Goal: Task Accomplishment & Management: Complete application form

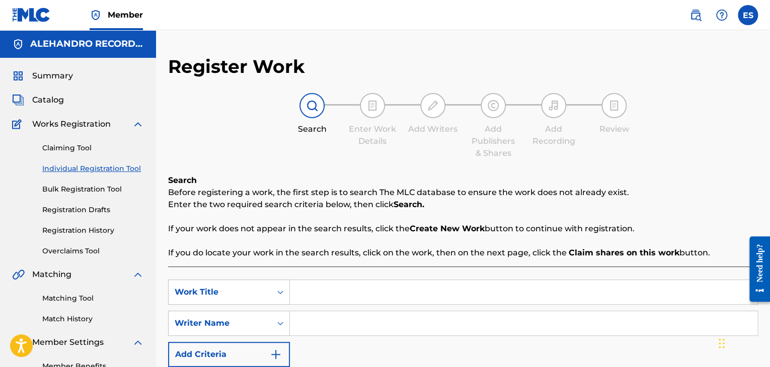
scroll to position [50, 0]
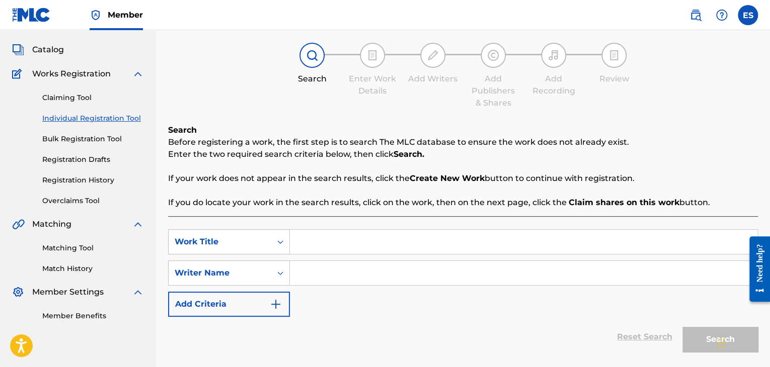
drag, startPoint x: 108, startPoint y: 181, endPoint x: 134, endPoint y: 192, distance: 28.9
click at [108, 181] on link "Registration History" at bounding box center [93, 180] width 102 height 11
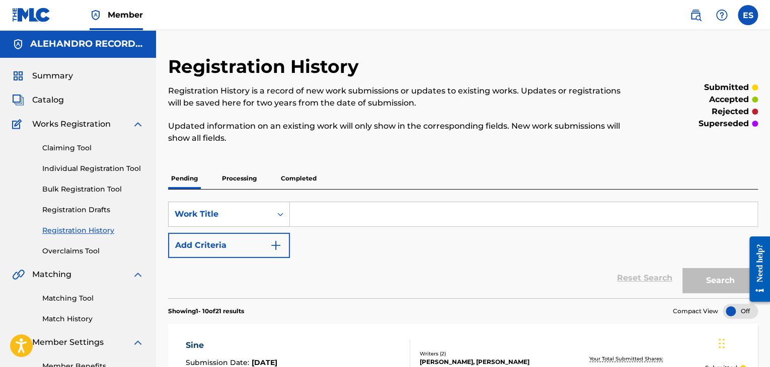
click at [129, 170] on link "Individual Registration Tool" at bounding box center [93, 169] width 102 height 11
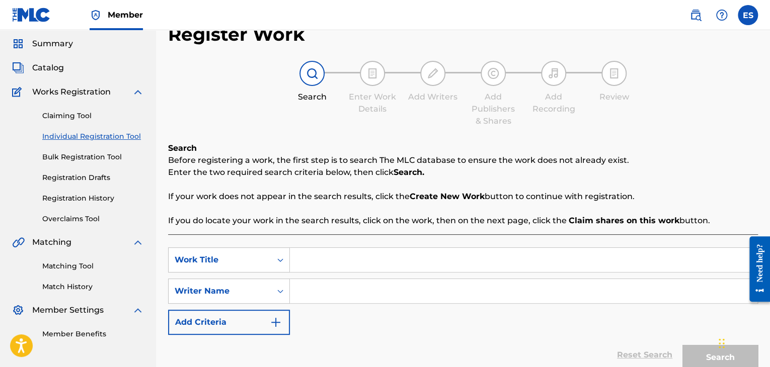
scroll to position [50, 0]
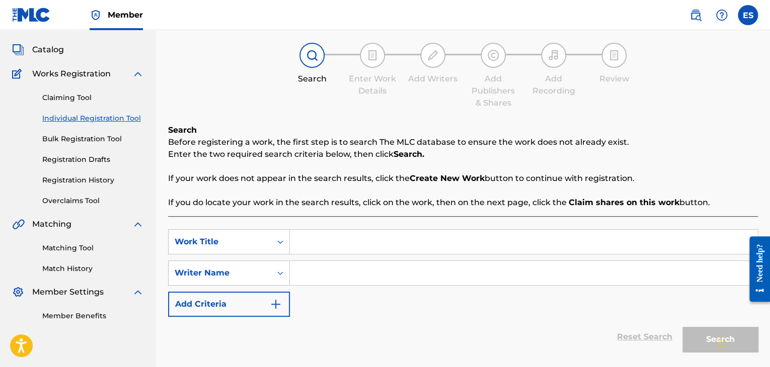
click at [398, 240] on input "Search Form" at bounding box center [523, 242] width 467 height 24
paste input "BUM BUM"
type input "BUM BUM"
click at [338, 275] on input "Search Form" at bounding box center [523, 273] width 467 height 24
paste input "[PERSON_NAME]"
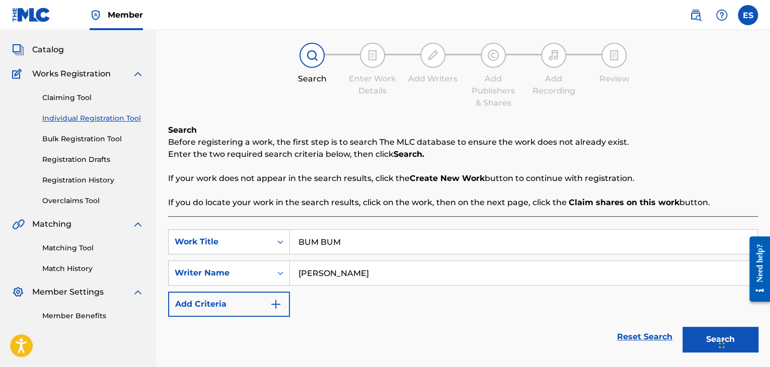
type input "[PERSON_NAME]"
click at [704, 343] on button "Search" at bounding box center [719, 339] width 75 height 25
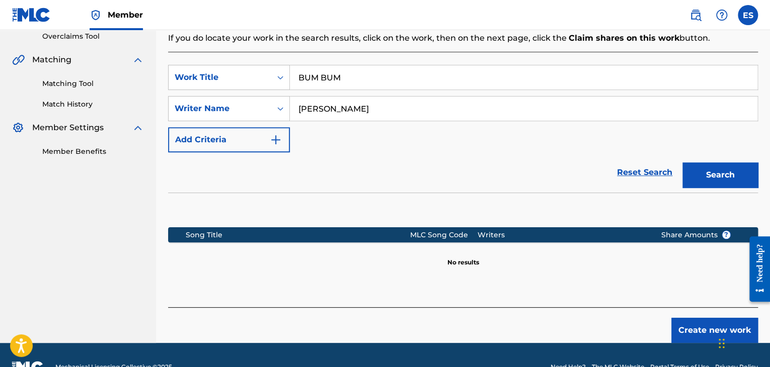
scroll to position [239, 0]
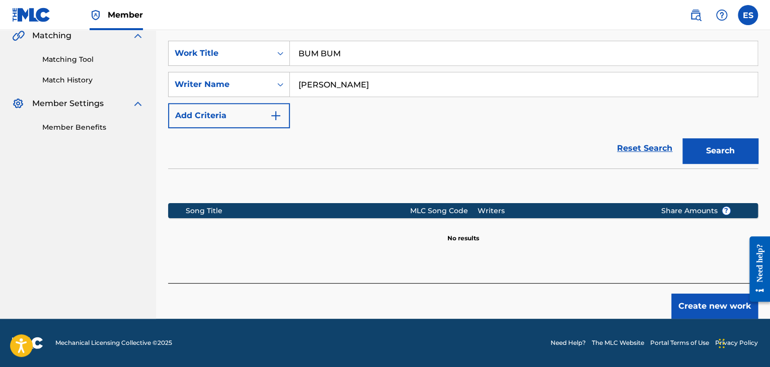
click at [704, 310] on button "Create new work" at bounding box center [714, 306] width 87 height 25
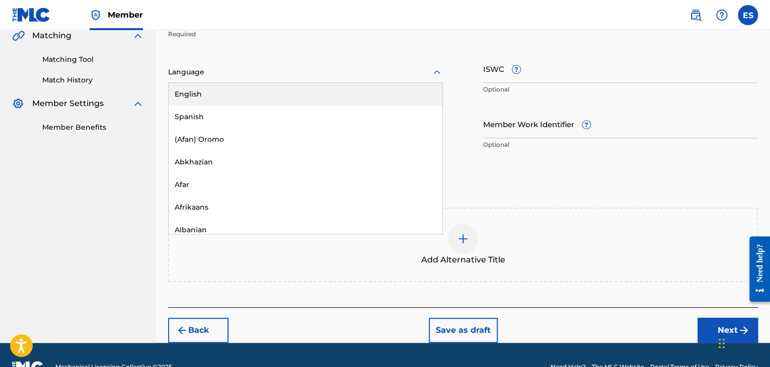
click at [260, 72] on div at bounding box center [305, 72] width 275 height 13
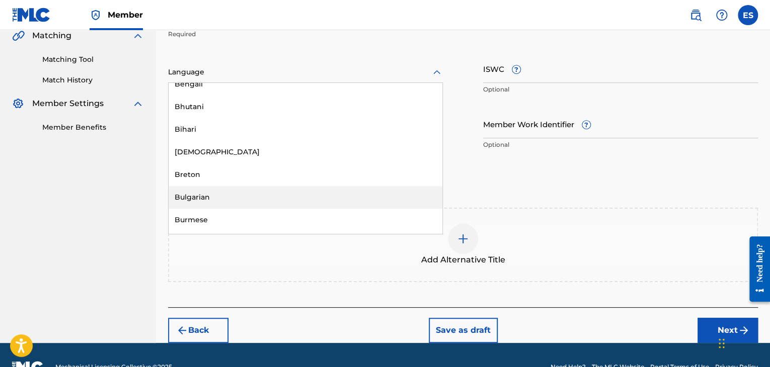
scroll to position [352, 0]
click at [238, 203] on div "Bulgarian" at bounding box center [306, 195] width 274 height 23
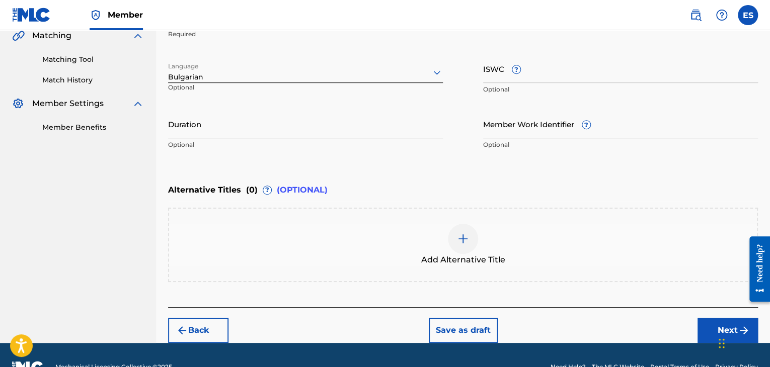
drag, startPoint x: 260, startPoint y: 129, endPoint x: 270, endPoint y: 121, distance: 13.2
click at [267, 125] on input "Duration" at bounding box center [305, 124] width 275 height 29
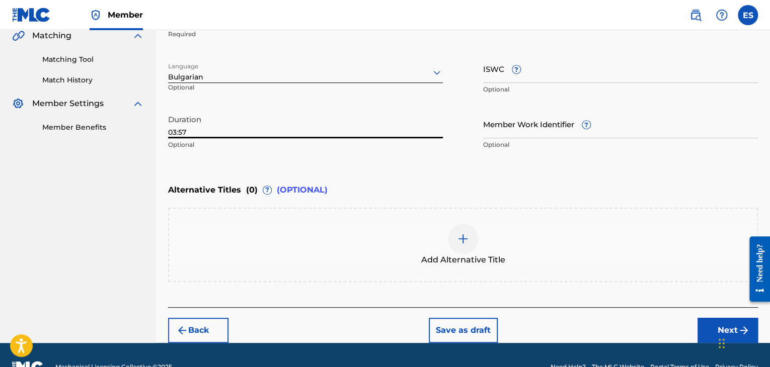
type input "03:57"
click at [469, 240] on div at bounding box center [463, 239] width 30 height 30
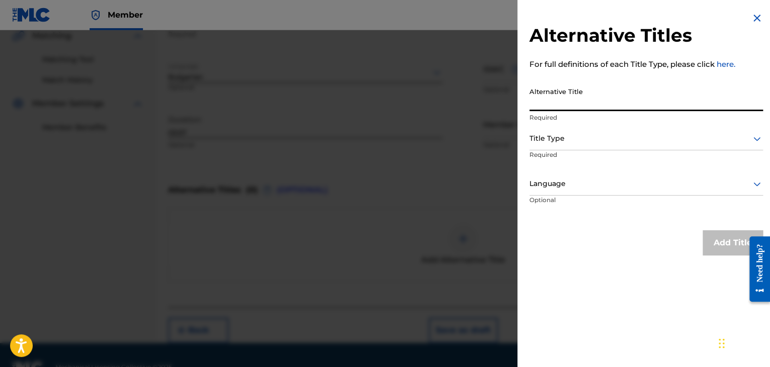
paste input "Бум Бум"
type input "Бум Бум"
click at [573, 139] on div at bounding box center [645, 138] width 233 height 13
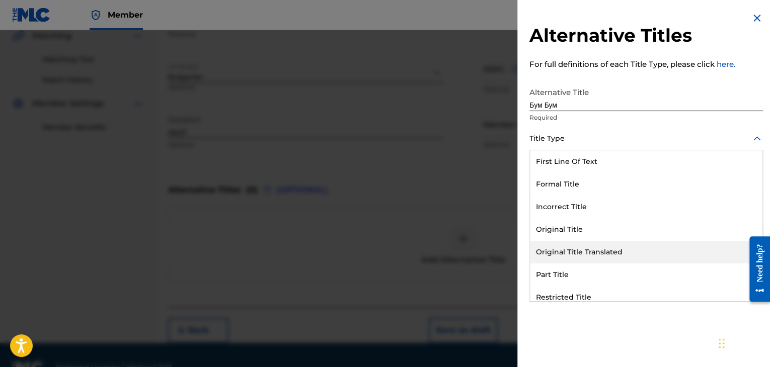
click at [581, 243] on div "Original Title Translated" at bounding box center [646, 252] width 232 height 23
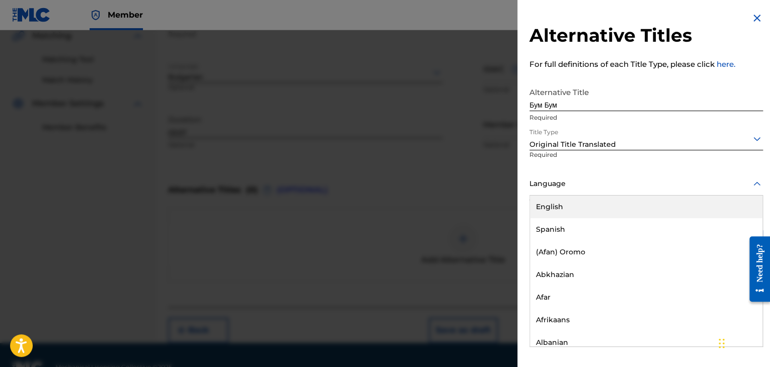
click at [580, 181] on div at bounding box center [645, 184] width 233 height 13
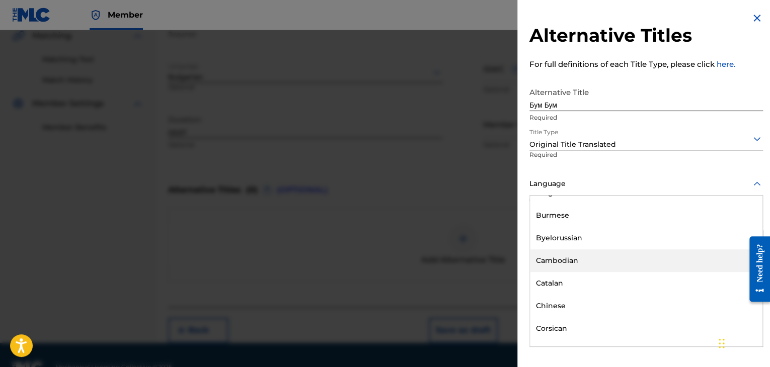
scroll to position [453, 0]
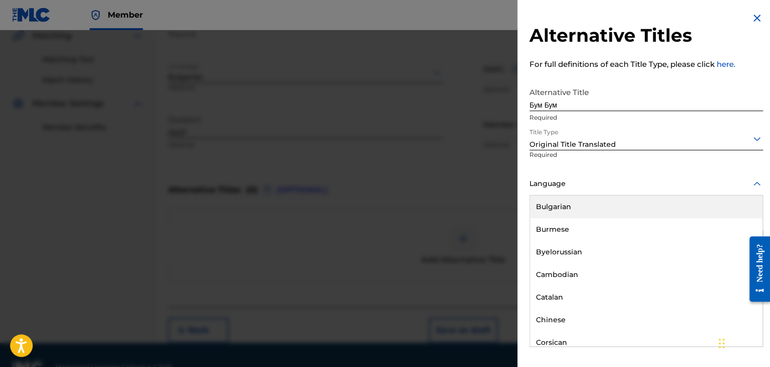
click at [570, 200] on div "Bulgarian" at bounding box center [646, 207] width 232 height 23
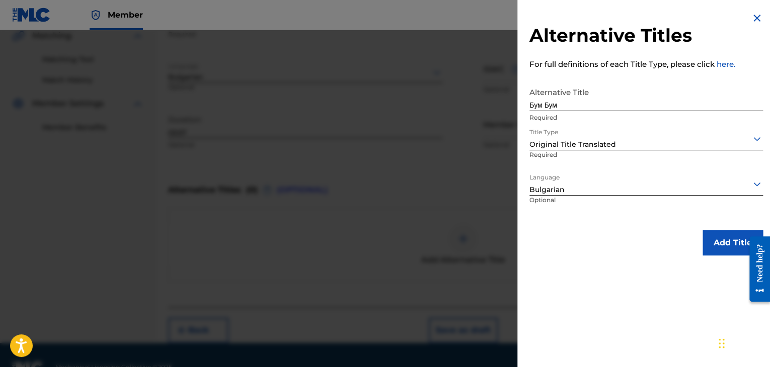
click at [711, 242] on button "Add Title" at bounding box center [732, 242] width 60 height 25
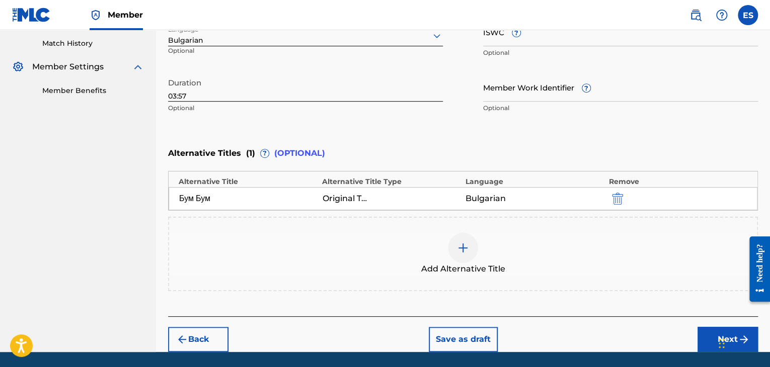
scroll to position [308, 0]
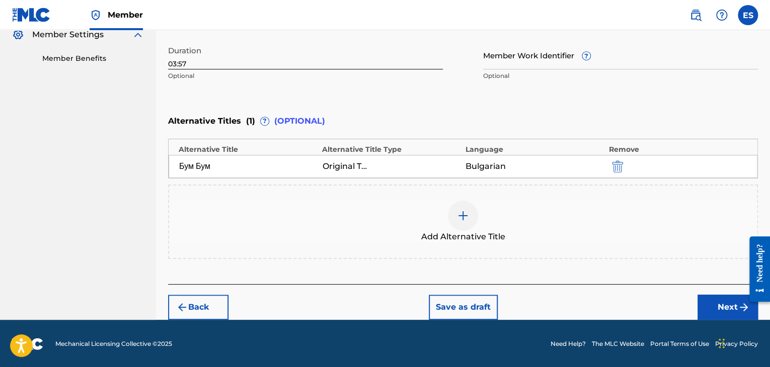
click at [719, 308] on button "Next" at bounding box center [727, 307] width 60 height 25
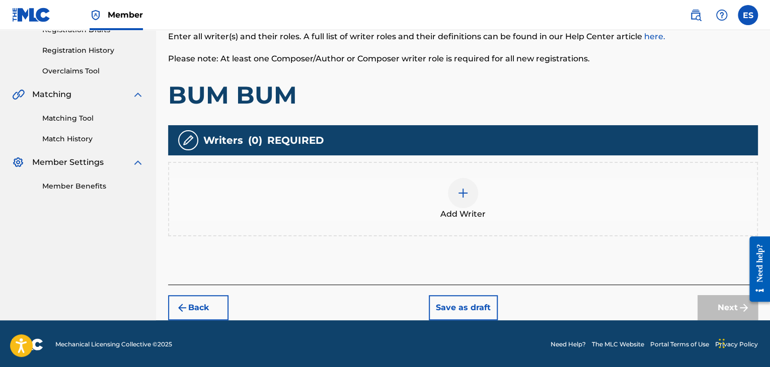
scroll to position [181, 0]
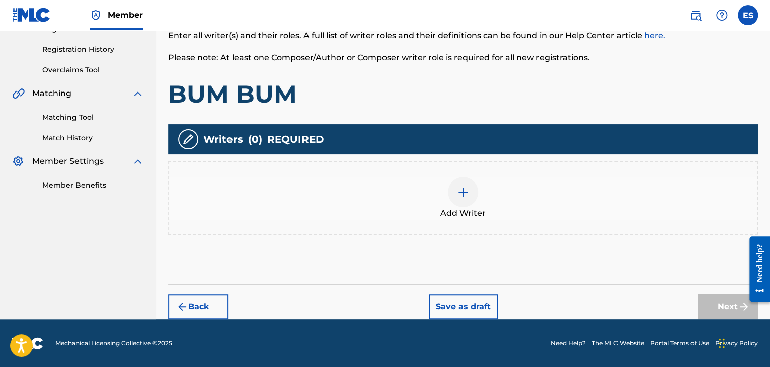
click at [467, 208] on span "Add Writer" at bounding box center [462, 213] width 45 height 12
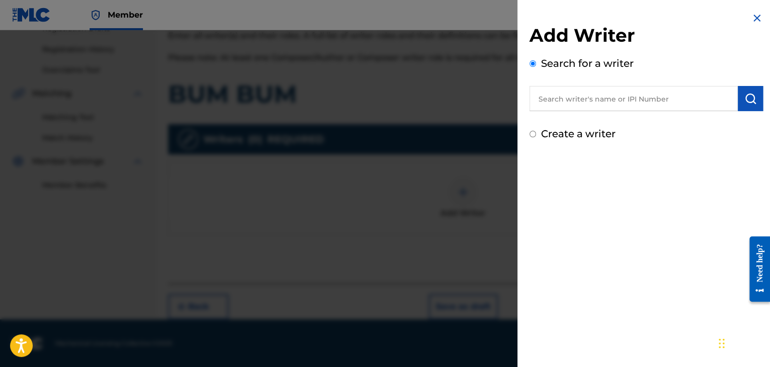
paste input "[PERSON_NAME]"
type input "[PERSON_NAME]"
click at [749, 101] on img "submit" at bounding box center [750, 99] width 12 height 12
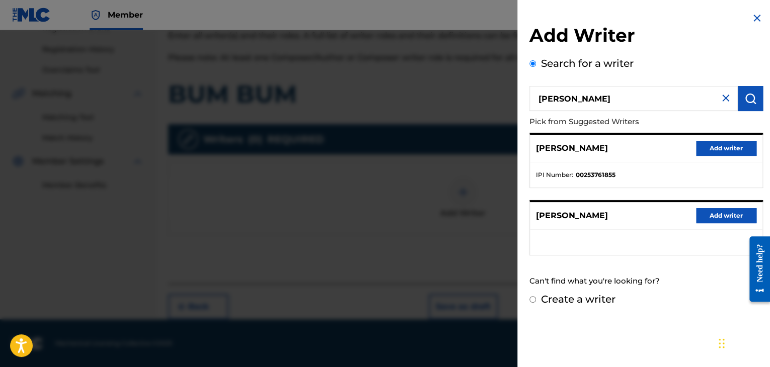
click at [606, 306] on div "Create a writer" at bounding box center [645, 299] width 233 height 15
click at [600, 300] on label "Create a writer" at bounding box center [578, 299] width 74 height 12
radio input "true"
click at [536, 300] on input "Create a writer" at bounding box center [532, 299] width 7 height 7
radio input "false"
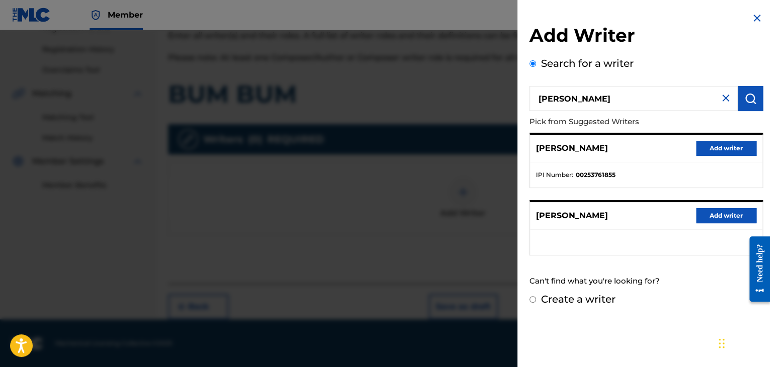
radio input "true"
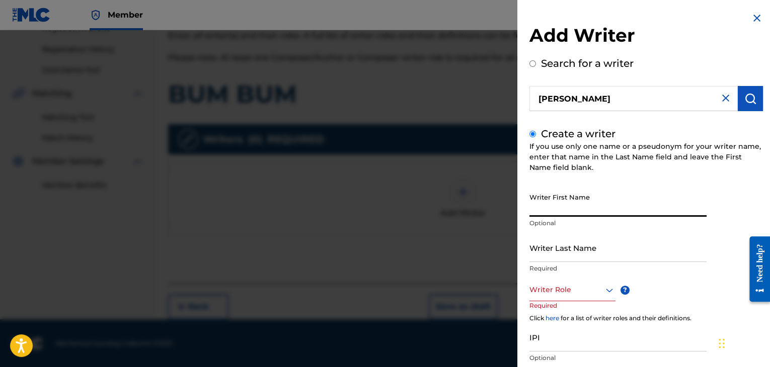
paste input "[PERSON_NAME]"
type input "[PERSON_NAME]"
click at [572, 242] on input "Writer Last Name" at bounding box center [617, 247] width 177 height 29
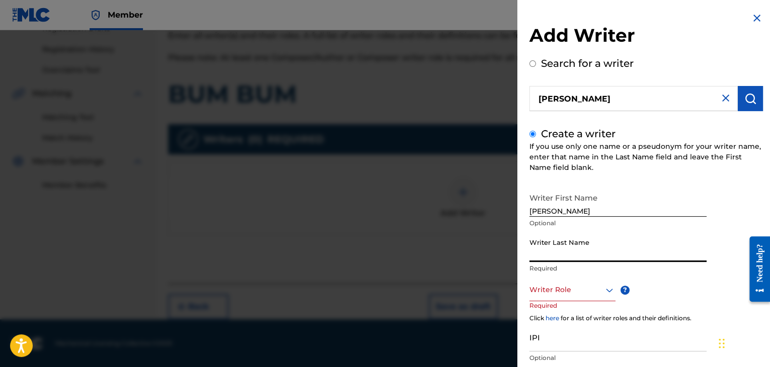
paste input "[PERSON_NAME]"
type input "[PERSON_NAME]"
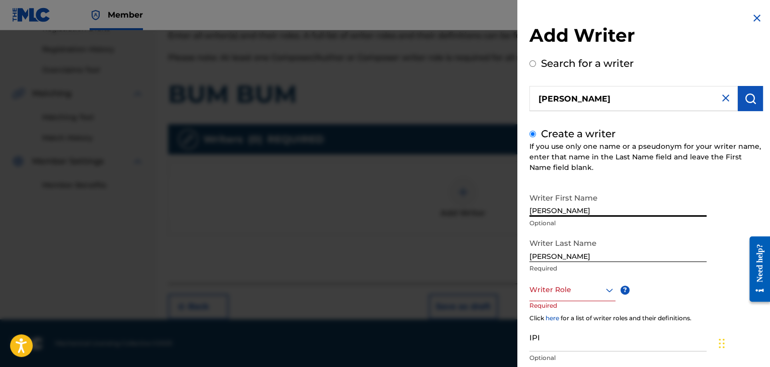
drag, startPoint x: 558, startPoint y: 207, endPoint x: 772, endPoint y: 194, distance: 215.3
click at [769, 186] on html "Accessibility Screen-Reader Guide, Feedback, and Issue Reporting | New window M…" at bounding box center [385, 2] width 770 height 367
type input "IRHAN"
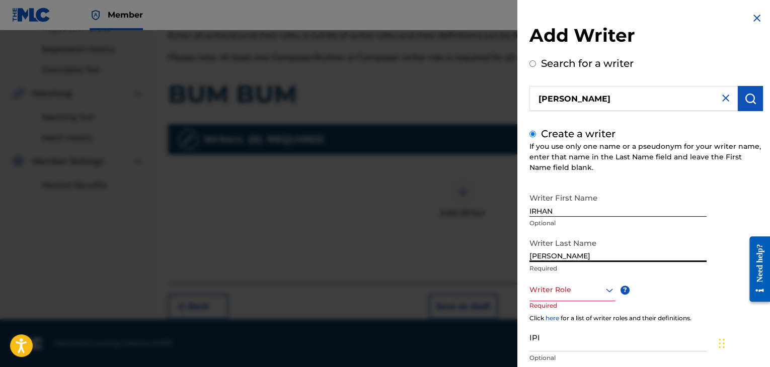
drag, startPoint x: 558, startPoint y: 254, endPoint x: 551, endPoint y: 252, distance: 7.8
click at [556, 253] on input "[PERSON_NAME]" at bounding box center [617, 247] width 177 height 29
click at [556, 254] on input "[PERSON_NAME]" at bounding box center [617, 247] width 177 height 29
drag, startPoint x: 556, startPoint y: 254, endPoint x: 483, endPoint y: 246, distance: 72.9
click at [486, 250] on div "Add Writer Search for a writer [PERSON_NAME] Create a writer If you use only on…" at bounding box center [385, 198] width 770 height 337
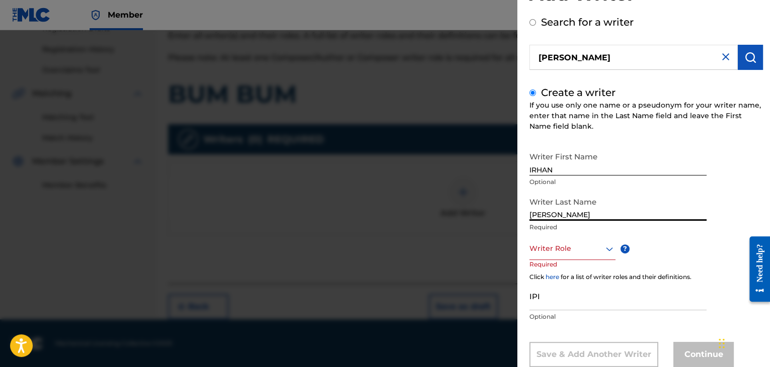
scroll to position [68, 0]
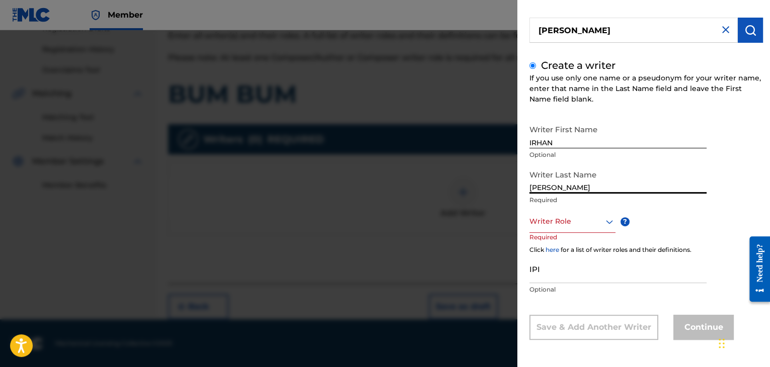
type input "[PERSON_NAME]"
click at [569, 228] on div "Writer Role" at bounding box center [572, 221] width 86 height 23
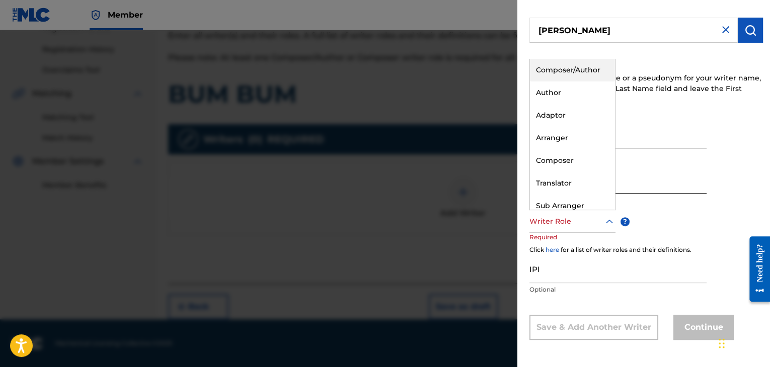
click at [569, 75] on div "Composer/Author" at bounding box center [572, 70] width 85 height 23
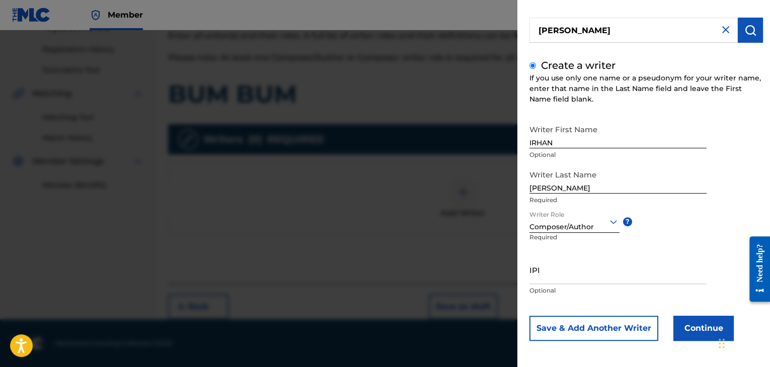
click at [704, 327] on button "Continue" at bounding box center [703, 328] width 60 height 25
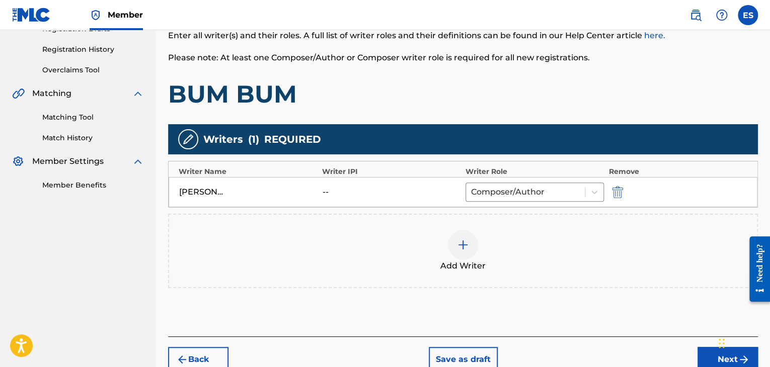
click at [465, 238] on div at bounding box center [463, 245] width 30 height 30
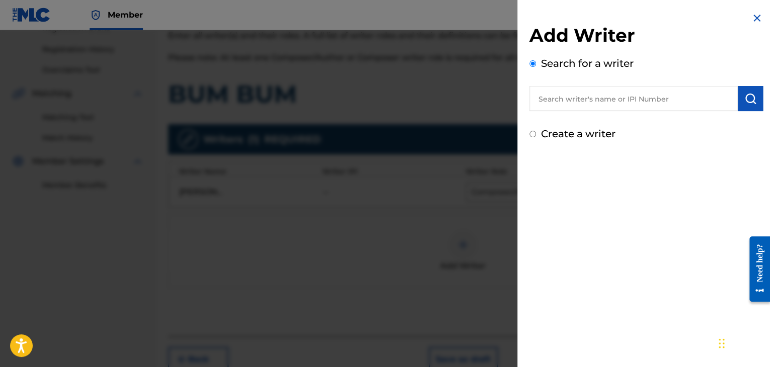
paste input "[PERSON_NAME]"
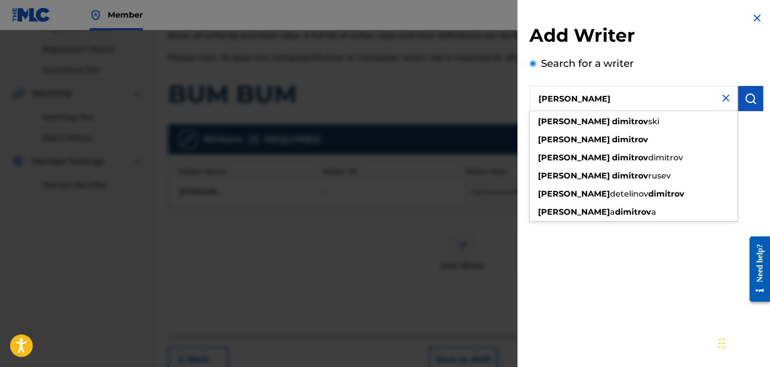
type input "[PERSON_NAME]"
click at [738, 103] on button "submit" at bounding box center [750, 98] width 25 height 25
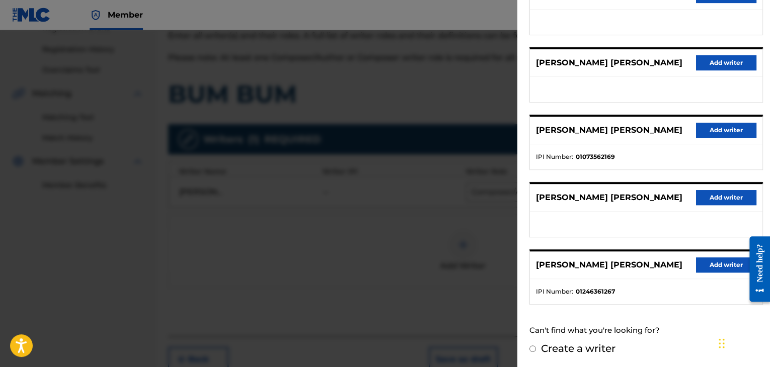
click at [588, 348] on label "Create a writer" at bounding box center [578, 349] width 74 height 12
radio input "true"
click at [536, 348] on input "Create a writer" at bounding box center [532, 349] width 7 height 7
radio input "false"
radio input "true"
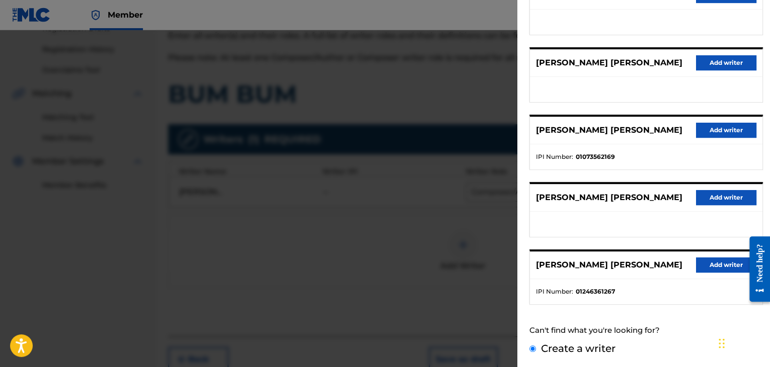
scroll to position [37, 0]
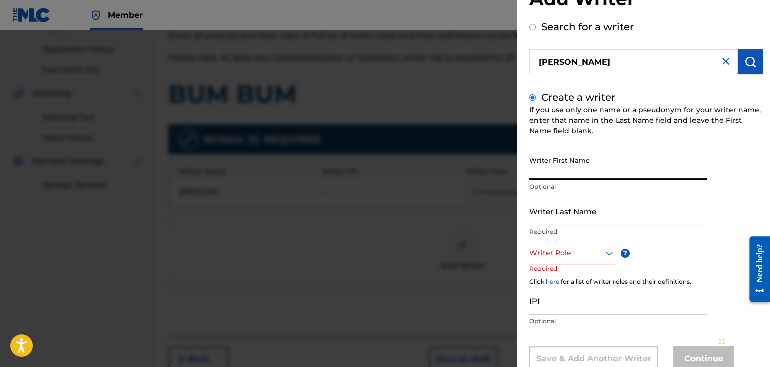
paste input "[PERSON_NAME]"
drag, startPoint x: 555, startPoint y: 169, endPoint x: 587, endPoint y: 172, distance: 32.8
click at [614, 174] on input "[PERSON_NAME]" at bounding box center [617, 165] width 177 height 29
type input "[PERSON_NAME]"
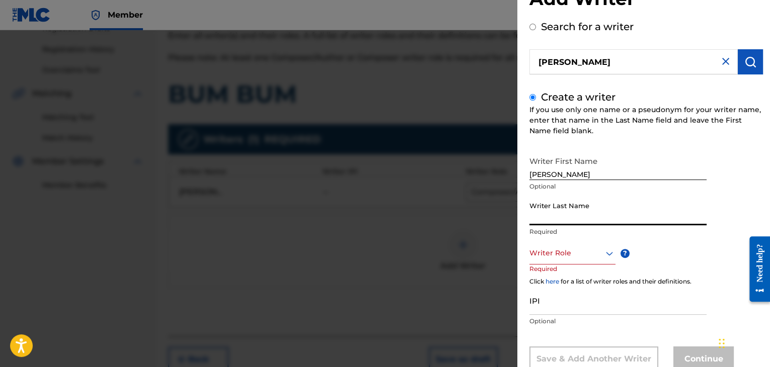
paste input "[PERSON_NAME]"
type input "[PERSON_NAME]"
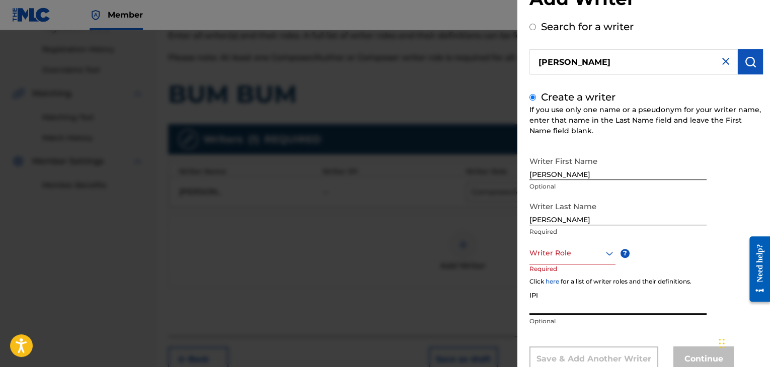
click at [557, 298] on input "IPI" at bounding box center [617, 300] width 177 height 29
paste input "1246361267"
type input "1246361267"
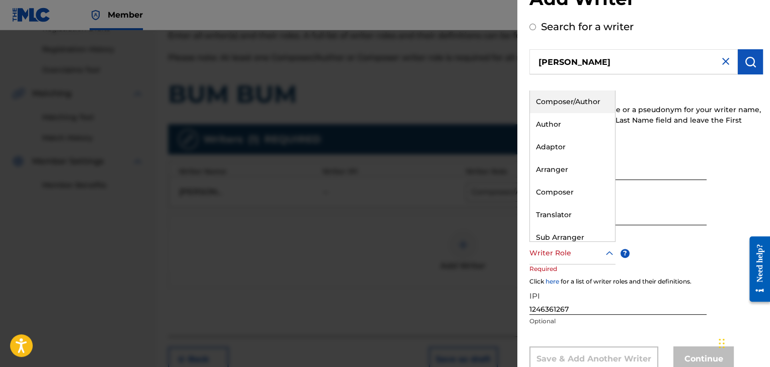
click at [556, 247] on div at bounding box center [572, 253] width 86 height 13
click at [562, 168] on div "Arranger" at bounding box center [572, 170] width 85 height 23
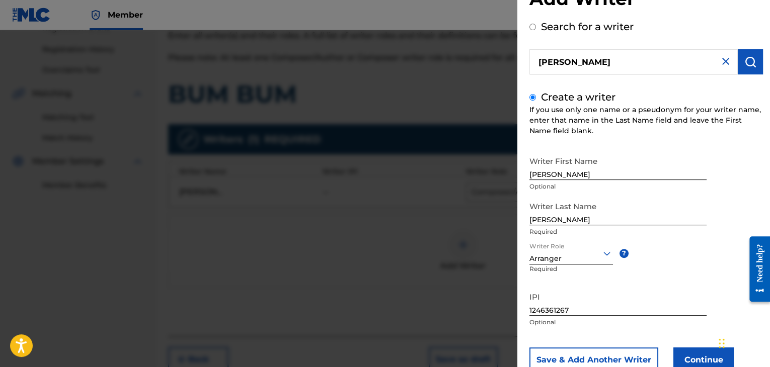
click at [694, 358] on button "Continue" at bounding box center [703, 360] width 60 height 25
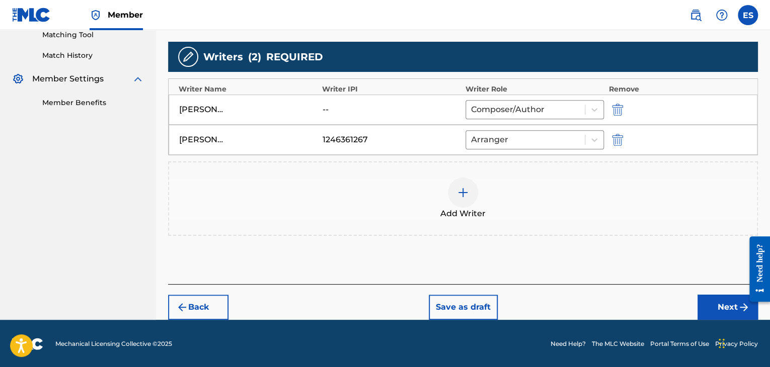
click at [704, 302] on button "Next" at bounding box center [727, 307] width 60 height 25
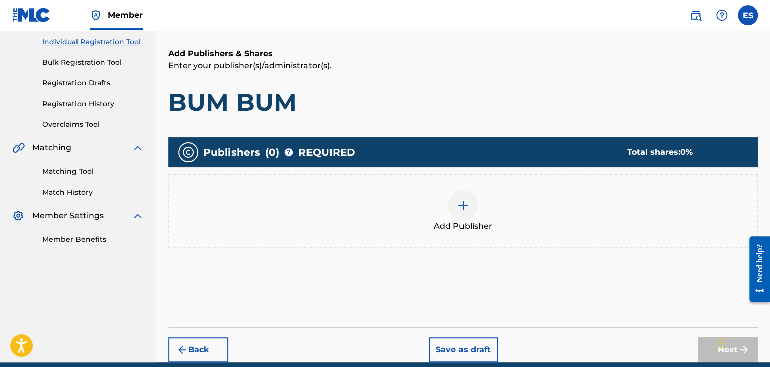
scroll to position [146, 0]
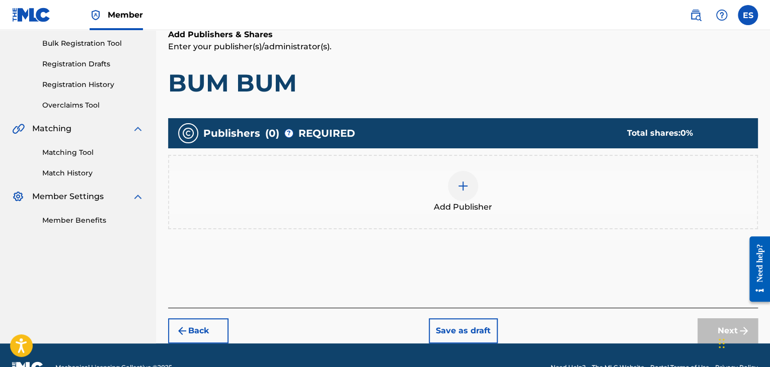
click at [474, 186] on div at bounding box center [463, 186] width 30 height 30
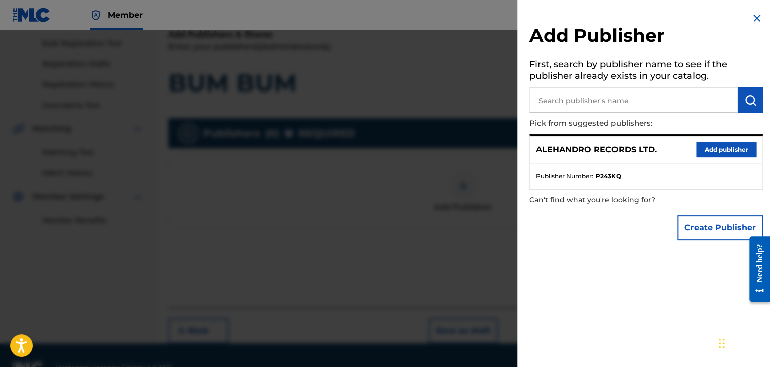
click at [731, 148] on button "Add publisher" at bounding box center [726, 149] width 60 height 15
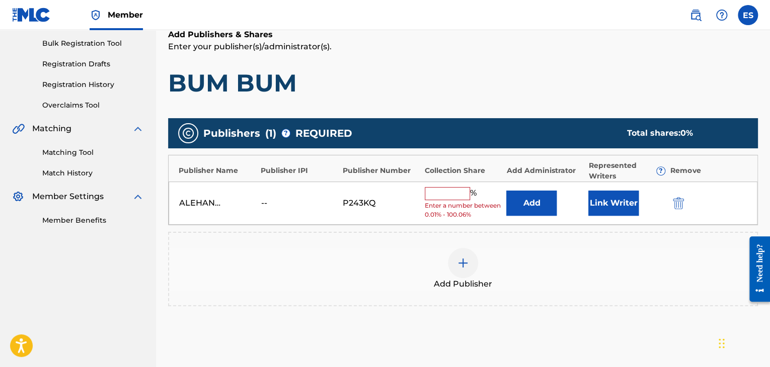
drag, startPoint x: 461, startPoint y: 192, endPoint x: 458, endPoint y: 198, distance: 6.5
click at [461, 192] on input "text" at bounding box center [447, 193] width 45 height 13
type input "100"
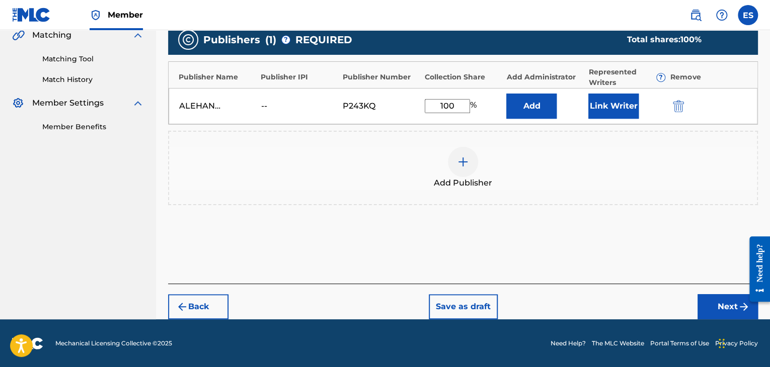
click at [702, 302] on button "Next" at bounding box center [727, 306] width 60 height 25
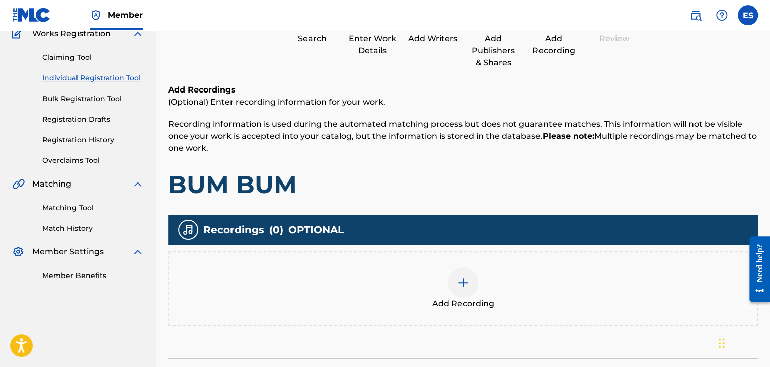
scroll to position [165, 0]
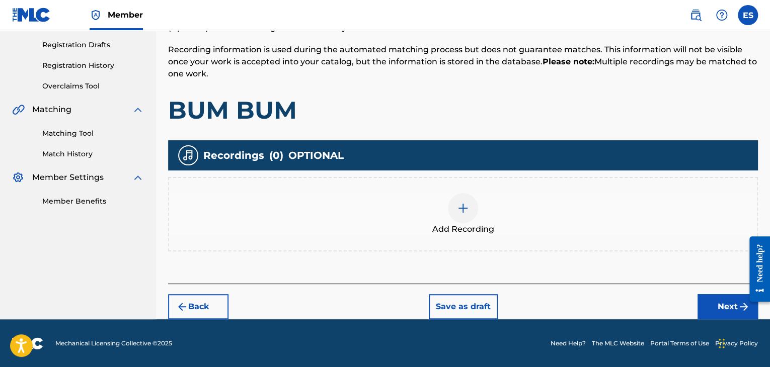
click at [469, 208] on div at bounding box center [463, 208] width 30 height 30
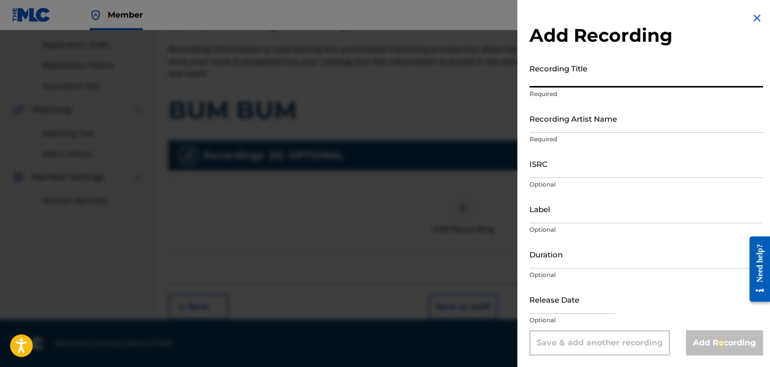
paste input "Bum Bum"
type input "Bum Bum"
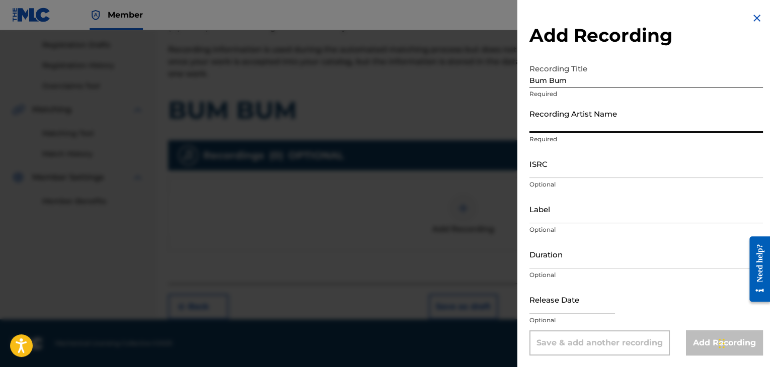
paste input "Ihito [GEOGRAPHIC_DATA]"
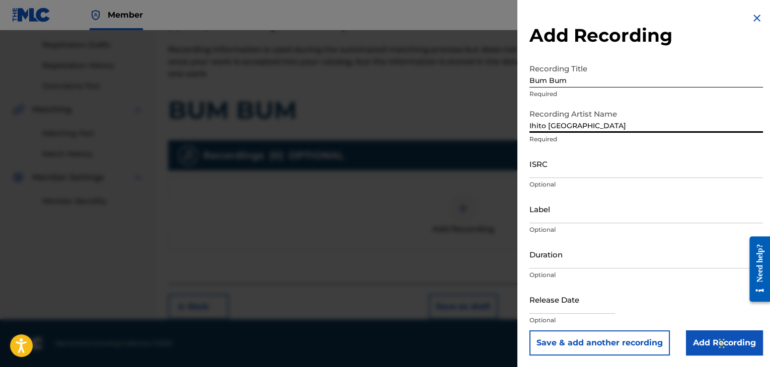
type input "Ihito [GEOGRAPHIC_DATA]"
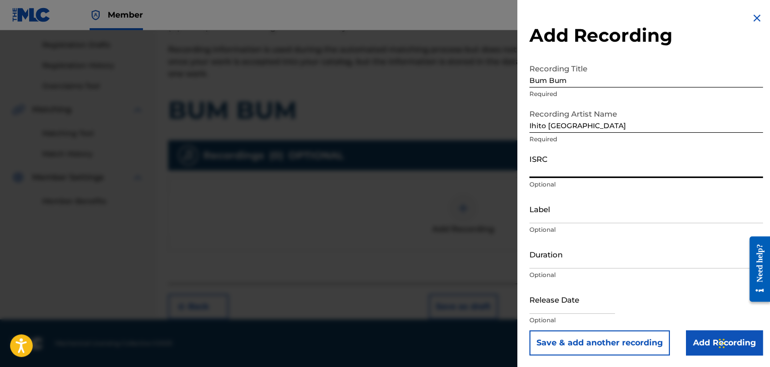
paste input "BGA262501327"
type input "BGA262501327"
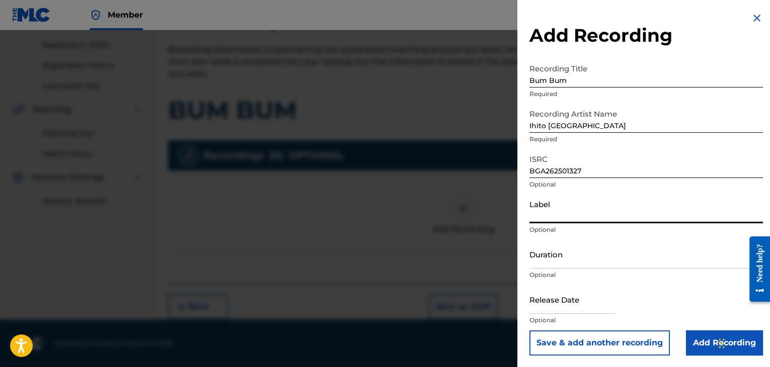
paste input "Rushen Music"
type input "Rushen Music"
click at [560, 260] on input "Duration" at bounding box center [645, 254] width 233 height 29
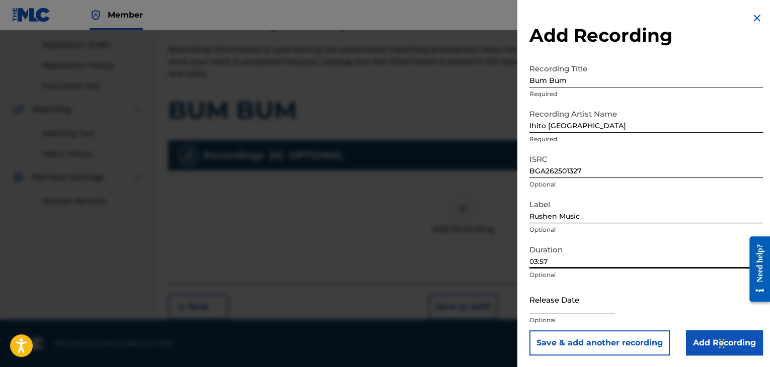
type input "03:57"
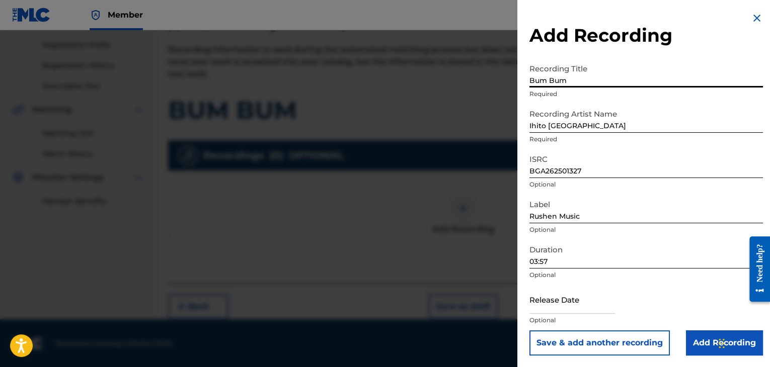
click at [554, 79] on input "Bum Bum" at bounding box center [645, 73] width 233 height 29
click at [705, 340] on input "Add Recording" at bounding box center [724, 343] width 77 height 25
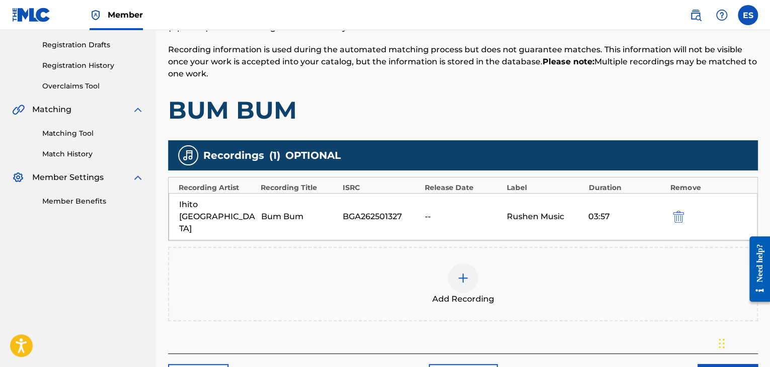
click at [473, 263] on div at bounding box center [463, 278] width 30 height 30
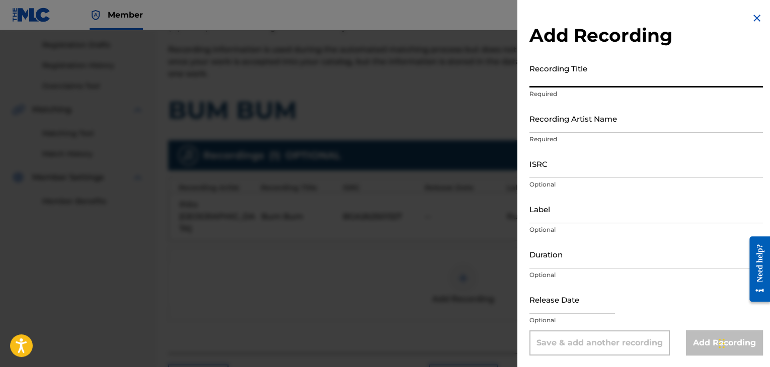
paste input "Bum Bum"
type input "Bum Bum"
click at [551, 115] on input "Recording Artist Name" at bounding box center [645, 118] width 233 height 29
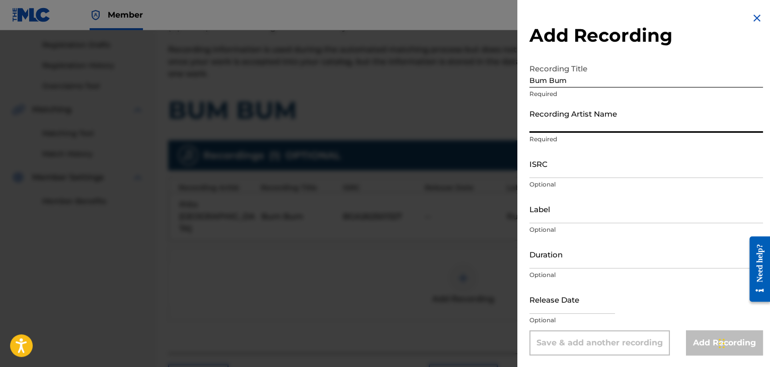
paste input "Ihito [GEOGRAPHIC_DATA]"
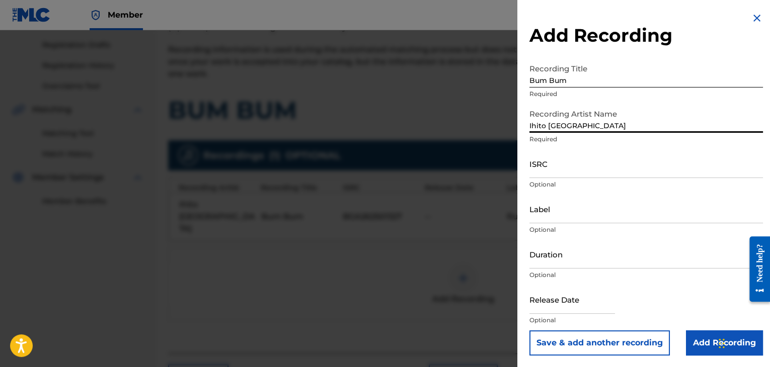
type input "Ihito [GEOGRAPHIC_DATA]"
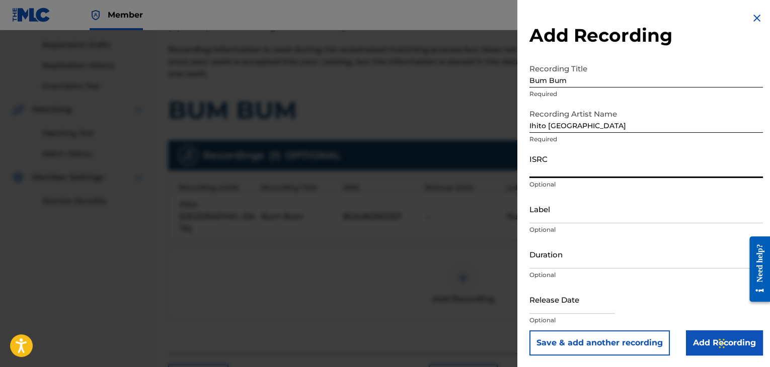
paste input "FRX872457499"
type input "FRX872457499"
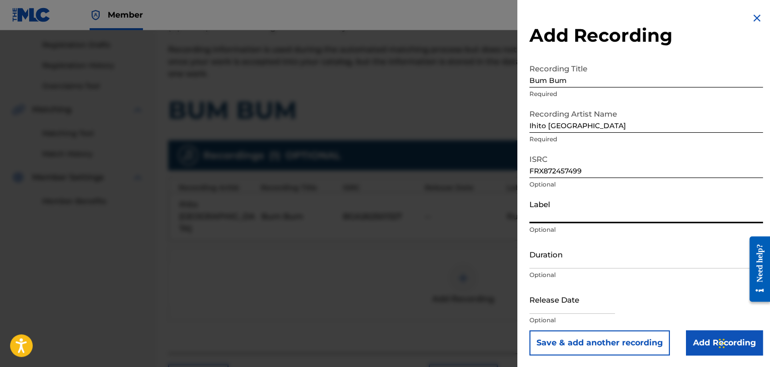
paste input "Rushen Music"
type input "Rushen Music"
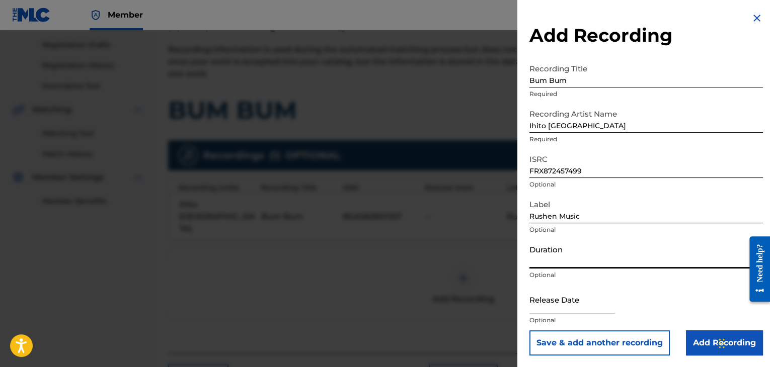
drag, startPoint x: 544, startPoint y: 252, endPoint x: 552, endPoint y: 266, distance: 15.5
click at [545, 253] on input "Duration" at bounding box center [645, 254] width 233 height 29
type input "03:57"
click at [687, 336] on input "Add Recording" at bounding box center [724, 343] width 77 height 25
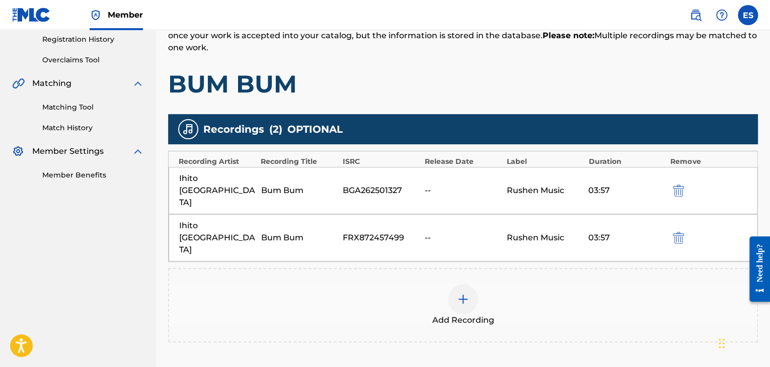
scroll to position [215, 0]
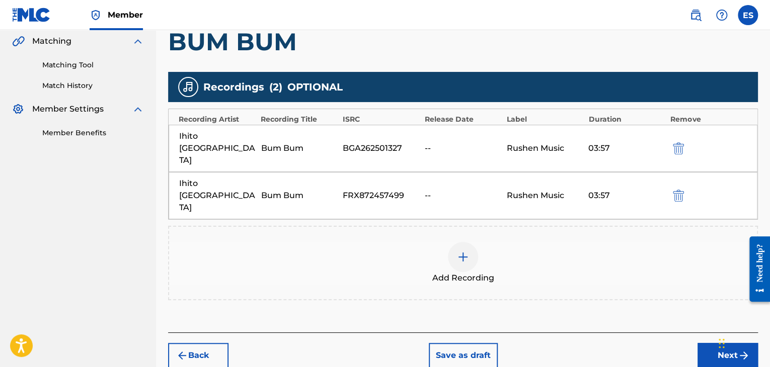
click at [716, 343] on button "Next" at bounding box center [727, 355] width 60 height 25
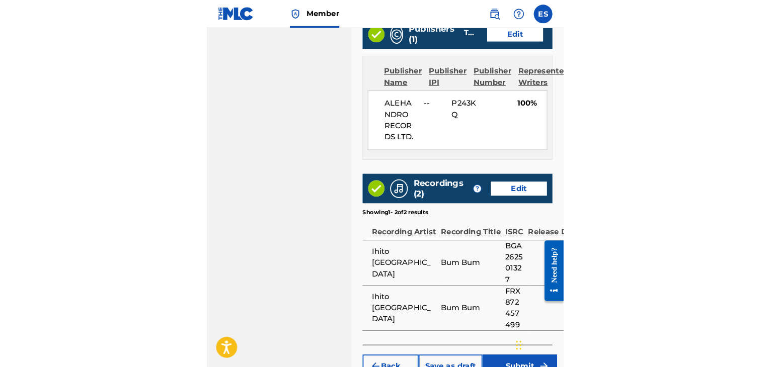
scroll to position [572, 0]
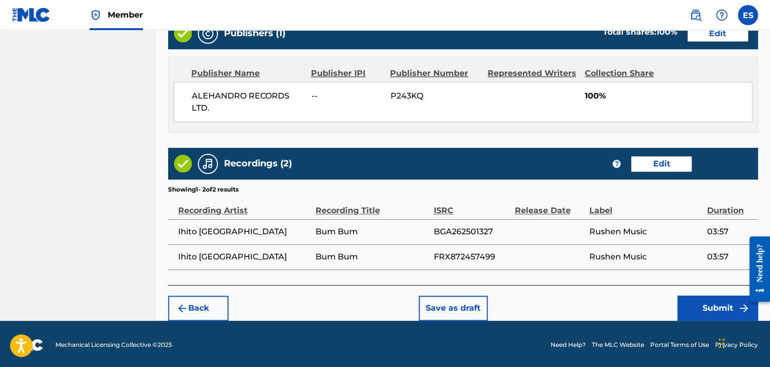
click at [689, 307] on button "Submit" at bounding box center [717, 308] width 81 height 25
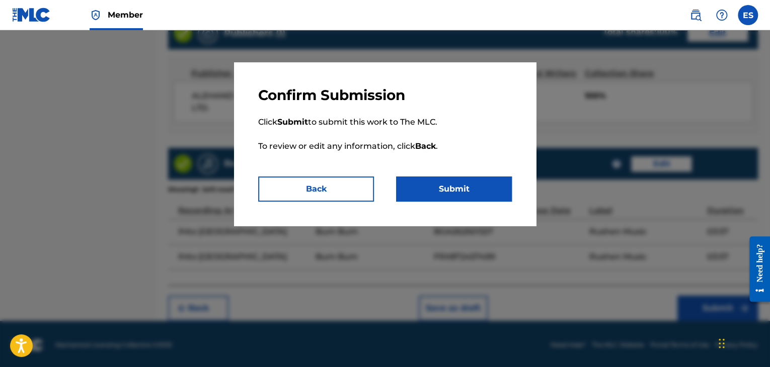
click at [488, 192] on button "Submit" at bounding box center [454, 189] width 116 height 25
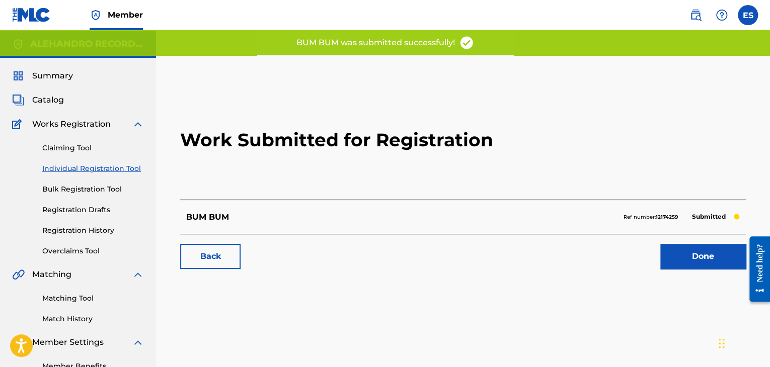
click at [111, 170] on link "Individual Registration Tool" at bounding box center [93, 169] width 102 height 11
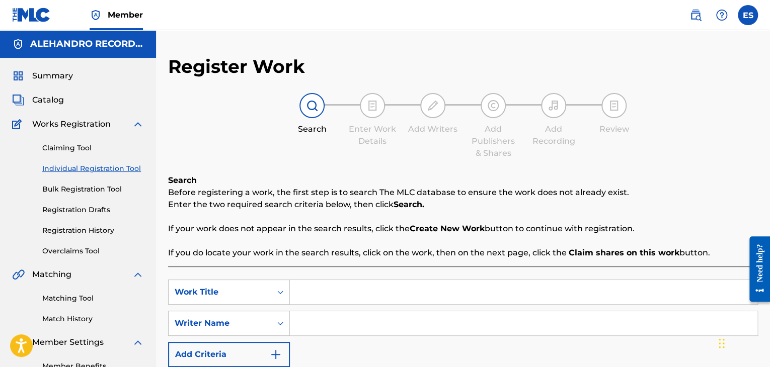
click at [76, 168] on link "Individual Registration Tool" at bounding box center [93, 169] width 102 height 11
click at [343, 293] on input "Search Form" at bounding box center [523, 292] width 467 height 24
paste input "Ludite"
type input "Ludite"
click at [345, 316] on input "Search Form" at bounding box center [523, 323] width 467 height 24
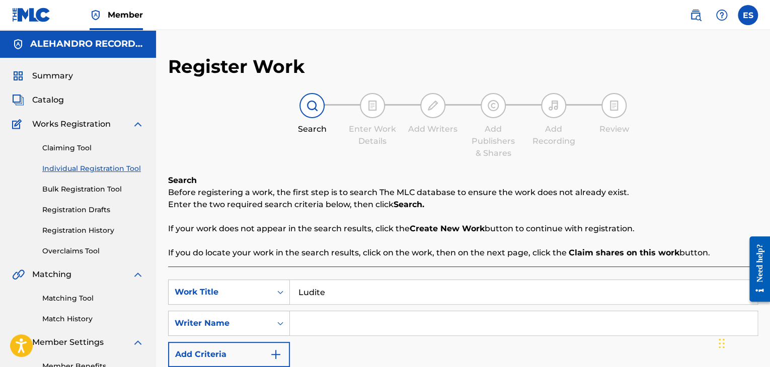
paste input "[PERSON_NAME]"
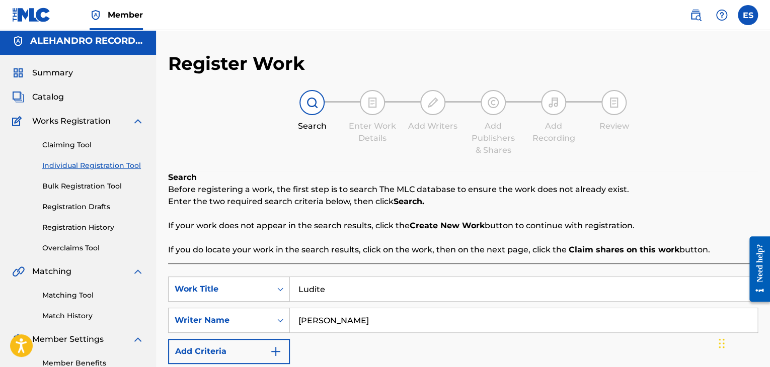
scroll to position [101, 0]
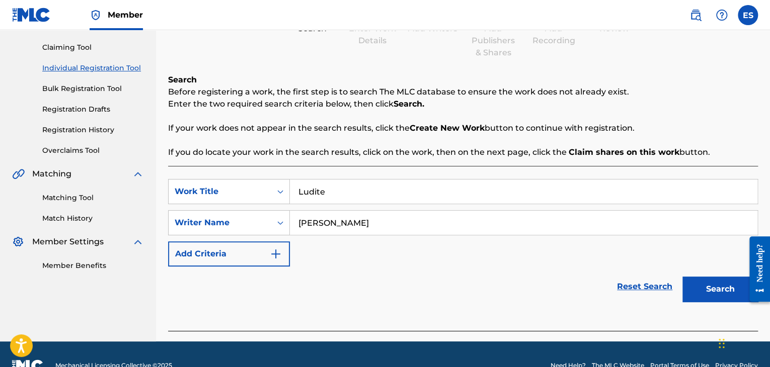
type input "[PERSON_NAME]"
click at [719, 288] on button "Search" at bounding box center [719, 289] width 75 height 25
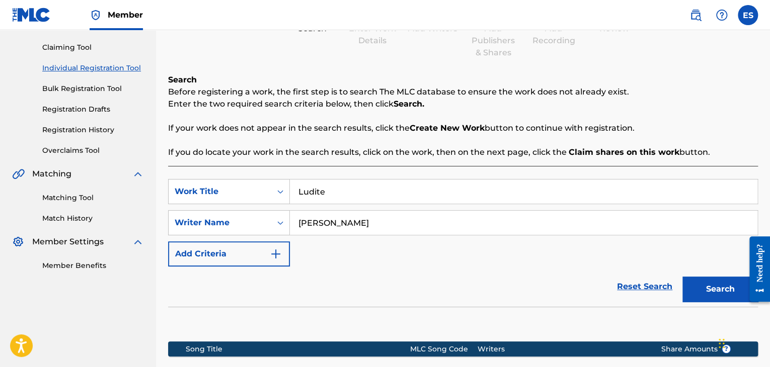
scroll to position [187, 0]
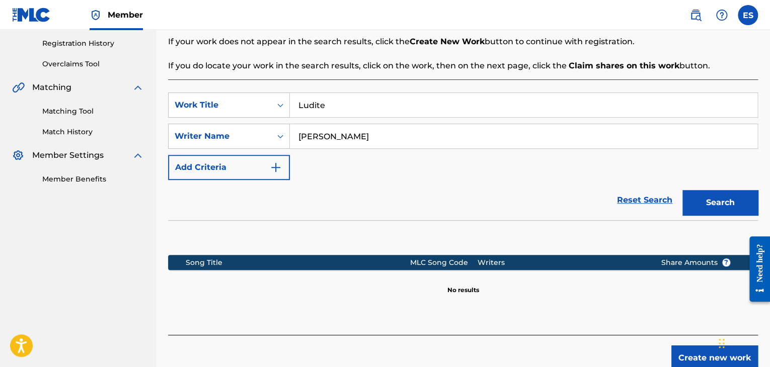
click at [681, 357] on button "Create new work" at bounding box center [714, 358] width 87 height 25
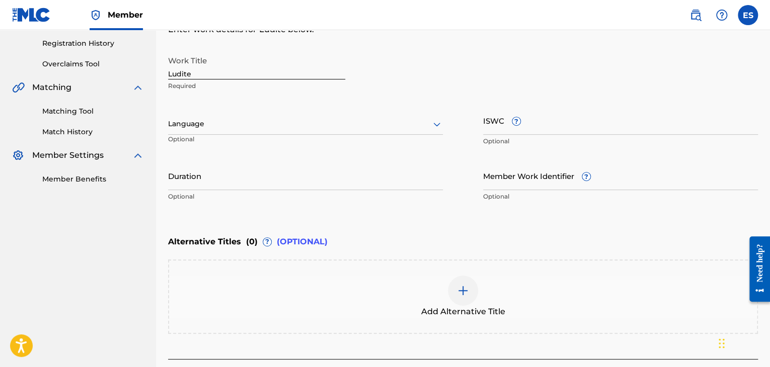
click at [259, 125] on div at bounding box center [305, 124] width 275 height 13
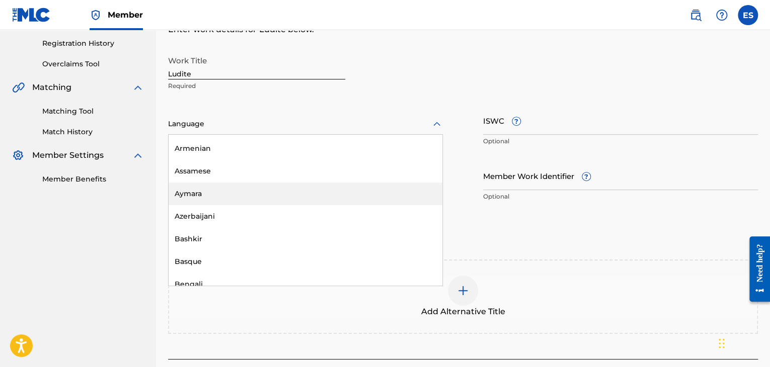
scroll to position [403, 0]
click at [266, 206] on div "Bulgarian" at bounding box center [306, 196] width 274 height 23
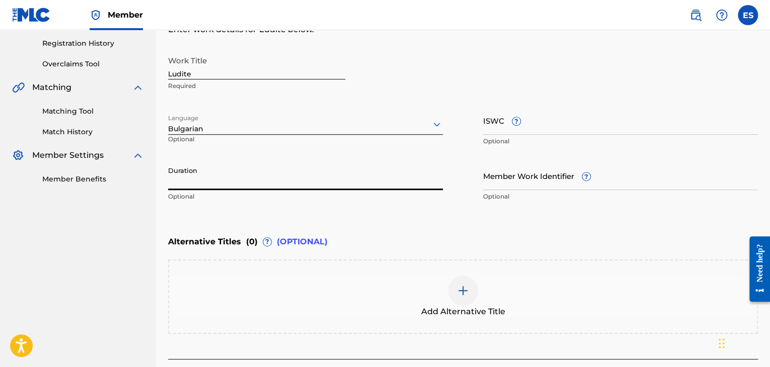
drag, startPoint x: 284, startPoint y: 174, endPoint x: 288, endPoint y: 168, distance: 8.0
click at [284, 174] on input "Duration" at bounding box center [305, 176] width 275 height 29
type input "03:53"
click at [467, 302] on div at bounding box center [463, 291] width 30 height 30
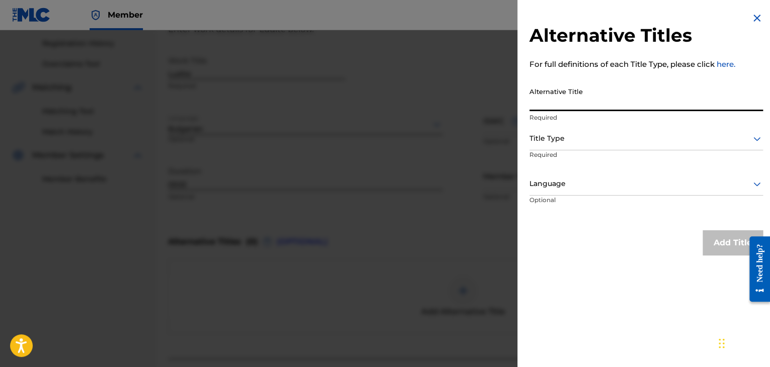
paste input "Лудите"
type input "Лудите"
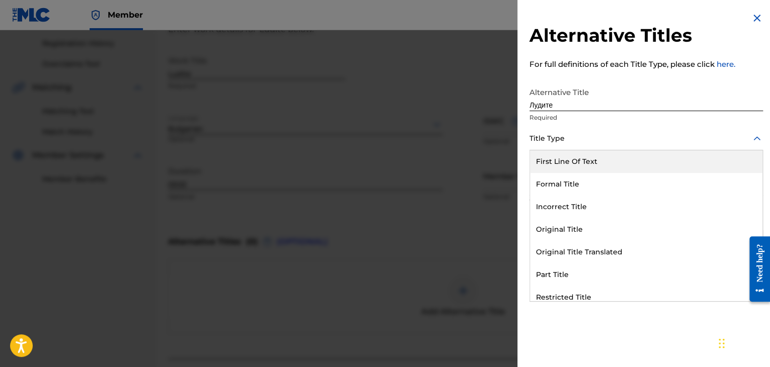
drag, startPoint x: 573, startPoint y: 132, endPoint x: 575, endPoint y: 250, distance: 118.3
click at [573, 133] on div at bounding box center [645, 138] width 233 height 13
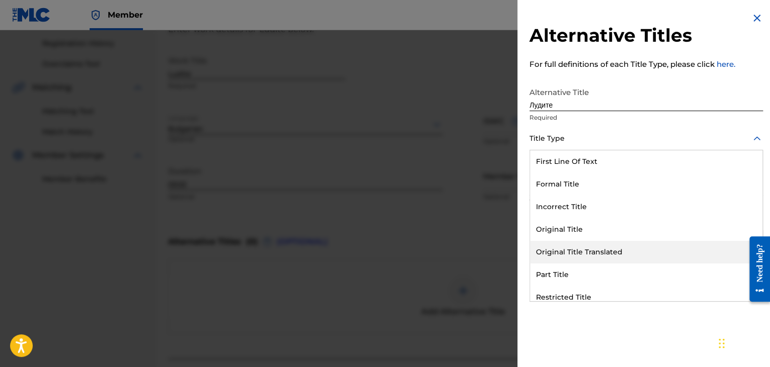
click at [578, 255] on div "Original Title Translated" at bounding box center [646, 252] width 232 height 23
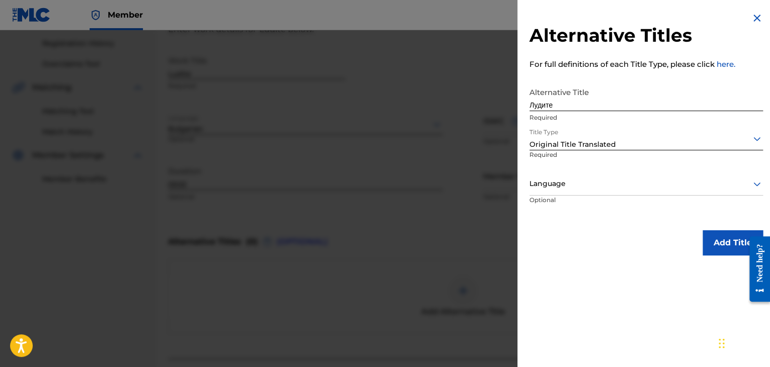
click at [564, 186] on div at bounding box center [645, 184] width 233 height 13
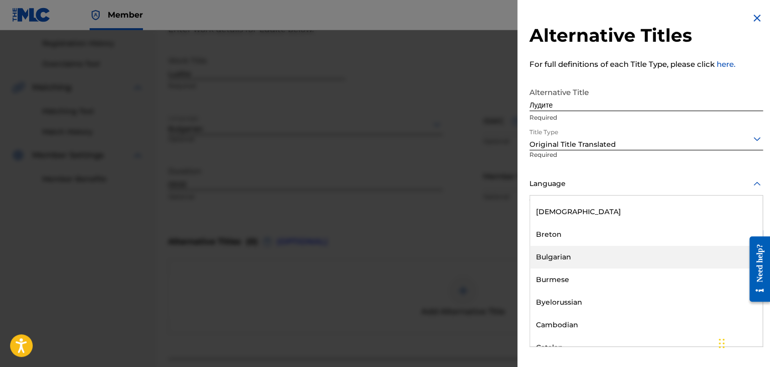
drag, startPoint x: 564, startPoint y: 255, endPoint x: 569, endPoint y: 246, distance: 10.6
click at [564, 255] on div "Bulgarian" at bounding box center [646, 257] width 232 height 23
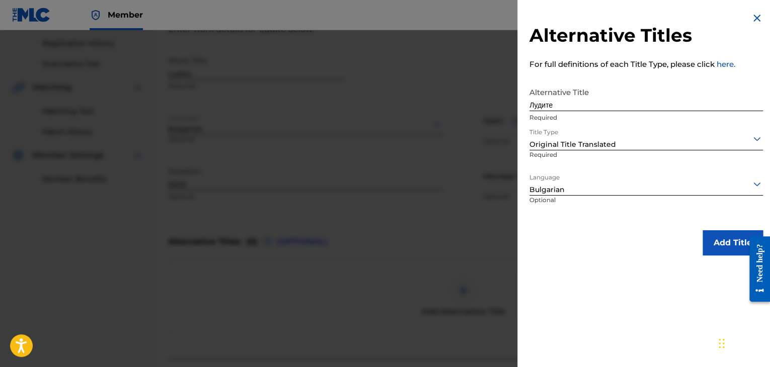
click at [709, 244] on button "Add Title" at bounding box center [732, 242] width 60 height 25
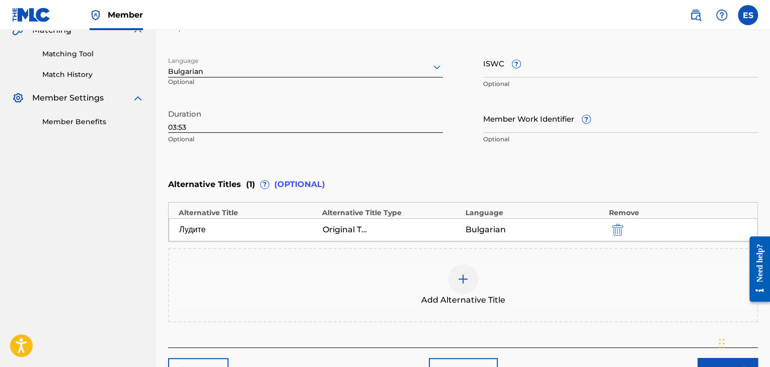
scroll to position [288, 0]
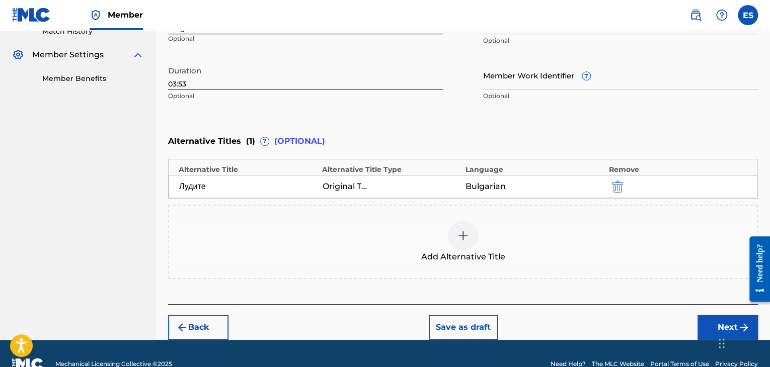
click at [713, 319] on button "Next" at bounding box center [727, 327] width 60 height 25
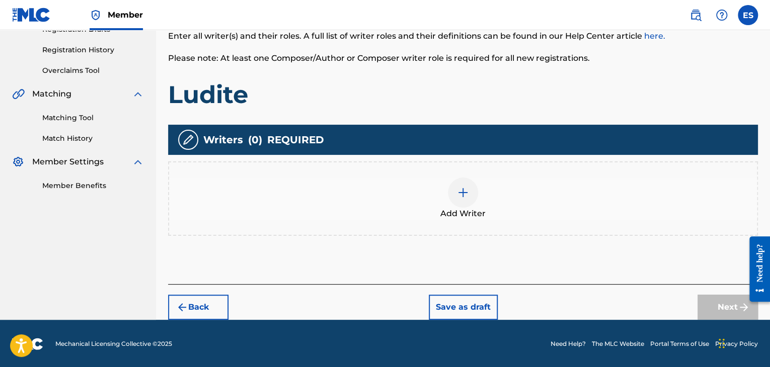
scroll to position [181, 0]
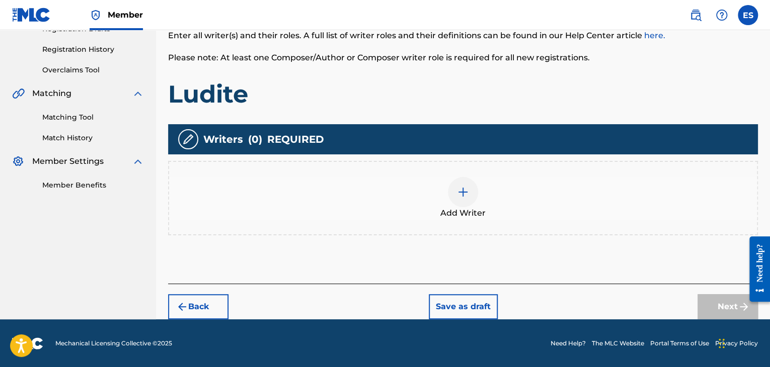
click at [480, 198] on div "Add Writer" at bounding box center [463, 198] width 588 height 42
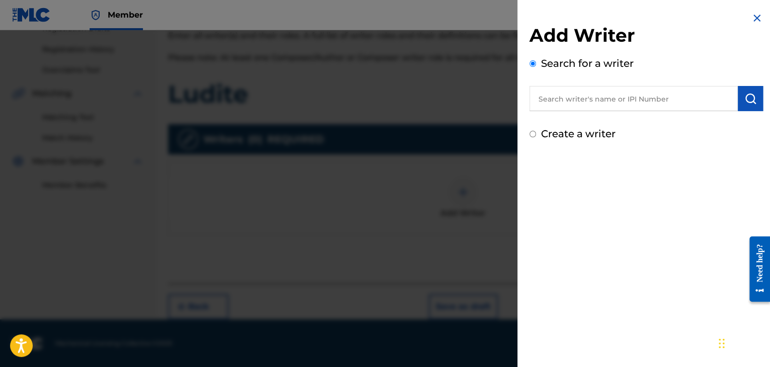
paste input "[PERSON_NAME]"
type input "[PERSON_NAME]"
click at [753, 91] on button "submit" at bounding box center [750, 98] width 25 height 25
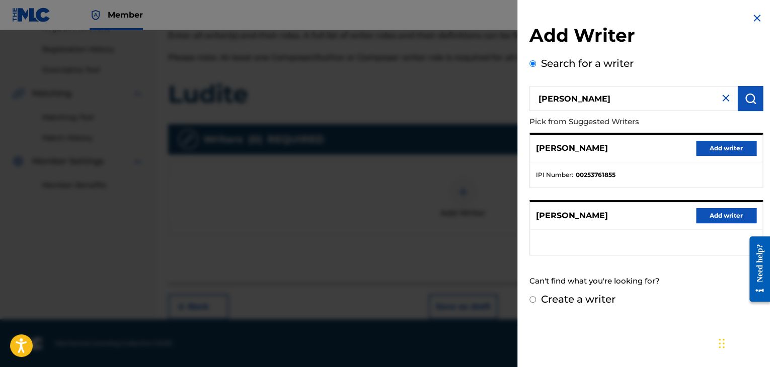
click at [606, 299] on label "Create a writer" at bounding box center [578, 299] width 74 height 12
radio input "true"
click at [536, 299] on input "Create a writer" at bounding box center [532, 299] width 7 height 7
radio input "false"
radio input "true"
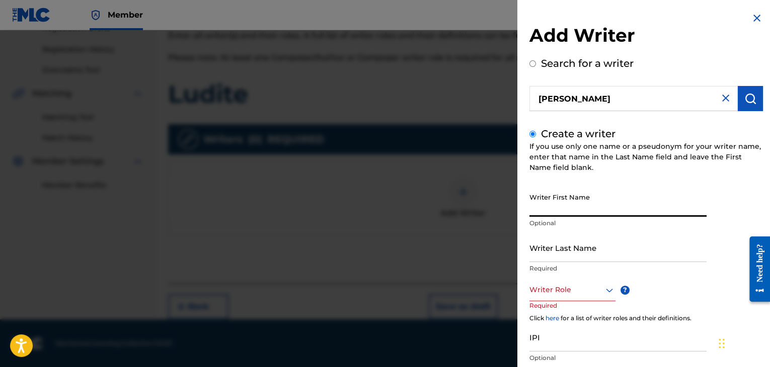
paste input "[PERSON_NAME]"
type input "[PERSON_NAME]"
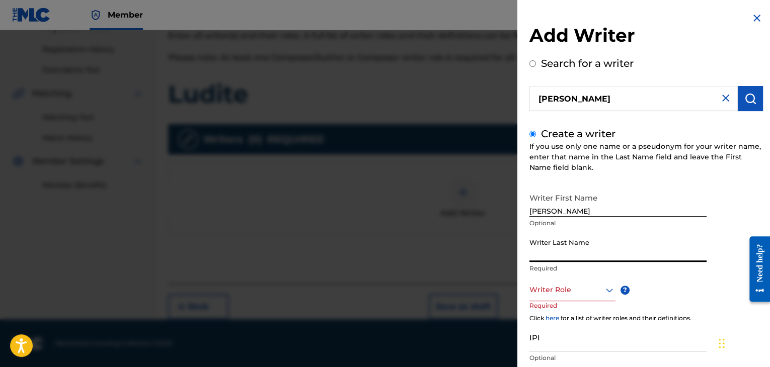
click at [586, 249] on input "Writer Last Name" at bounding box center [617, 247] width 177 height 29
paste input "[PERSON_NAME]"
type input "[PERSON_NAME]"
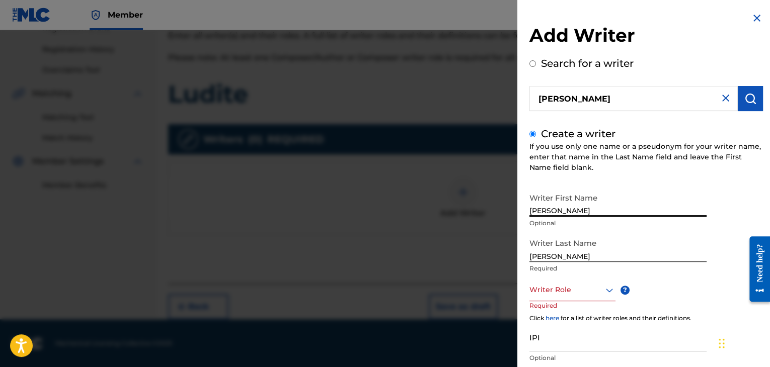
drag, startPoint x: 562, startPoint y: 211, endPoint x: 772, endPoint y: 216, distance: 210.9
click at [769, 186] on html "Accessibility Screen-Reader Guide, Feedback, and Issue Reporting | New window M…" at bounding box center [385, 2] width 770 height 367
type input "IRHAN"
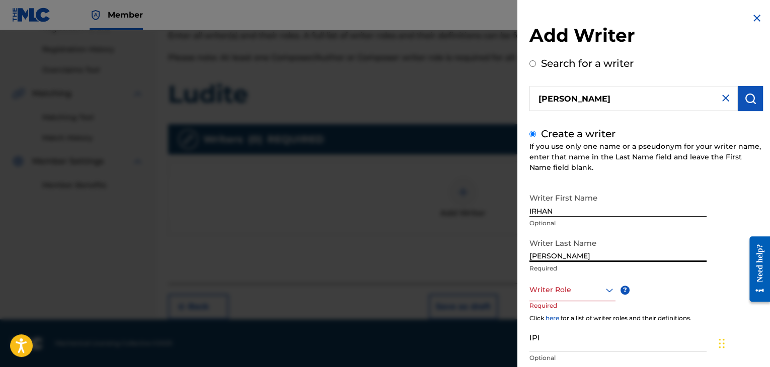
drag, startPoint x: 556, startPoint y: 258, endPoint x: 268, endPoint y: 274, distance: 287.8
click at [364, 274] on div "Add Writer Search for a writer [PERSON_NAME] Create a writer If you use only on…" at bounding box center [385, 198] width 770 height 337
type input "[PERSON_NAME]"
click at [550, 289] on div at bounding box center [572, 290] width 86 height 13
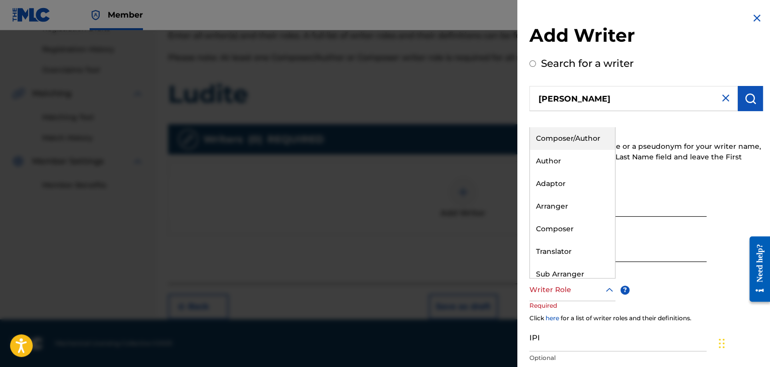
click at [573, 135] on div "Composer/Author" at bounding box center [572, 138] width 85 height 23
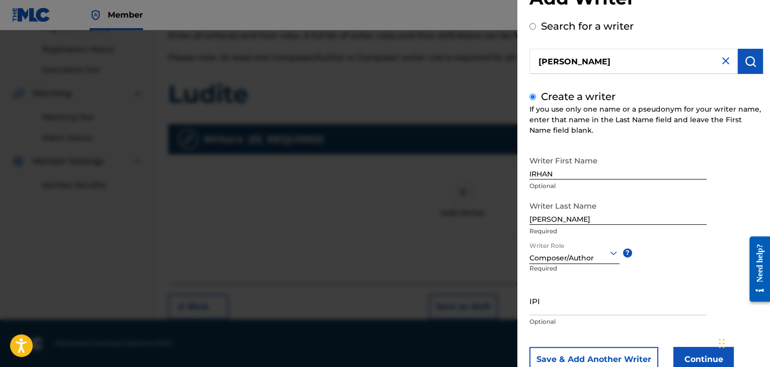
scroll to position [69, 0]
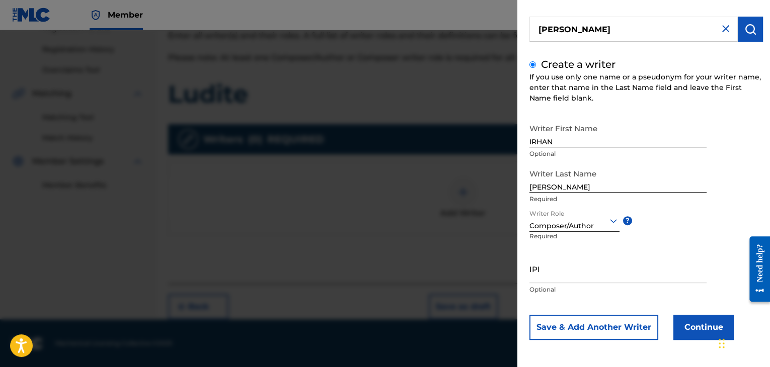
click at [680, 326] on button "Continue" at bounding box center [703, 327] width 60 height 25
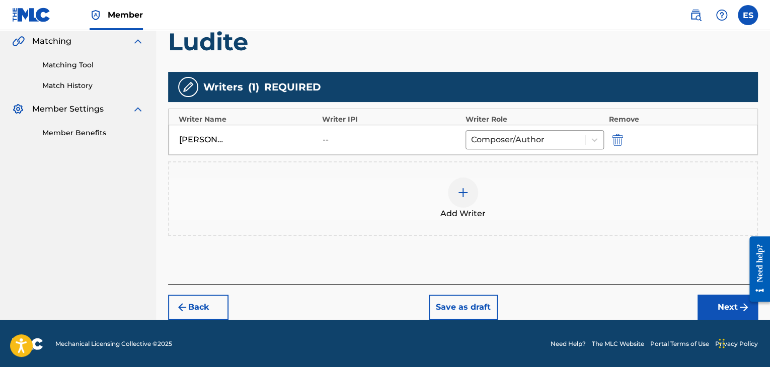
click at [703, 305] on button "Next" at bounding box center [727, 307] width 60 height 25
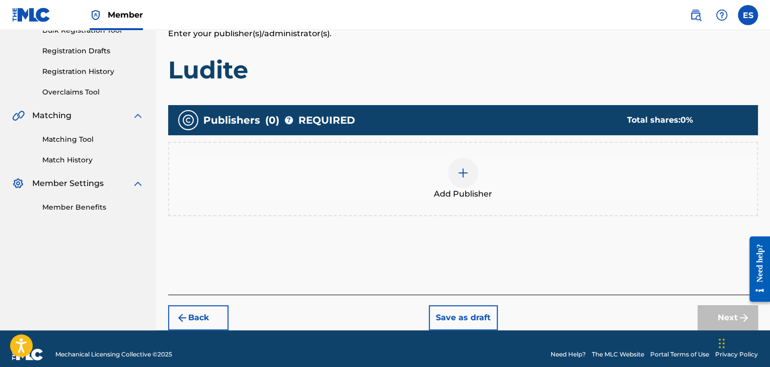
scroll to position [170, 0]
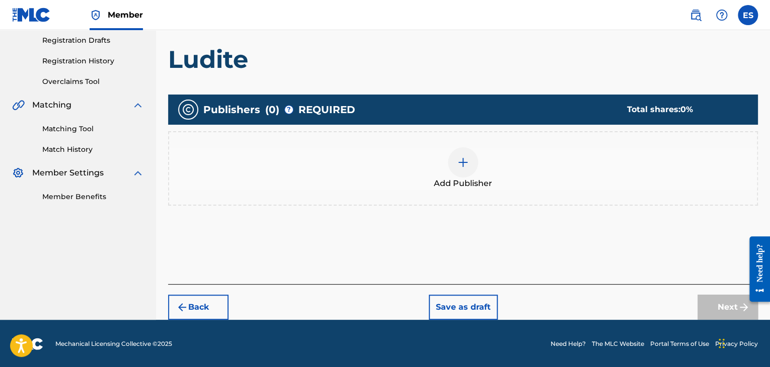
click at [469, 170] on div at bounding box center [463, 162] width 30 height 30
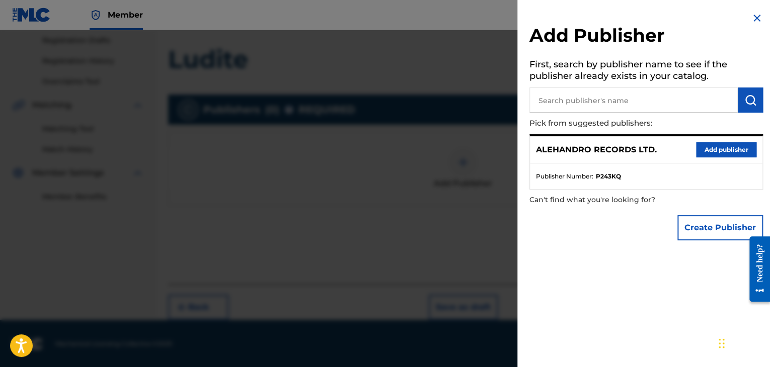
click at [710, 148] on button "Add publisher" at bounding box center [726, 149] width 60 height 15
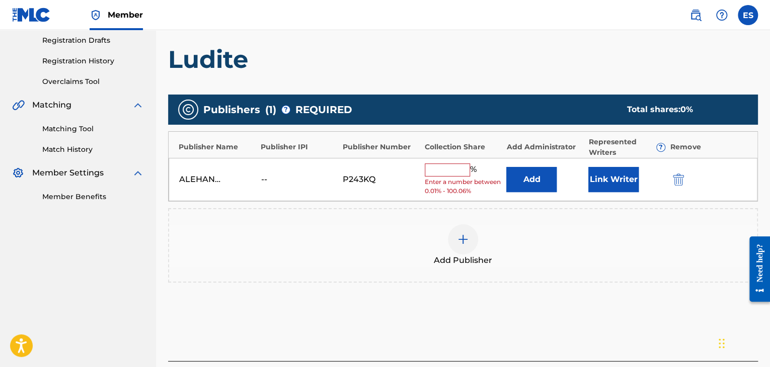
drag, startPoint x: 453, startPoint y: 168, endPoint x: 453, endPoint y: 174, distance: 6.0
click at [453, 168] on input "text" at bounding box center [447, 170] width 45 height 13
type input "100"
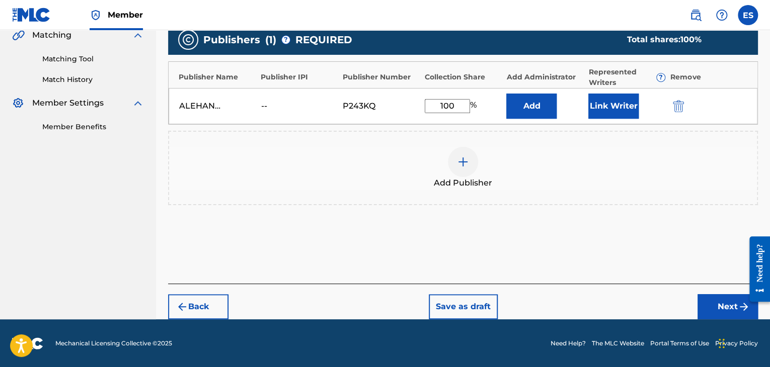
click at [718, 311] on button "Next" at bounding box center [727, 306] width 60 height 25
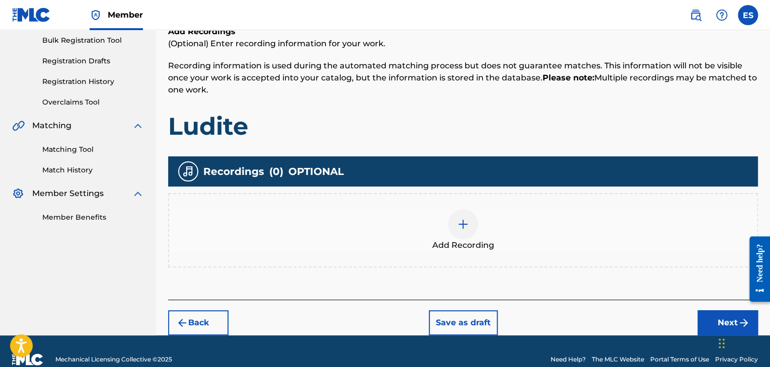
scroll to position [165, 0]
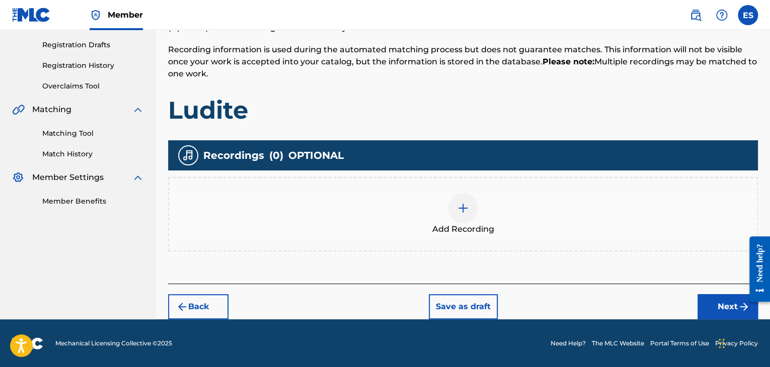
click at [463, 205] on img at bounding box center [463, 208] width 12 height 12
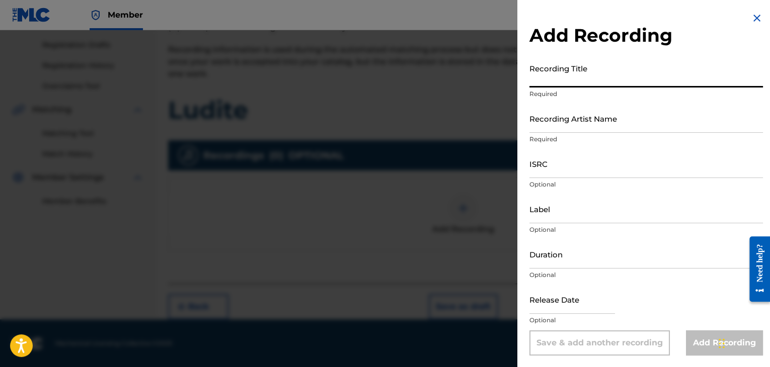
paste input "Ludite"
type input "Ludite"
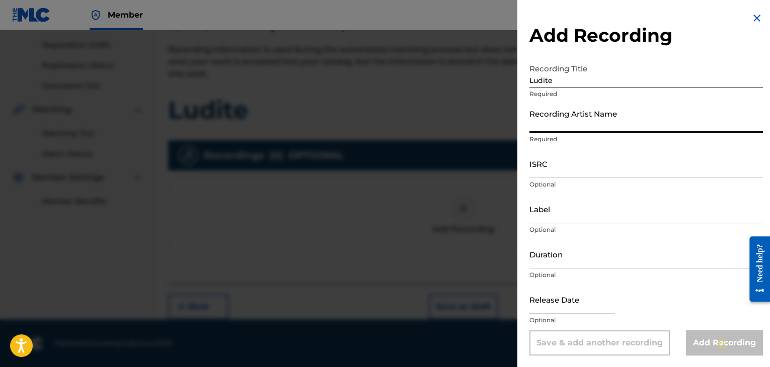
paste input "Ihito Bulgaria & [PERSON_NAME]"
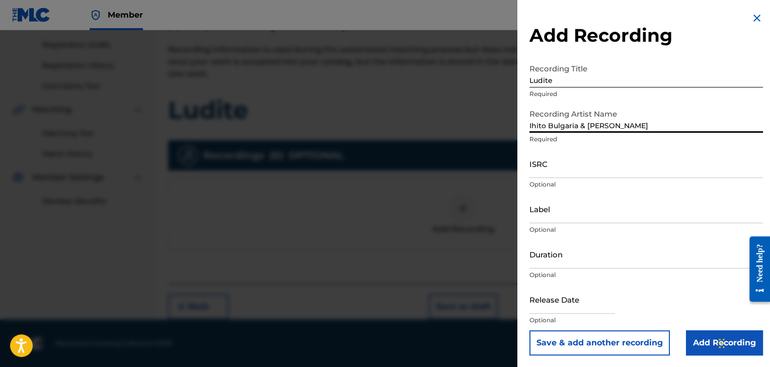
type input "Ihito Bulgaria & [PERSON_NAME]"
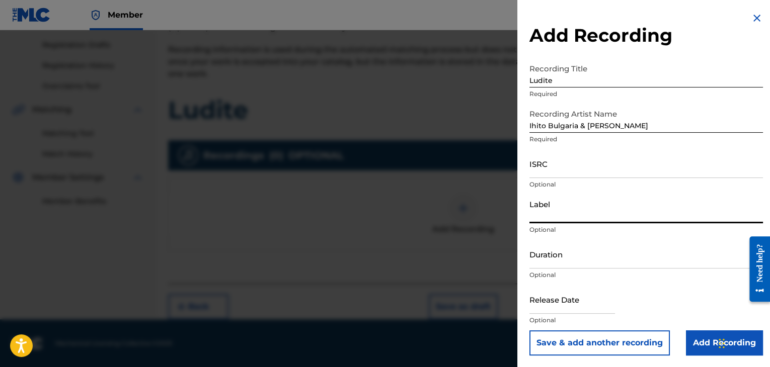
paste input "Rushen Music"
type input "Rushen Music"
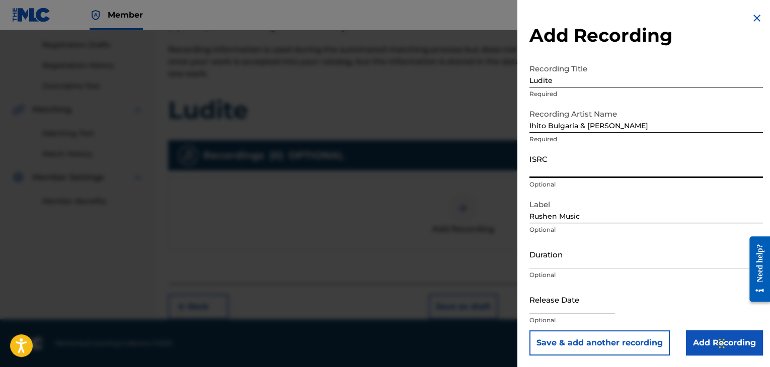
paste input "BGA262501328"
type input "BGA262501328"
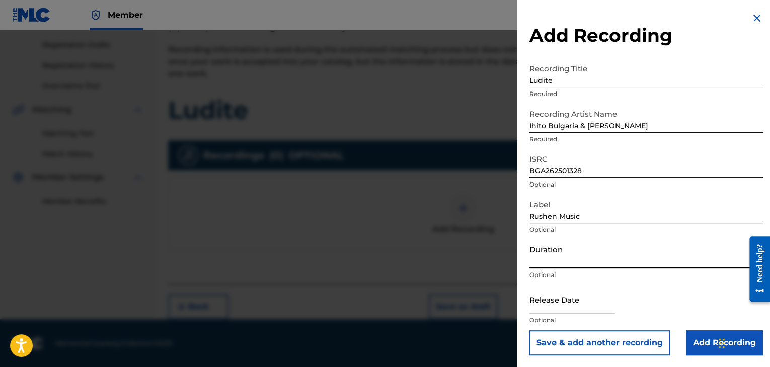
click at [569, 265] on input "Duration" at bounding box center [645, 254] width 233 height 29
drag, startPoint x: 552, startPoint y: 254, endPoint x: 475, endPoint y: 251, distance: 77.6
click at [475, 251] on div "Add Recording Recording Title Ludite Required Recording Artist Name [PERSON_NAM…" at bounding box center [385, 198] width 770 height 337
paste input "BGA262501328"
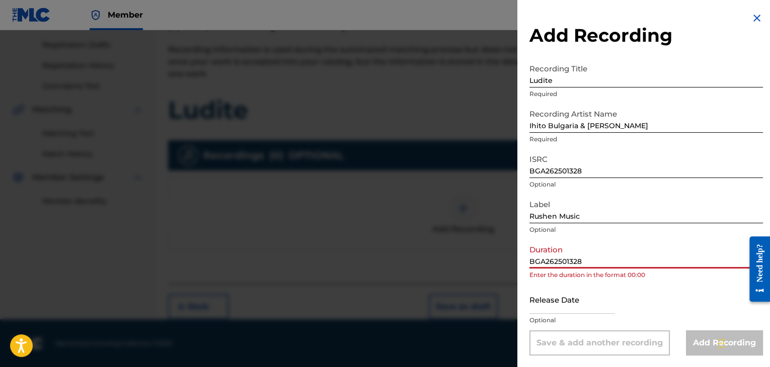
drag, startPoint x: 609, startPoint y: 262, endPoint x: 399, endPoint y: 240, distance: 211.5
click at [466, 250] on div "Add Recording Recording Title Ludite Required Recording Artist Name [PERSON_NAM…" at bounding box center [385, 198] width 770 height 337
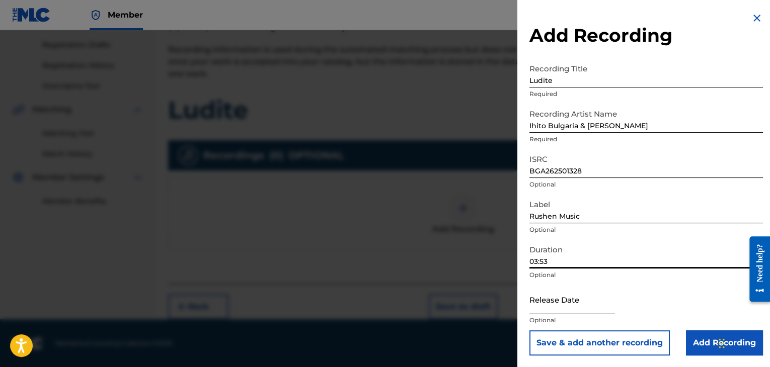
type input "03:53"
click at [542, 83] on input "Ludite" at bounding box center [645, 73] width 233 height 29
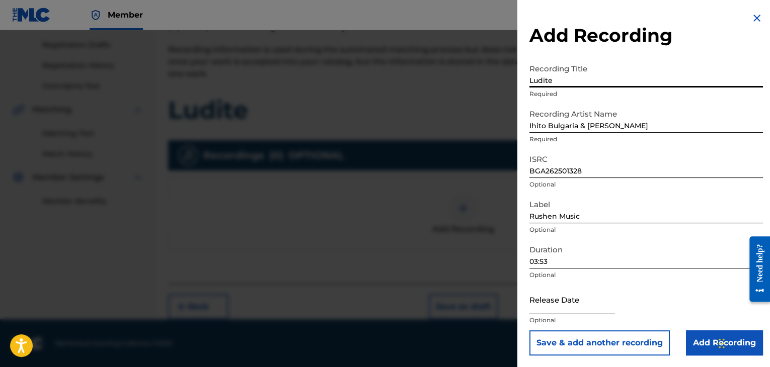
click at [542, 83] on input "Ludite" at bounding box center [645, 73] width 233 height 29
click at [707, 338] on input "Add Recording" at bounding box center [724, 343] width 77 height 25
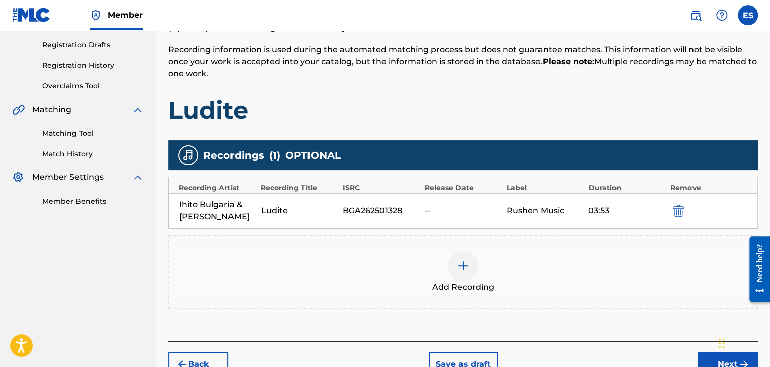
click at [471, 278] on div "Add Recording" at bounding box center [463, 272] width 588 height 42
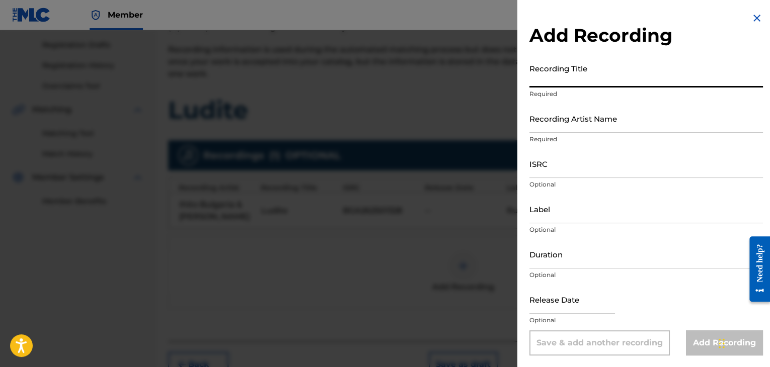
paste input "Ludite"
type input "Ludite"
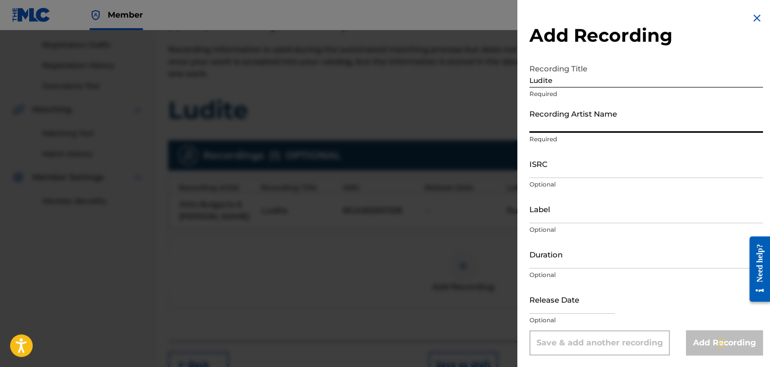
paste input "Ihito Bulgaria & [PERSON_NAME]"
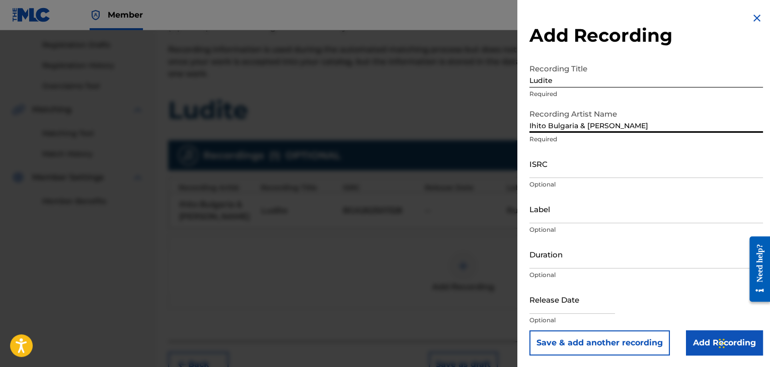
type input "Ihito Bulgaria & [PERSON_NAME]"
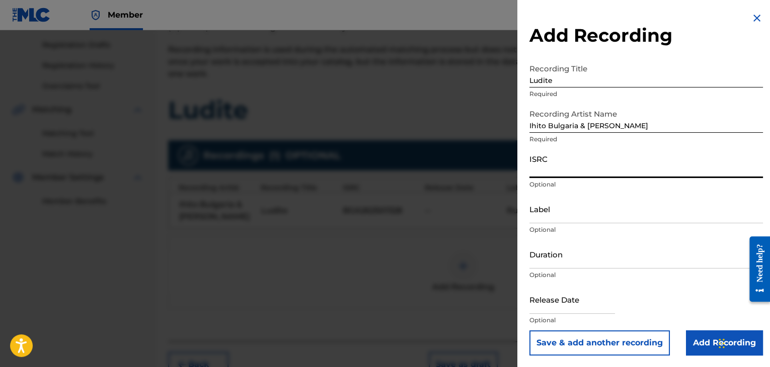
paste input "DGA092492527"
type input "DGA092492527"
click at [560, 250] on input "Duration" at bounding box center [645, 254] width 233 height 29
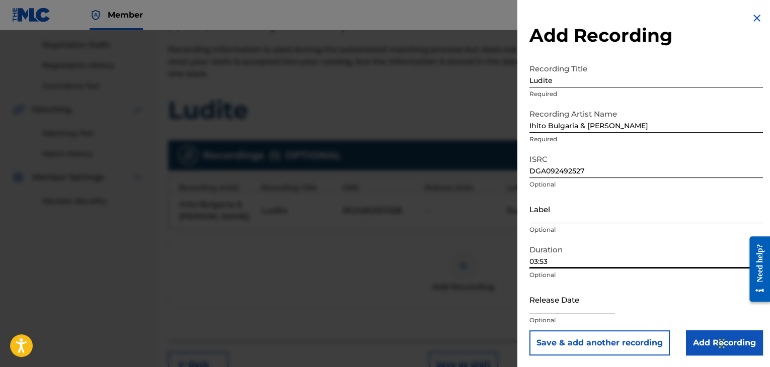
type input "03:53"
click at [550, 204] on input "Label" at bounding box center [645, 209] width 233 height 29
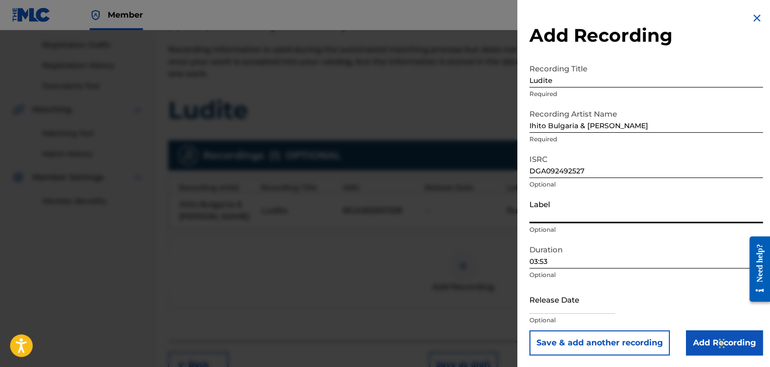
paste input "Rushen Music"
type input "Rushen Music"
click at [693, 337] on input "Add Recording" at bounding box center [724, 343] width 77 height 25
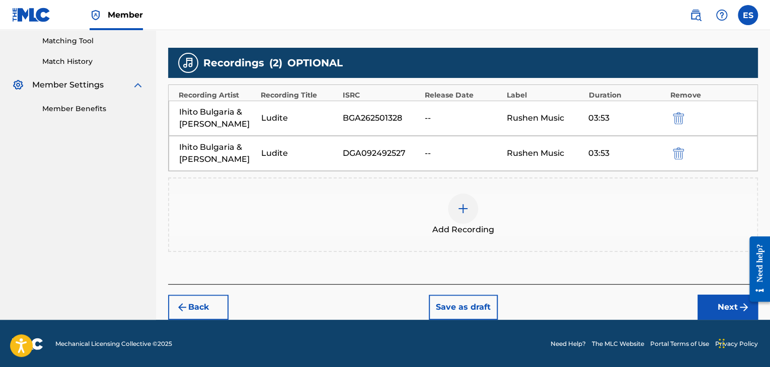
click at [709, 310] on button "Next" at bounding box center [727, 307] width 60 height 25
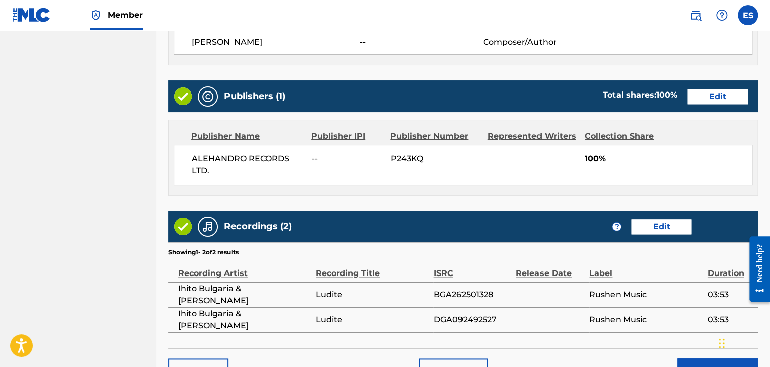
scroll to position [565, 0]
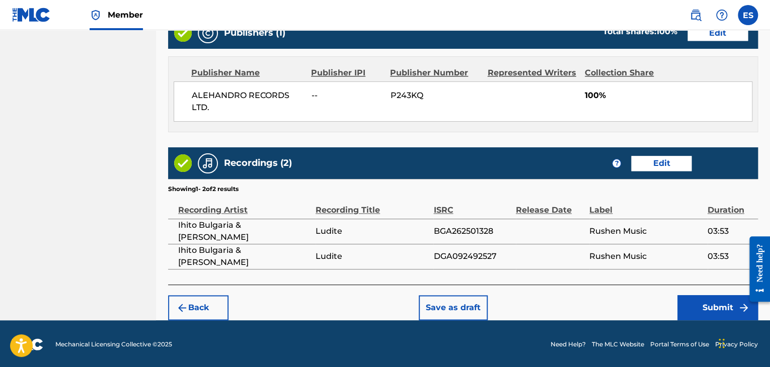
click at [696, 307] on button "Submit" at bounding box center [717, 307] width 81 height 25
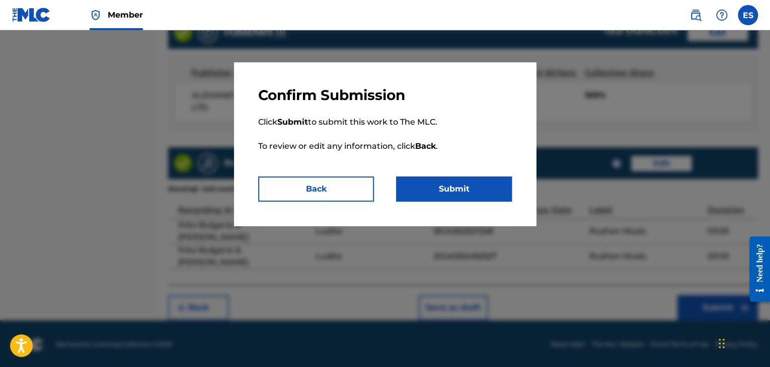
click at [448, 185] on button "Submit" at bounding box center [454, 189] width 116 height 25
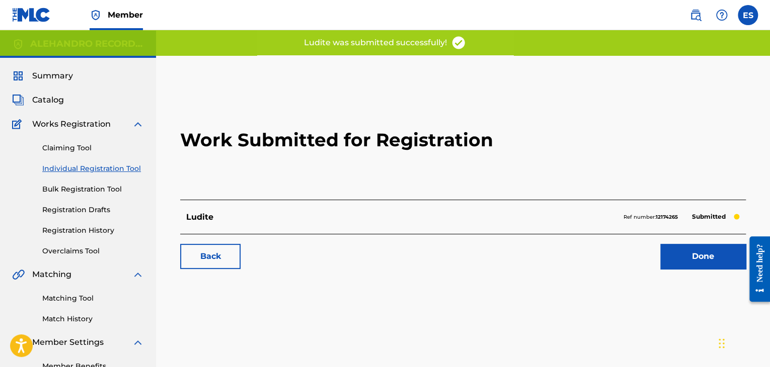
click at [113, 169] on link "Individual Registration Tool" at bounding box center [93, 169] width 102 height 11
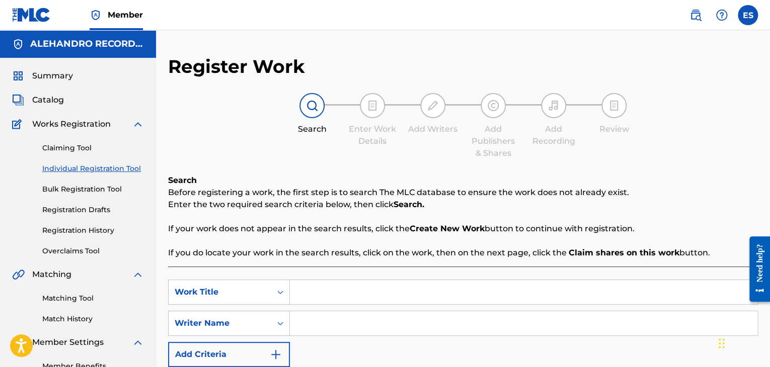
click at [338, 291] on input "Search Form" at bounding box center [523, 292] width 467 height 24
paste input "KESH PARA"
type input "KESH PARA"
click at [333, 312] on input "Search Form" at bounding box center [523, 323] width 467 height 24
paste input "[PERSON_NAME]"
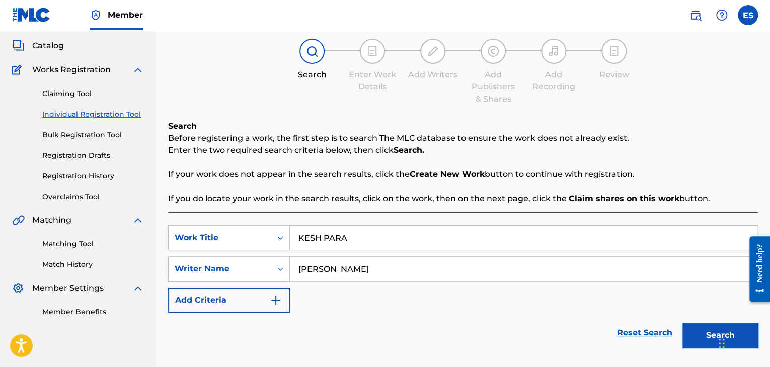
scroll to position [123, 0]
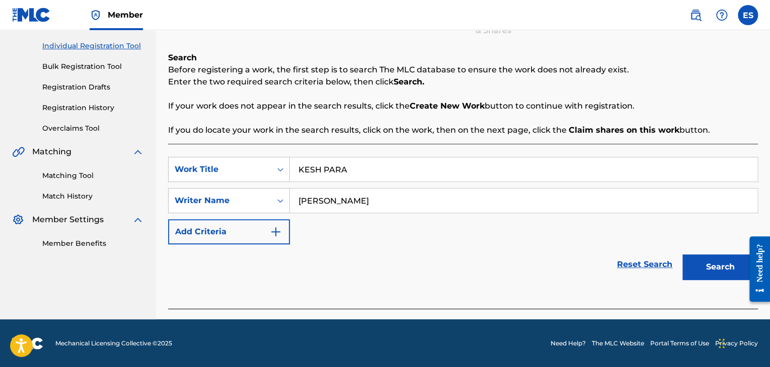
type input "[PERSON_NAME]"
click at [704, 272] on button "Search" at bounding box center [719, 267] width 75 height 25
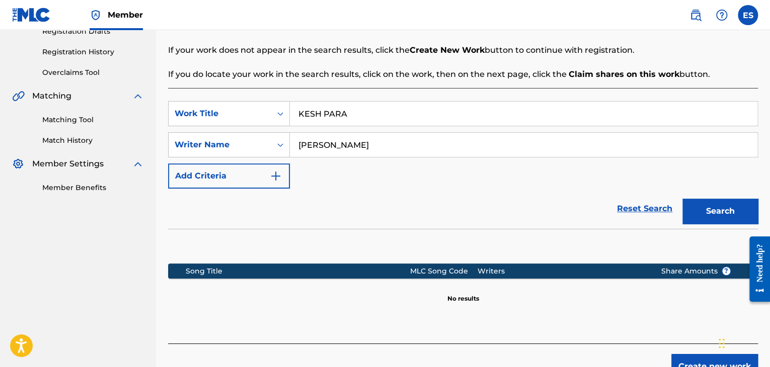
scroll to position [239, 0]
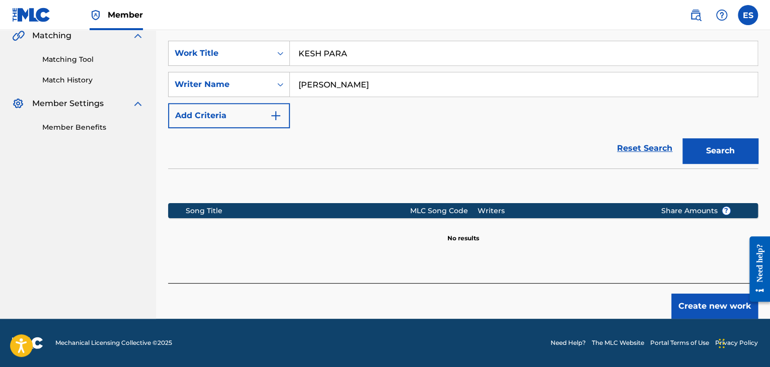
click at [720, 304] on button "Create new work" at bounding box center [714, 306] width 87 height 25
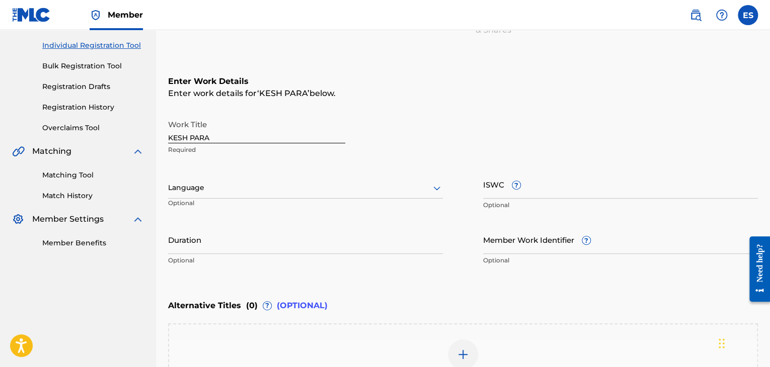
scroll to position [138, 0]
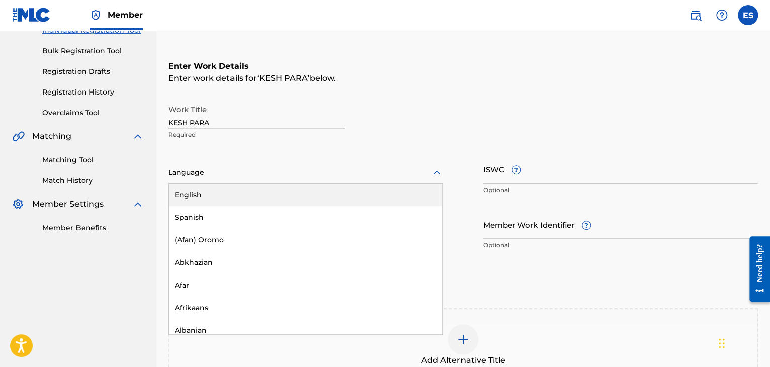
click at [316, 167] on div at bounding box center [305, 173] width 275 height 13
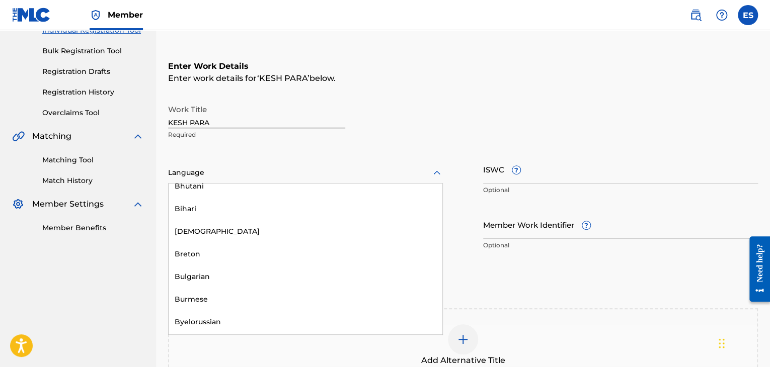
scroll to position [453, 0]
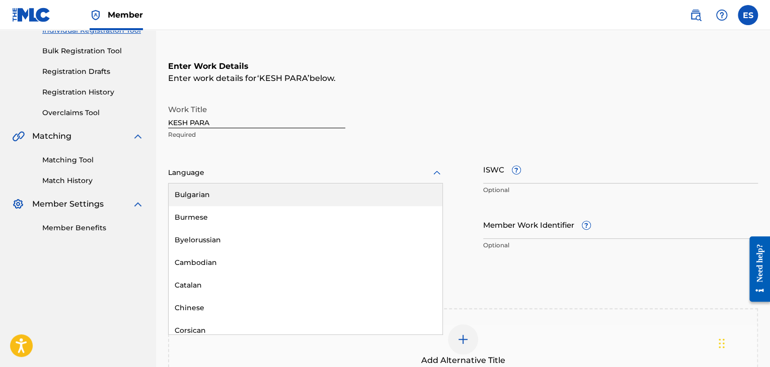
click at [293, 201] on div "Bulgarian" at bounding box center [306, 195] width 274 height 23
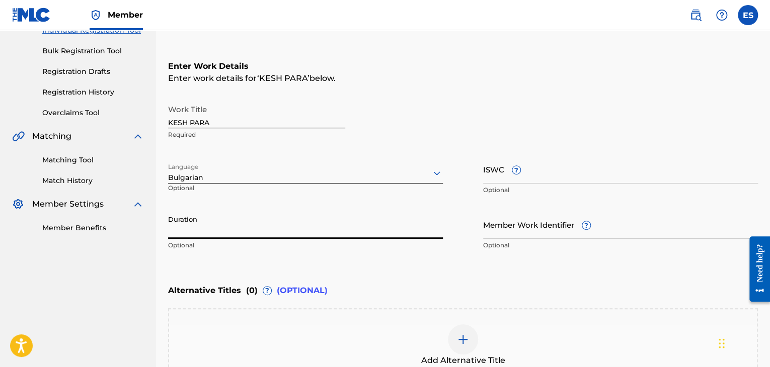
click at [255, 214] on input "Duration" at bounding box center [305, 224] width 275 height 29
type input "03:47"
click at [457, 345] on div at bounding box center [463, 340] width 30 height 30
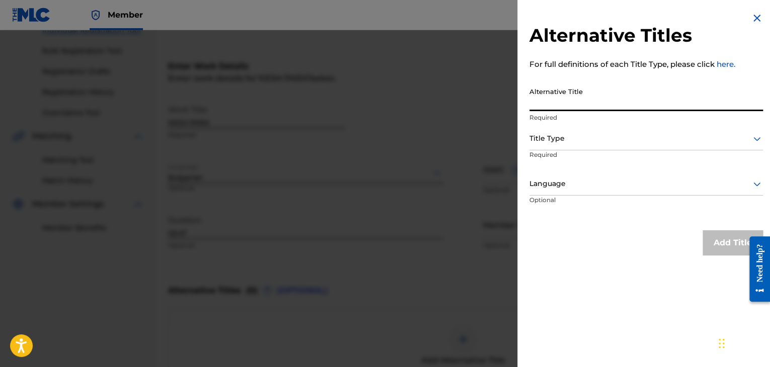
paste input "КЕШ ПАРА"
type input "КЕШ ПАРА"
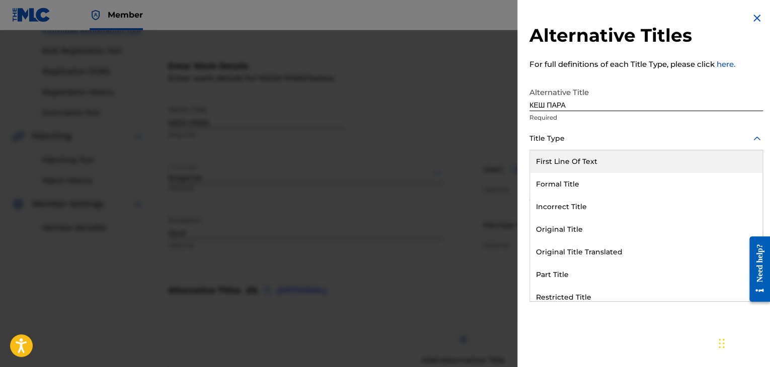
click at [566, 137] on div at bounding box center [645, 138] width 233 height 13
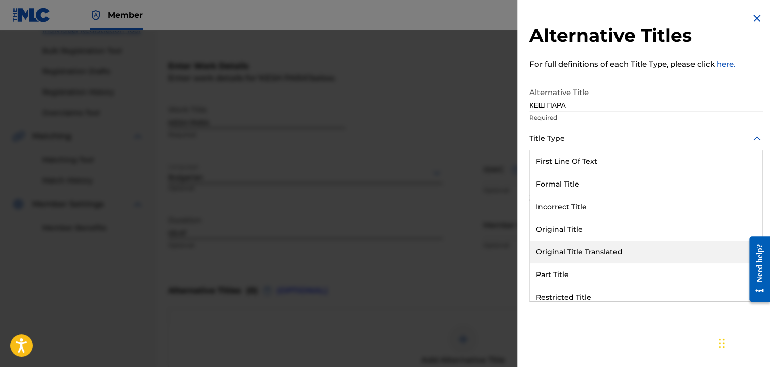
click at [580, 248] on div "Original Title Translated" at bounding box center [646, 252] width 232 height 23
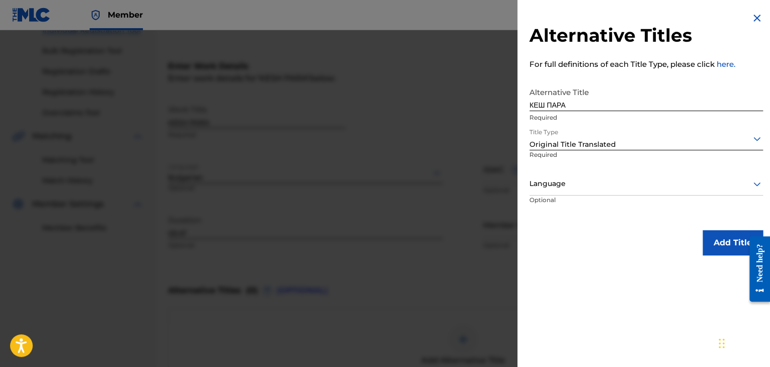
click at [582, 188] on div at bounding box center [645, 184] width 233 height 13
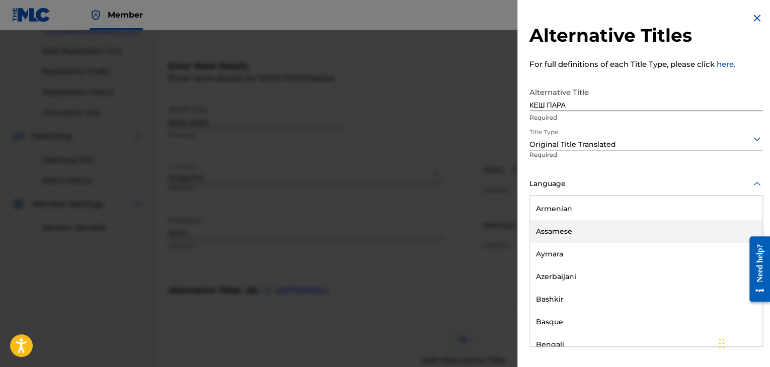
scroll to position [403, 0]
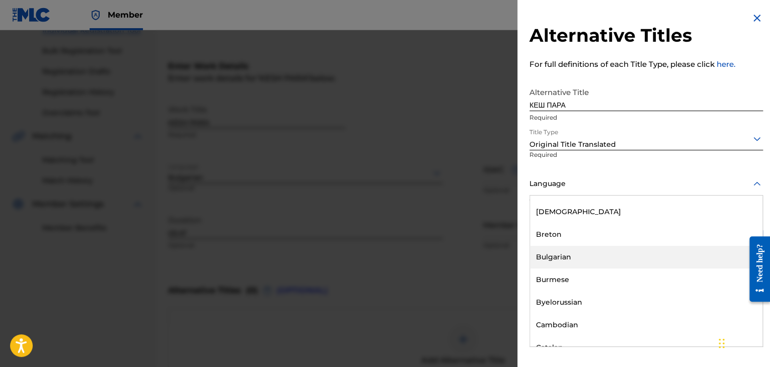
click at [578, 256] on div "Bulgarian" at bounding box center [646, 257] width 232 height 23
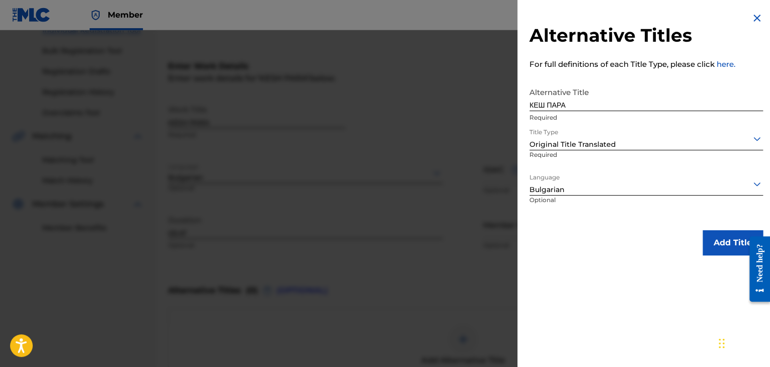
click at [710, 247] on button "Add Title" at bounding box center [732, 242] width 60 height 25
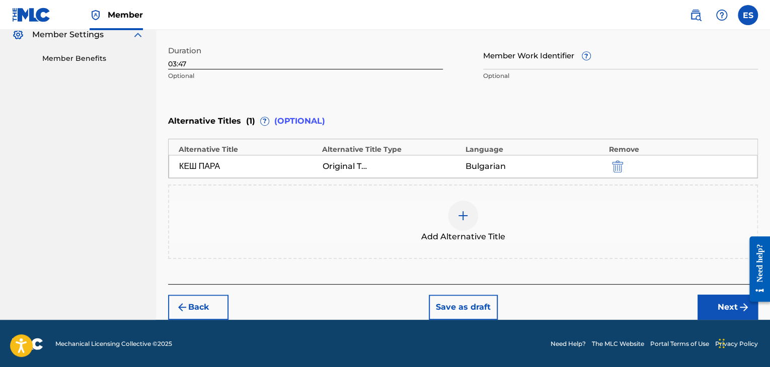
click at [704, 296] on button "Next" at bounding box center [727, 307] width 60 height 25
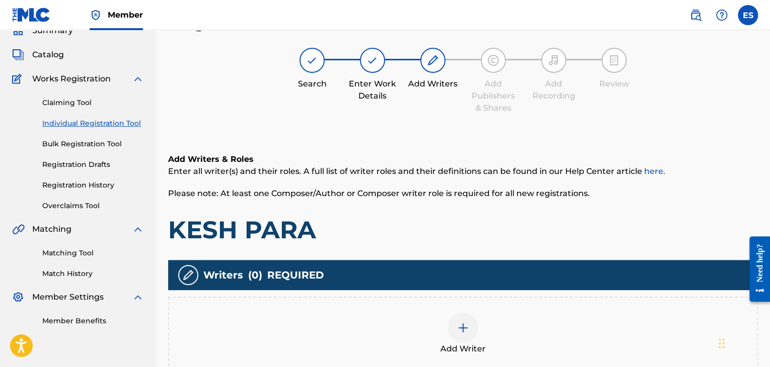
scroll to position [181, 0]
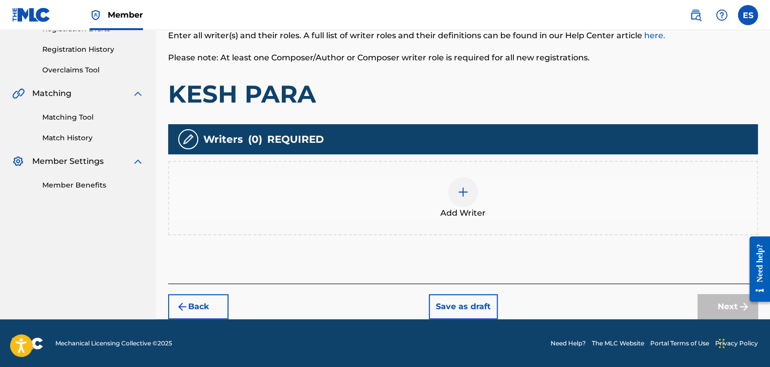
click at [483, 186] on div "Add Writer" at bounding box center [463, 198] width 588 height 42
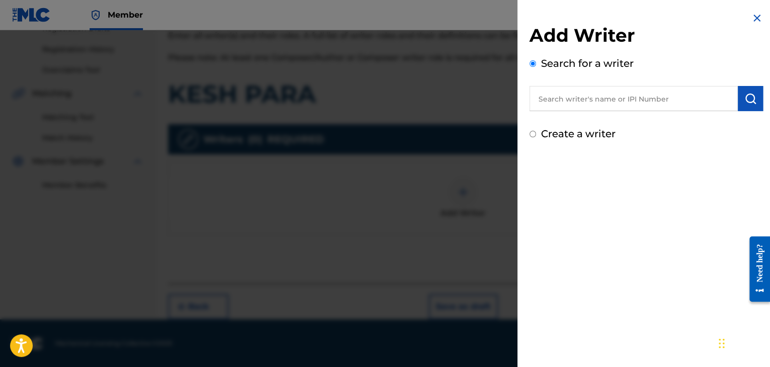
paste input "[PERSON_NAME]"
type input "[PERSON_NAME]"
click at [754, 99] on button "submit" at bounding box center [750, 98] width 25 height 25
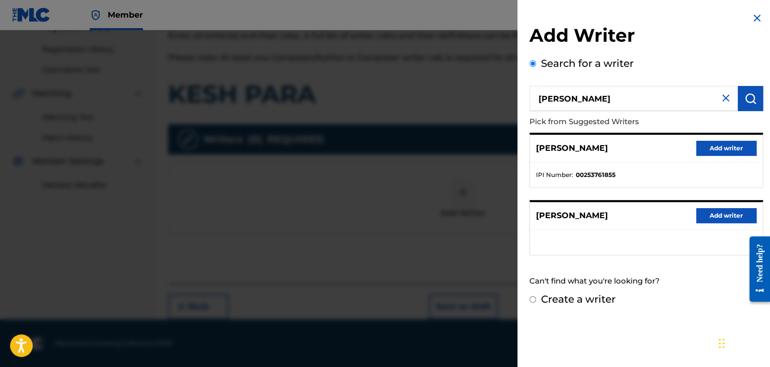
click at [586, 304] on div "Create a writer" at bounding box center [645, 299] width 233 height 15
click at [583, 298] on label "Create a writer" at bounding box center [578, 299] width 74 height 12
radio input "true"
click at [536, 298] on input "Create a writer" at bounding box center [532, 299] width 7 height 7
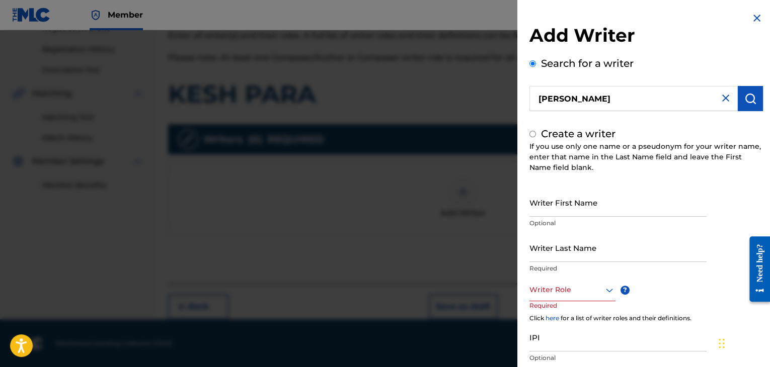
radio input "false"
radio input "true"
paste input "[PERSON_NAME]"
type input "[PERSON_NAME]"
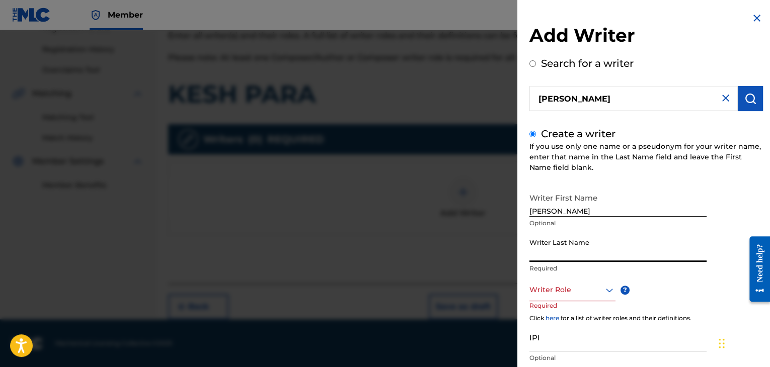
paste input "[PERSON_NAME]"
type input "[PERSON_NAME]"
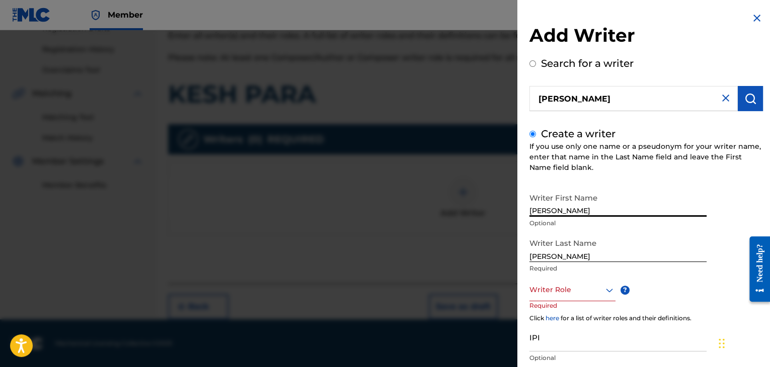
drag, startPoint x: 557, startPoint y: 208, endPoint x: 772, endPoint y: 176, distance: 217.8
click at [769, 177] on html "Accessibility Screen-Reader Guide, Feedback, and Issue Reporting | New window M…" at bounding box center [385, 2] width 770 height 367
type input "IRHAN"
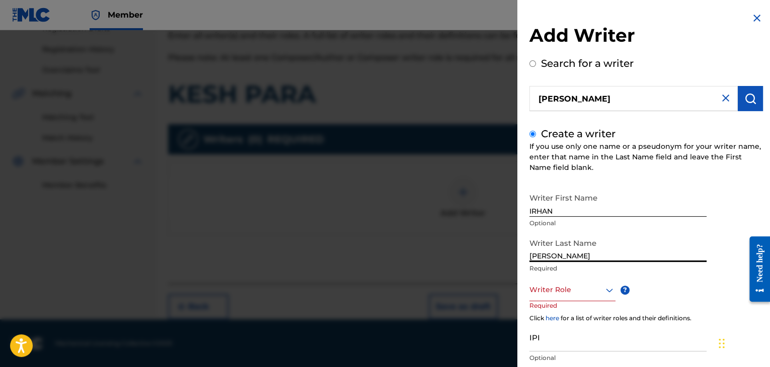
drag, startPoint x: 557, startPoint y: 256, endPoint x: 178, endPoint y: 204, distance: 381.9
click at [342, 256] on div "Add Writer Search for a writer [PERSON_NAME] Create a writer If you use only on…" at bounding box center [385, 198] width 770 height 337
type input "[PERSON_NAME]"
click at [580, 293] on div at bounding box center [572, 290] width 86 height 13
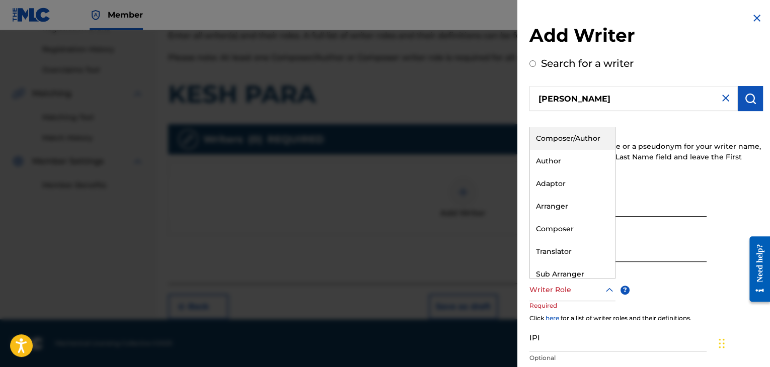
click at [578, 138] on div "Composer/Author" at bounding box center [572, 138] width 85 height 23
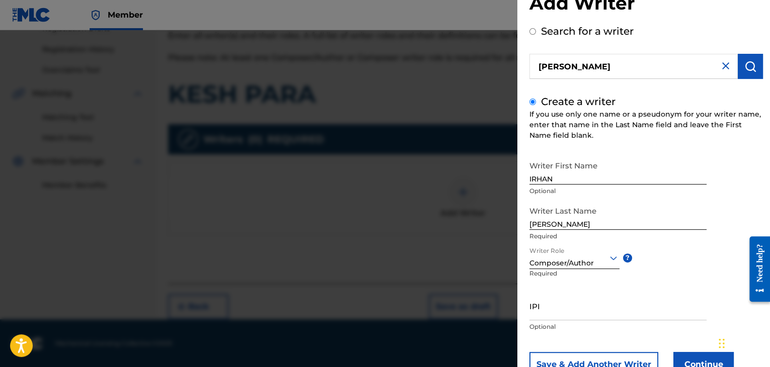
scroll to position [69, 0]
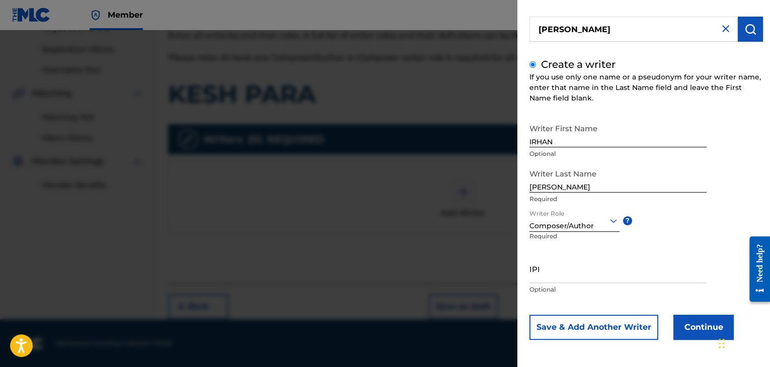
click at [674, 321] on button "Continue" at bounding box center [703, 327] width 60 height 25
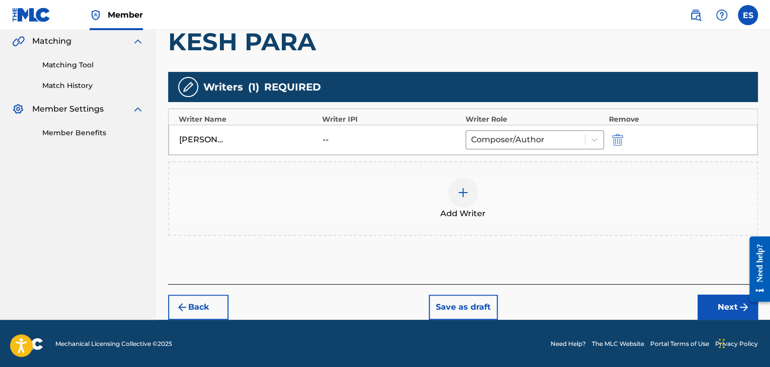
click at [717, 299] on button "Next" at bounding box center [727, 307] width 60 height 25
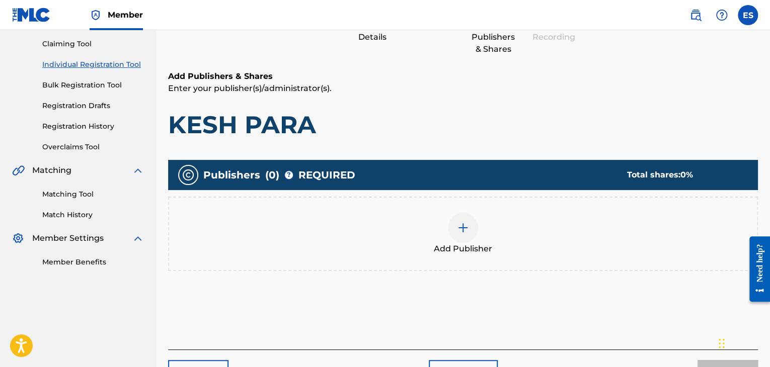
scroll to position [170, 0]
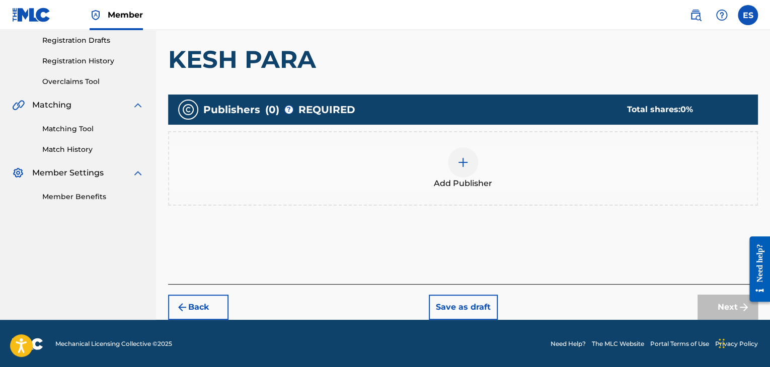
click at [469, 174] on div at bounding box center [463, 162] width 30 height 30
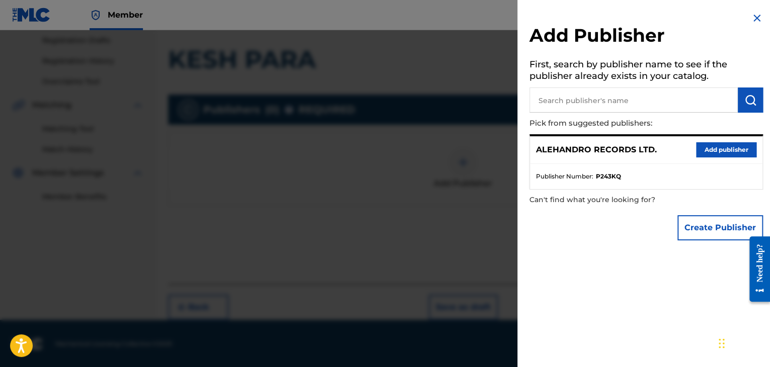
click at [725, 149] on button "Add publisher" at bounding box center [726, 149] width 60 height 15
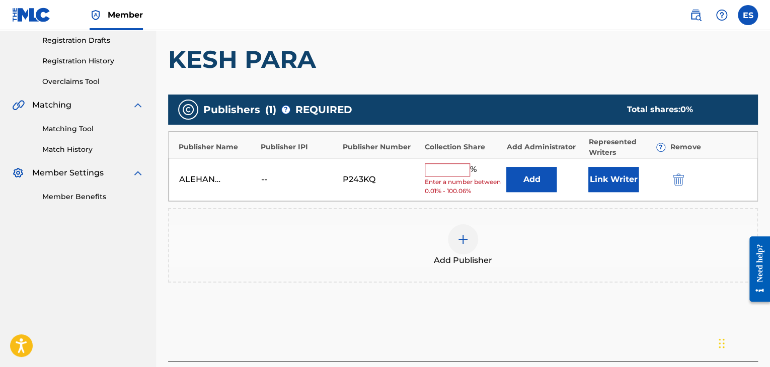
click at [455, 175] on input "text" at bounding box center [447, 170] width 45 height 13
type input "100"
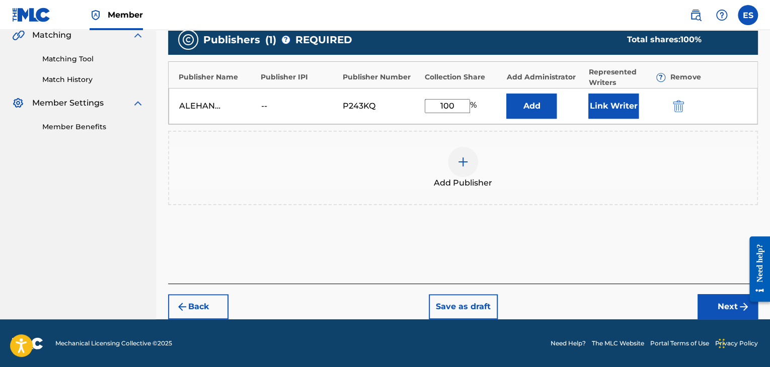
click at [713, 304] on button "Next" at bounding box center [727, 306] width 60 height 25
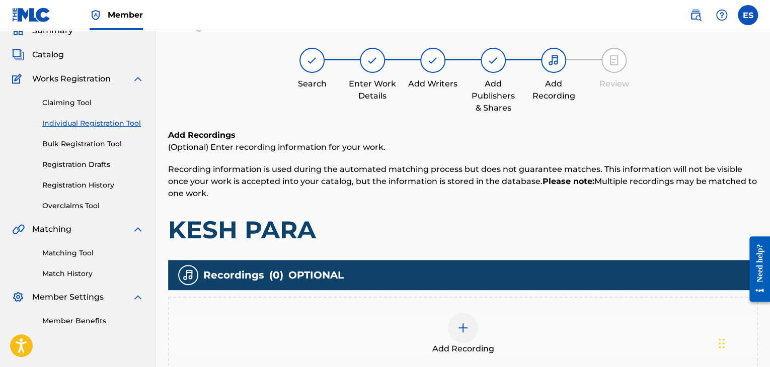
scroll to position [156, 0]
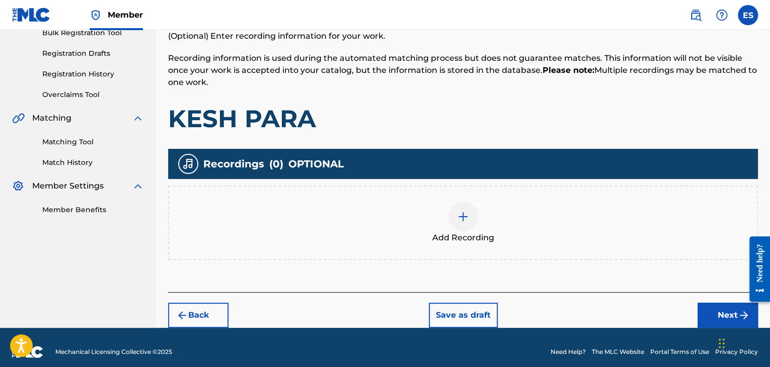
click at [466, 223] on div at bounding box center [463, 217] width 30 height 30
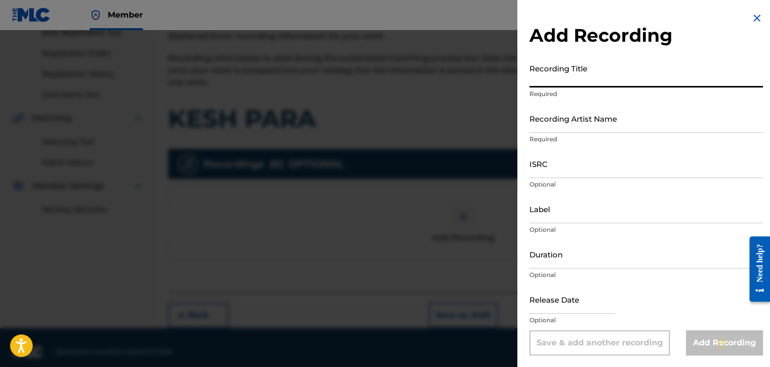
paste input "Kesh para"
type input "Kesh para"
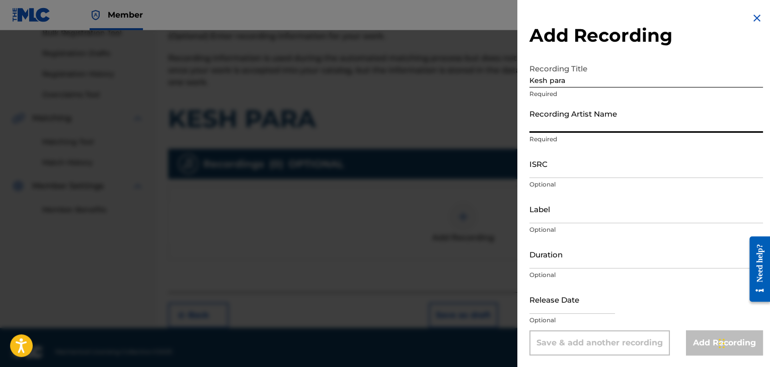
paste input "Ihito Bulgaria & [PERSON_NAME]"
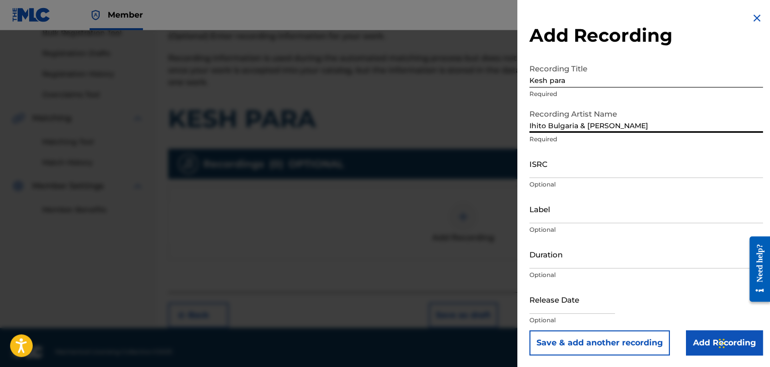
type input "Ihito Bulgaria & [PERSON_NAME]"
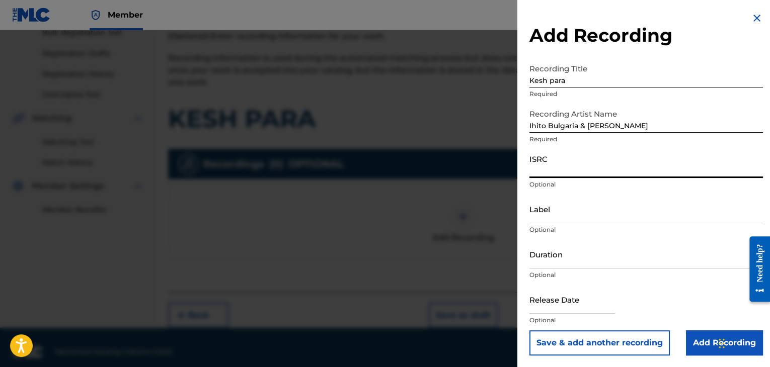
paste input "BGA262501329"
type input "BGA262501329"
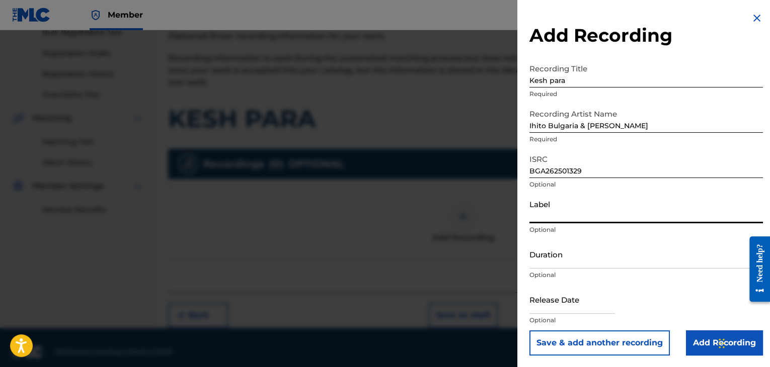
paste input "Rushen Music"
type input "Rushen Music"
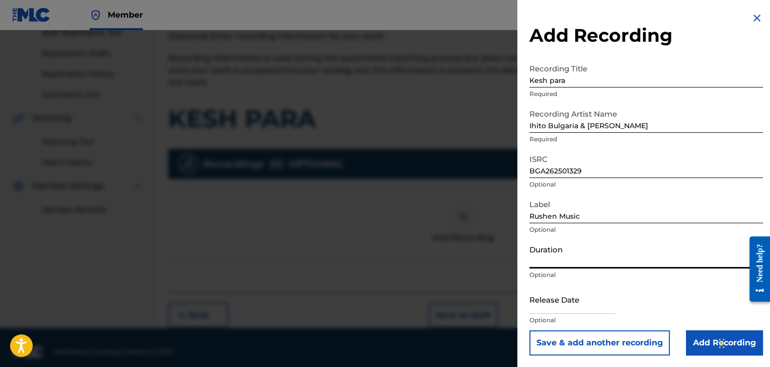
click at [571, 260] on input "Duration" at bounding box center [645, 254] width 233 height 29
type input "03:47"
drag, startPoint x: 558, startPoint y: 77, endPoint x: 487, endPoint y: 74, distance: 70.5
click at [487, 74] on div "Add Recording Recording Title Kesh para Required Recording Artist Name [PERSON_…" at bounding box center [385, 198] width 770 height 337
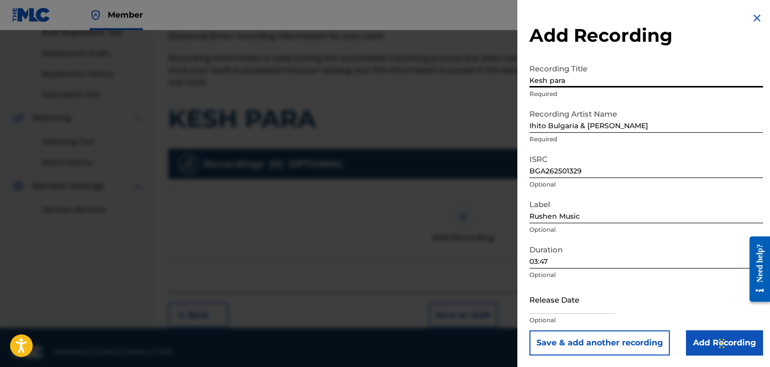
drag, startPoint x: 703, startPoint y: 343, endPoint x: 656, endPoint y: 289, distance: 71.7
click at [703, 343] on input "Add Recording" at bounding box center [724, 343] width 77 height 25
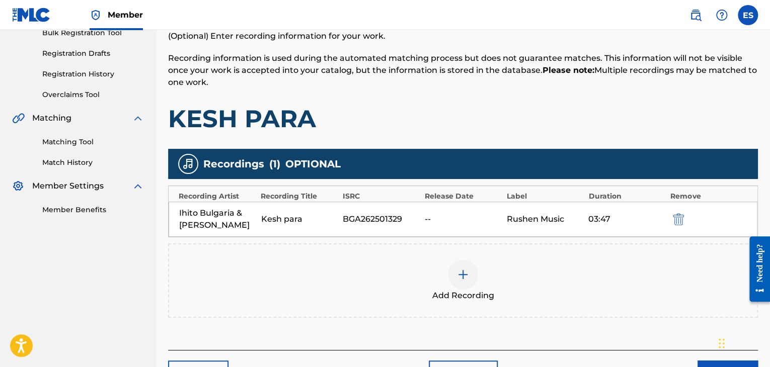
click at [464, 264] on div at bounding box center [463, 275] width 30 height 30
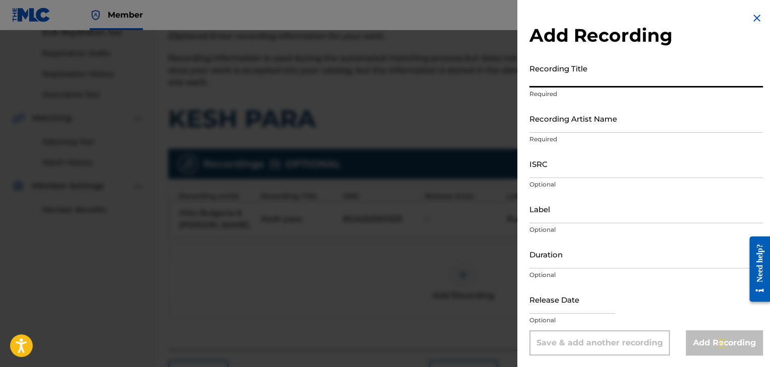
paste input "Kesh para"
type input "Kesh para"
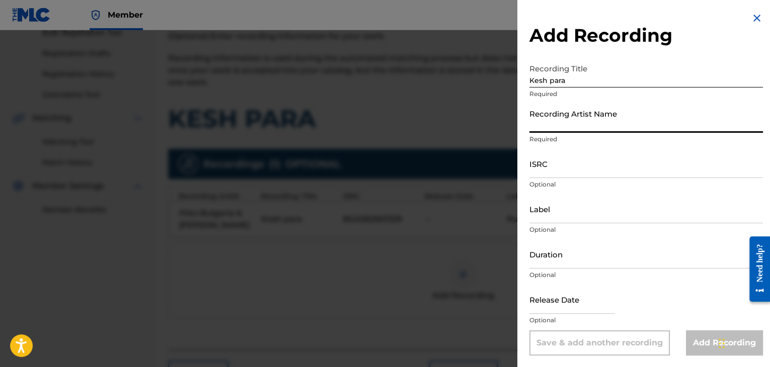
paste input "Ihito Bulgaria & [PERSON_NAME]"
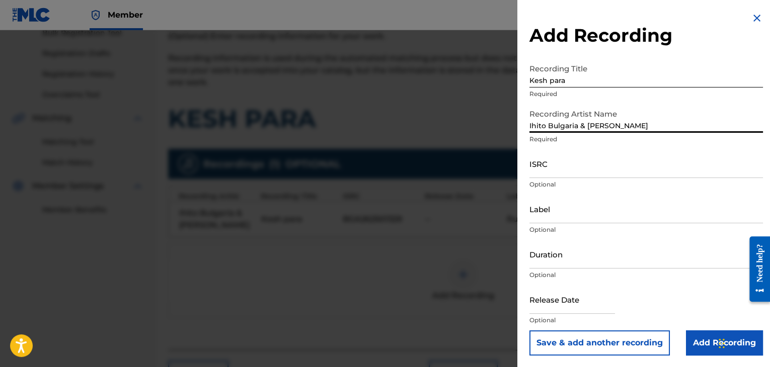
type input "Ihito Bulgaria & [PERSON_NAME]"
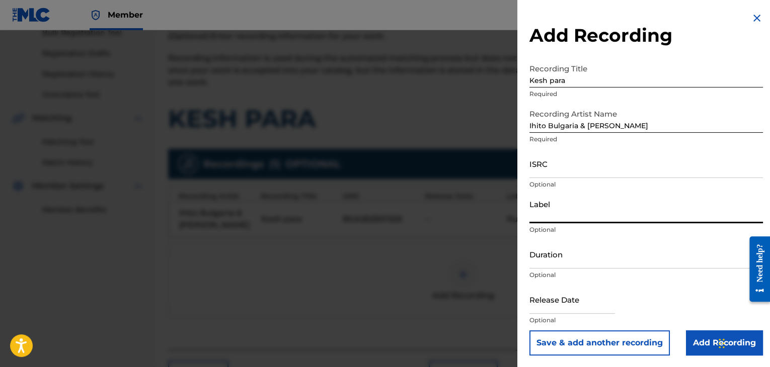
drag, startPoint x: 537, startPoint y: 215, endPoint x: 534, endPoint y: 169, distance: 45.9
click at [534, 171] on input "ISRC" at bounding box center [645, 163] width 233 height 29
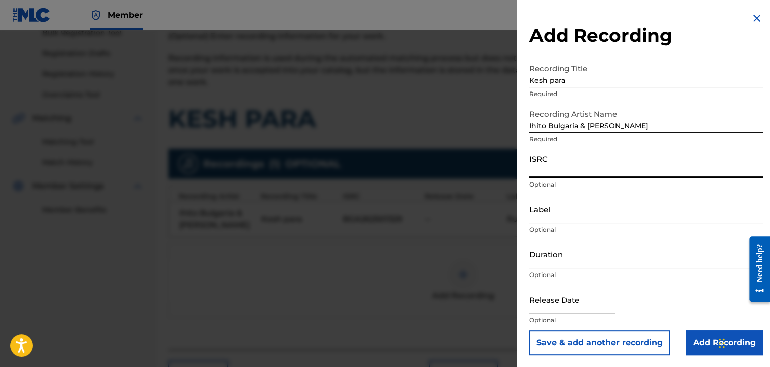
paste input "DGA0Q2422318"
type input "DGA0Q2422318"
drag, startPoint x: 554, startPoint y: 255, endPoint x: 563, endPoint y: 256, distance: 8.6
click at [554, 255] on input "Duration" at bounding box center [645, 254] width 233 height 29
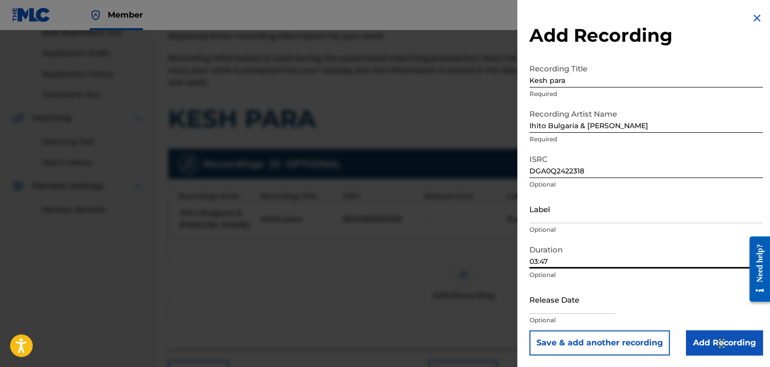
type input "03:47"
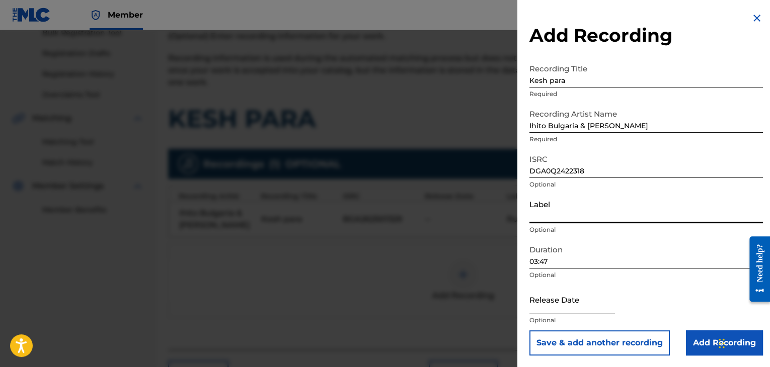
paste input "Rushen Music"
type input "Rushen Music"
click at [530, 80] on input "Kesh para" at bounding box center [645, 73] width 233 height 29
click at [699, 345] on input "Add Recording" at bounding box center [724, 343] width 77 height 25
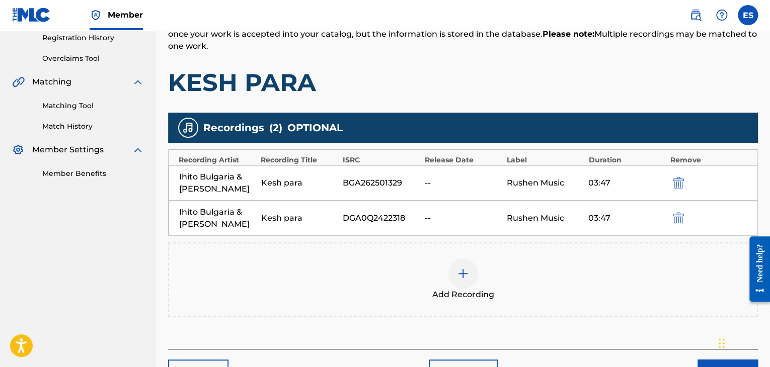
scroll to position [257, 0]
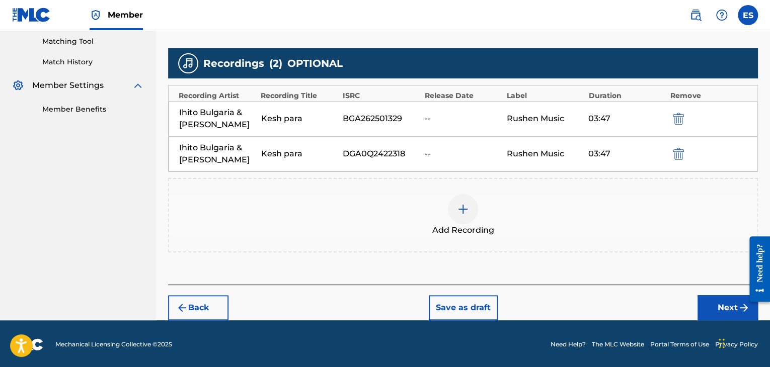
click at [699, 303] on button "Next" at bounding box center [727, 307] width 60 height 25
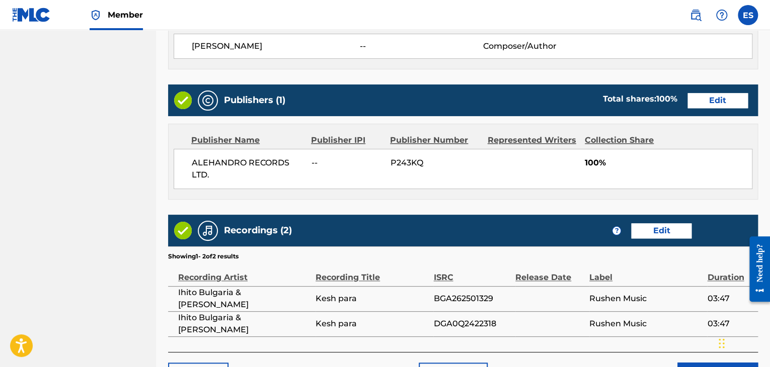
scroll to position [565, 0]
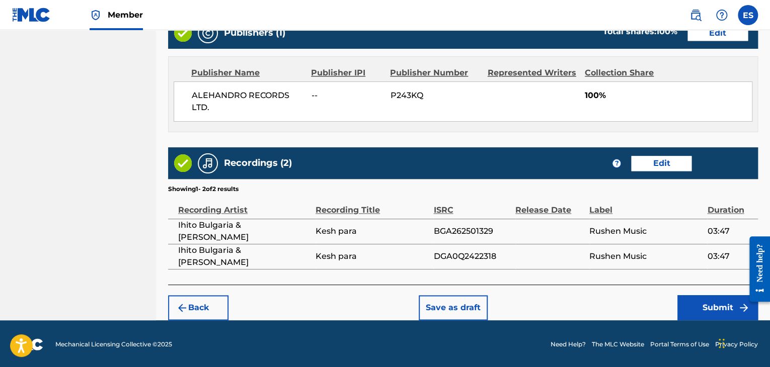
click at [701, 305] on button "Submit" at bounding box center [717, 307] width 81 height 25
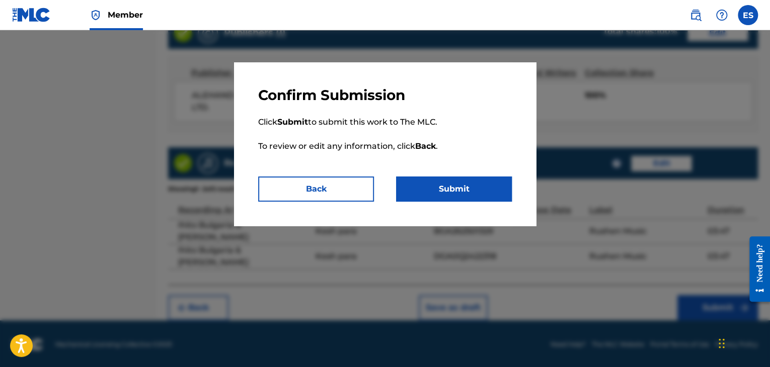
click at [504, 187] on button "Submit" at bounding box center [454, 189] width 116 height 25
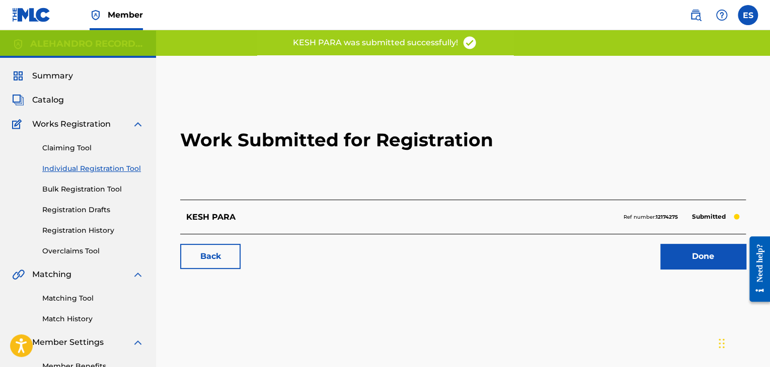
drag, startPoint x: 115, startPoint y: 169, endPoint x: 152, endPoint y: 188, distance: 42.5
click at [115, 169] on link "Individual Registration Tool" at bounding box center [93, 169] width 102 height 11
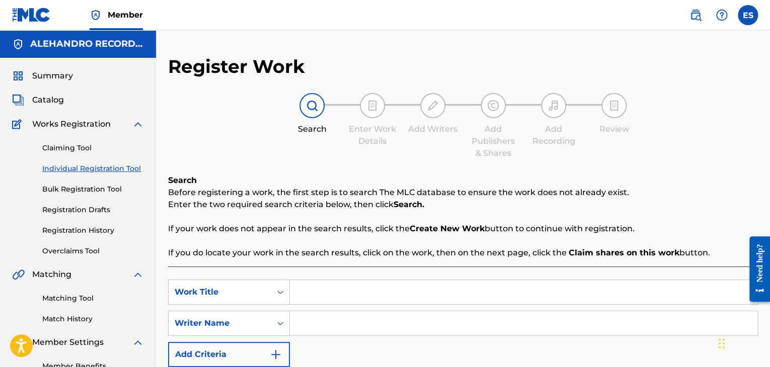
click at [87, 230] on link "Registration History" at bounding box center [93, 230] width 102 height 11
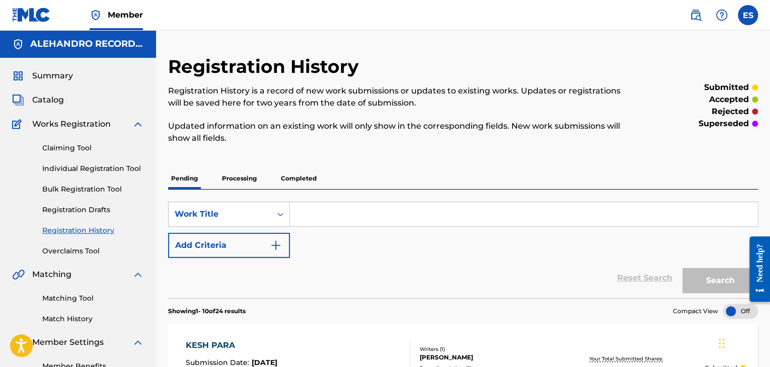
drag, startPoint x: 119, startPoint y: 167, endPoint x: 138, endPoint y: 172, distance: 20.3
click at [119, 167] on link "Individual Registration Tool" at bounding box center [93, 169] width 102 height 11
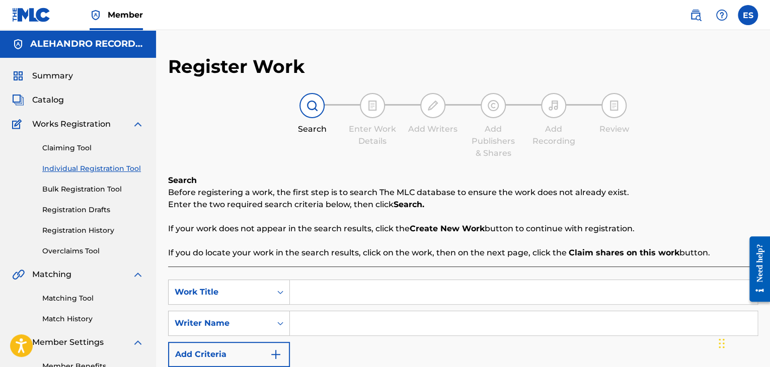
click at [325, 295] on input "Search Form" at bounding box center [523, 292] width 467 height 24
paste input "BLIZALKA"
type input "BLIZALKA"
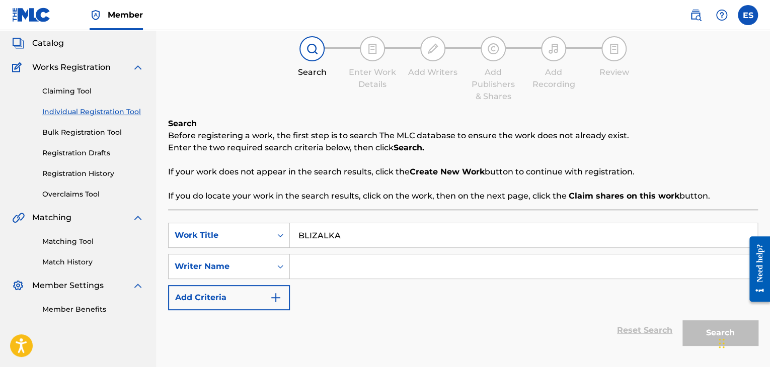
scroll to position [123, 0]
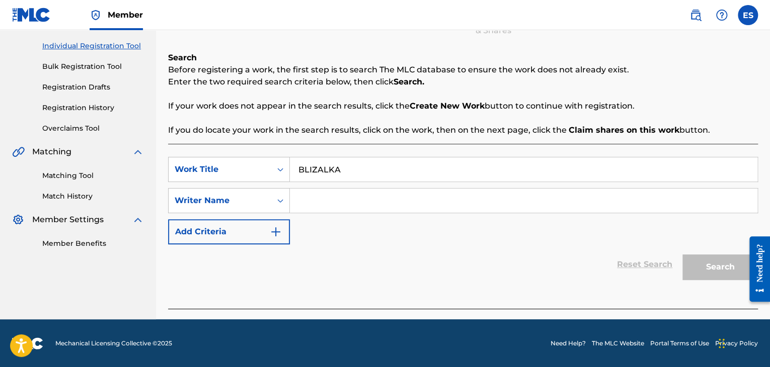
paste input "[PERSON_NAME]"
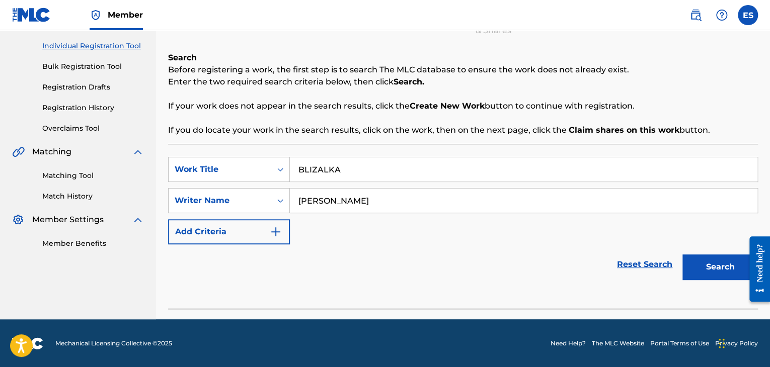
type input "[PERSON_NAME]"
click at [713, 270] on button "Search" at bounding box center [719, 267] width 75 height 25
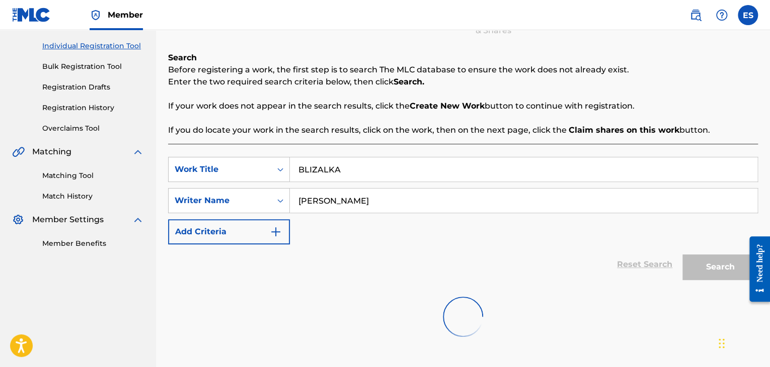
scroll to position [187, 0]
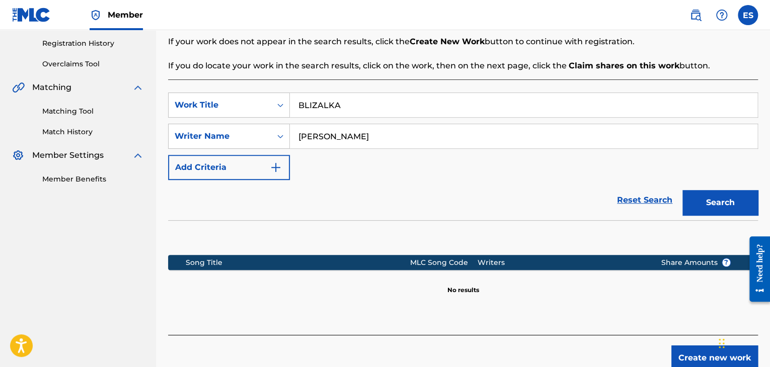
click at [689, 359] on button "Create new work" at bounding box center [714, 358] width 87 height 25
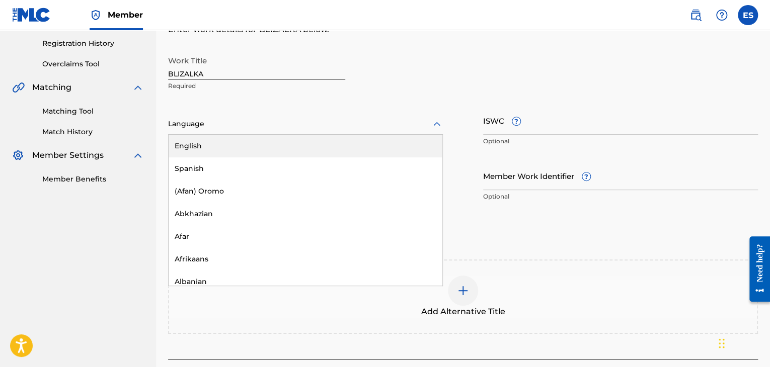
click at [315, 116] on div "Language" at bounding box center [305, 124] width 275 height 21
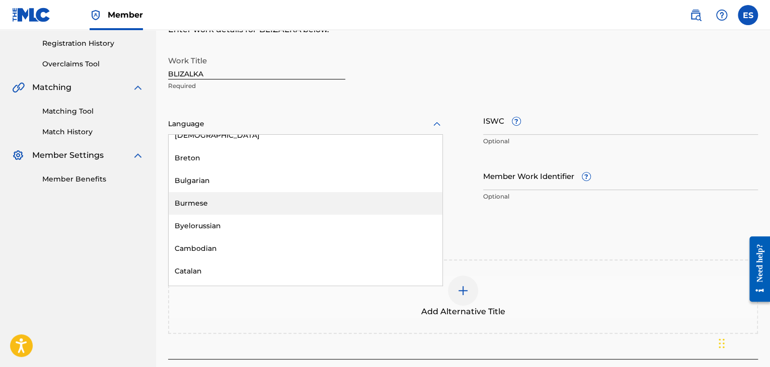
scroll to position [403, 0]
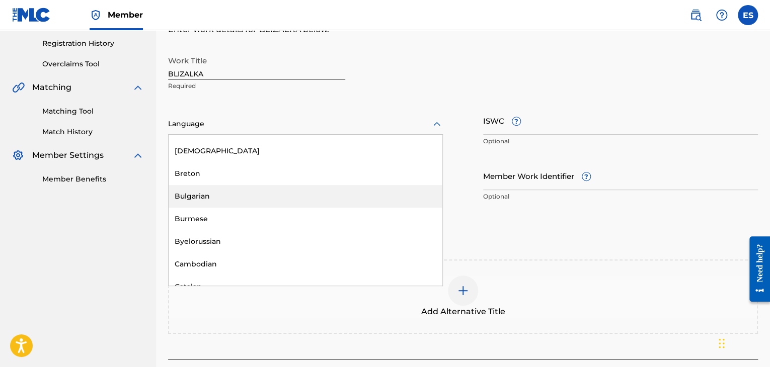
click at [293, 188] on div "Bulgarian" at bounding box center [306, 196] width 274 height 23
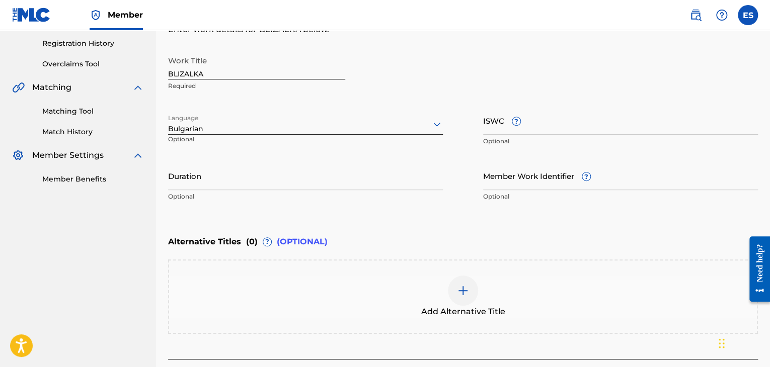
click at [303, 171] on input "Duration" at bounding box center [305, 176] width 275 height 29
click at [474, 291] on div at bounding box center [463, 291] width 30 height 30
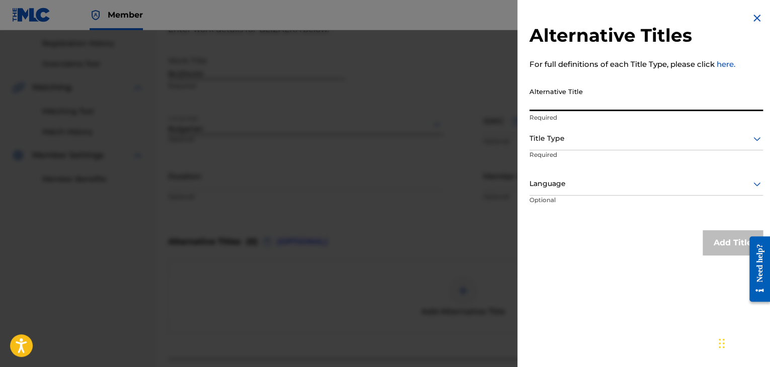
paste input "БЛИЗАЛКА"
type input "БЛИЗАЛКА"
click at [560, 139] on div at bounding box center [645, 138] width 233 height 13
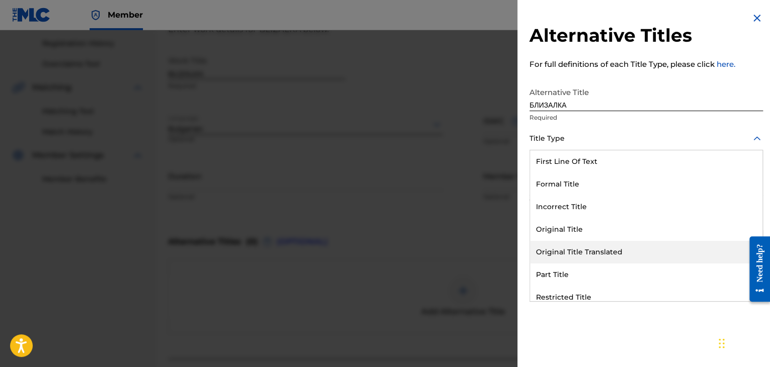
drag, startPoint x: 576, startPoint y: 244, endPoint x: 562, endPoint y: 170, distance: 75.8
click at [576, 243] on div "Original Title Translated" at bounding box center [646, 252] width 232 height 23
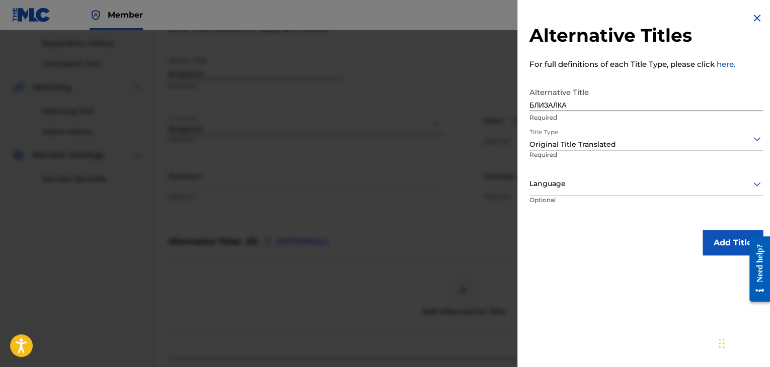
click at [561, 176] on div "Language" at bounding box center [645, 184] width 233 height 23
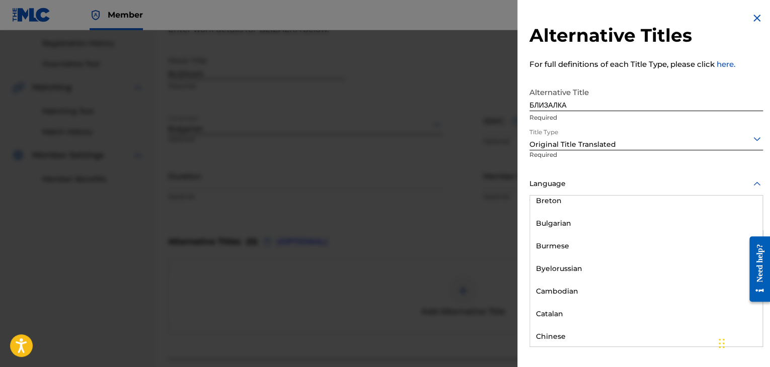
scroll to position [453, 0]
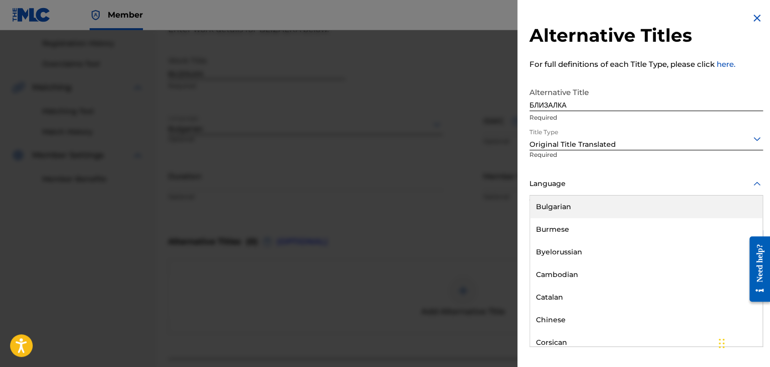
click at [561, 203] on div "Bulgarian" at bounding box center [646, 207] width 232 height 23
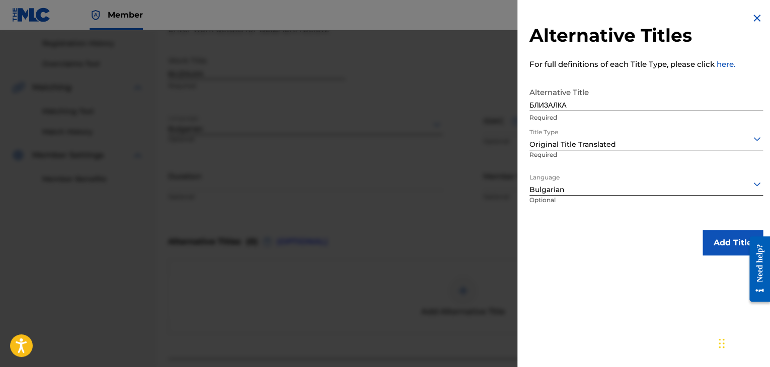
click at [738, 241] on button "Add Title" at bounding box center [732, 242] width 60 height 25
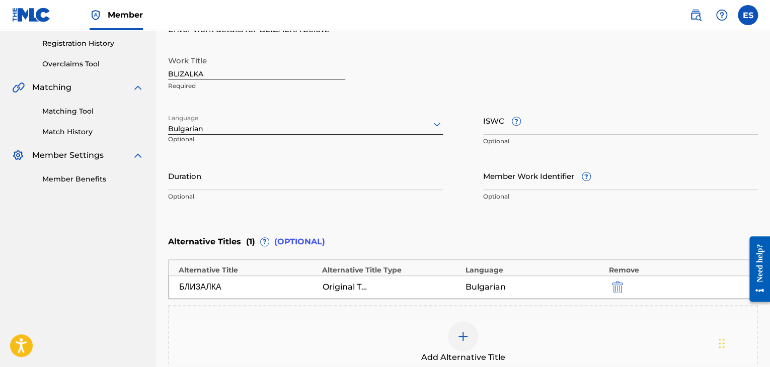
drag, startPoint x: 284, startPoint y: 180, endPoint x: 285, endPoint y: 171, distance: 8.6
click at [284, 176] on input "Duration" at bounding box center [305, 176] width 275 height 29
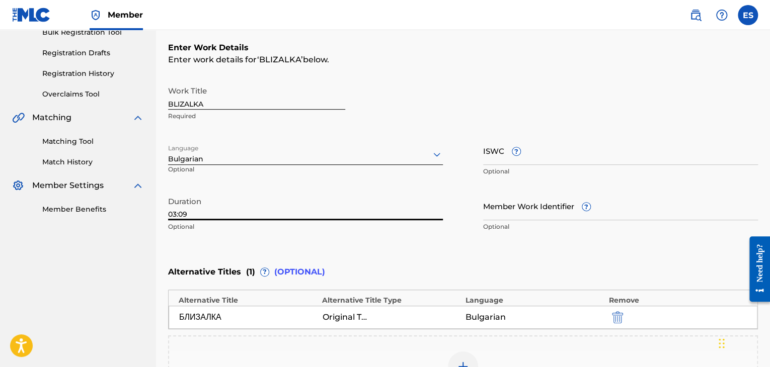
scroll to position [308, 0]
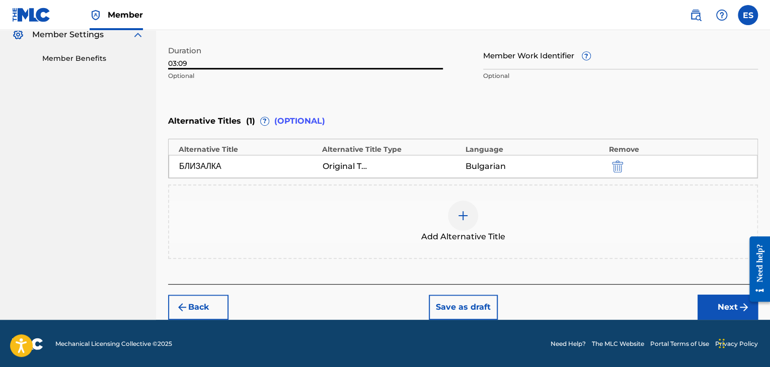
type input "03:09"
click at [707, 304] on button "Next" at bounding box center [727, 307] width 60 height 25
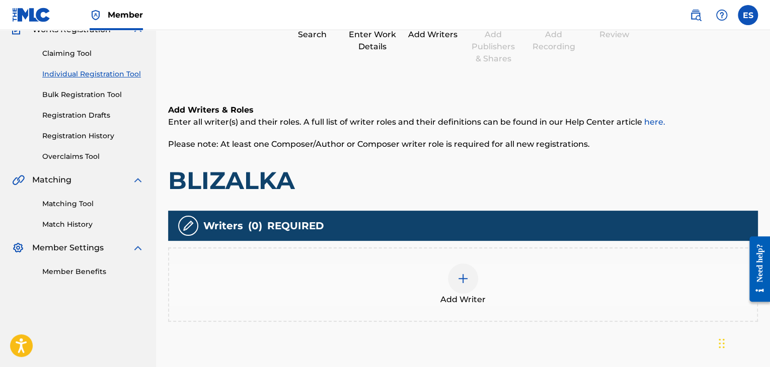
scroll to position [45, 0]
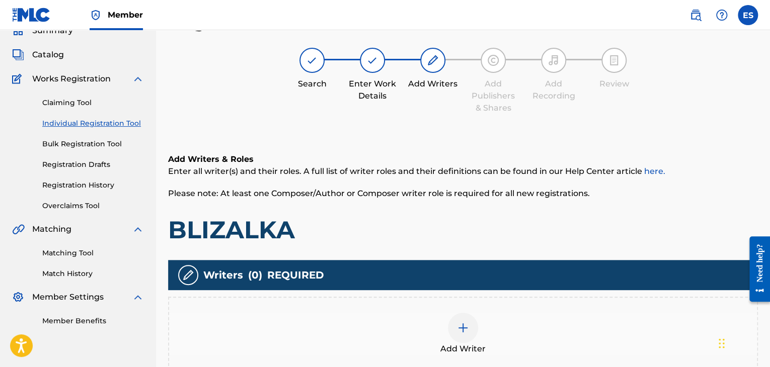
click at [465, 325] on img at bounding box center [463, 328] width 12 height 12
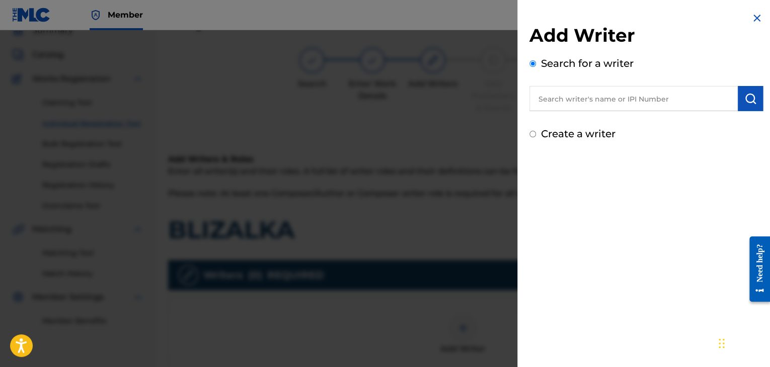
click at [644, 103] on input "text" at bounding box center [633, 98] width 208 height 25
paste input "[PERSON_NAME]"
type input "[PERSON_NAME]"
click at [745, 101] on img "submit" at bounding box center [750, 99] width 12 height 12
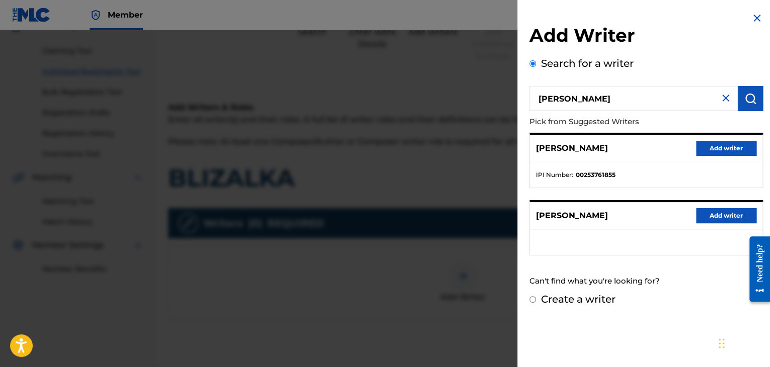
scroll to position [146, 0]
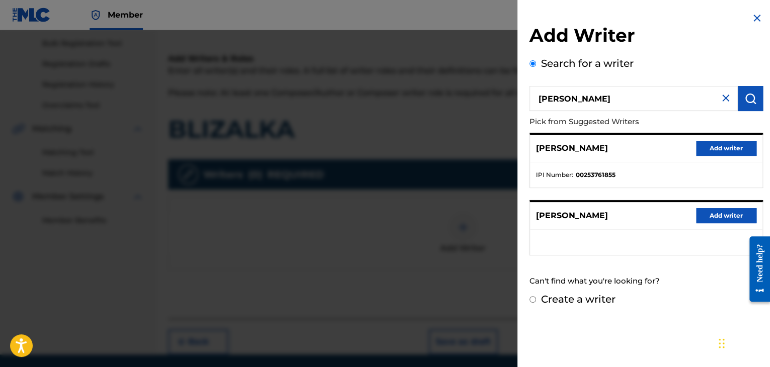
click at [597, 299] on label "Create a writer" at bounding box center [578, 299] width 74 height 12
radio input "true"
click at [536, 299] on input "Create a writer" at bounding box center [532, 299] width 7 height 7
radio input "false"
radio input "true"
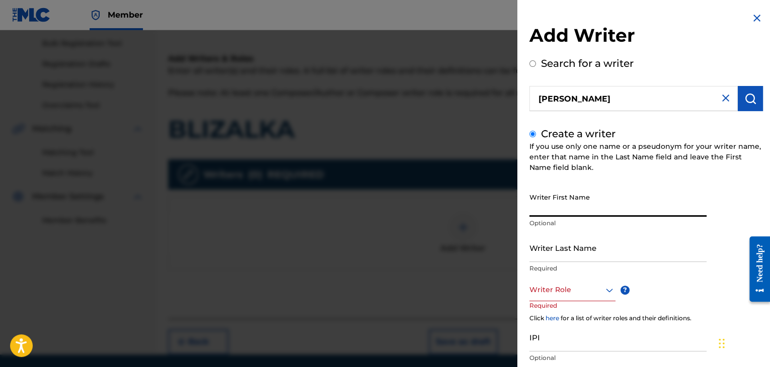
paste input "[PERSON_NAME]"
type input "[PERSON_NAME]"
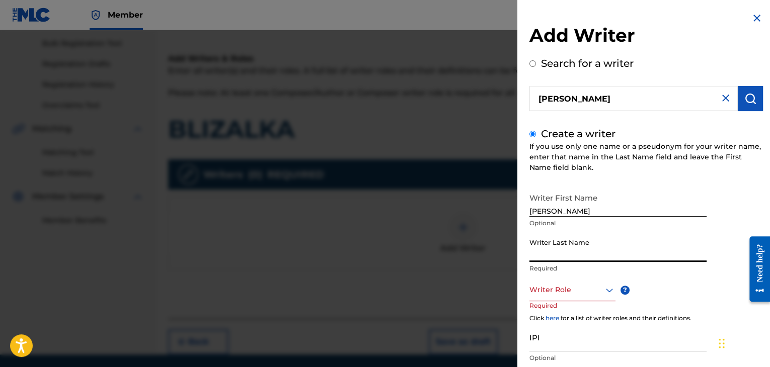
click at [560, 238] on input "Writer Last Name" at bounding box center [617, 247] width 177 height 29
paste input "[PERSON_NAME]"
type input "[PERSON_NAME]"
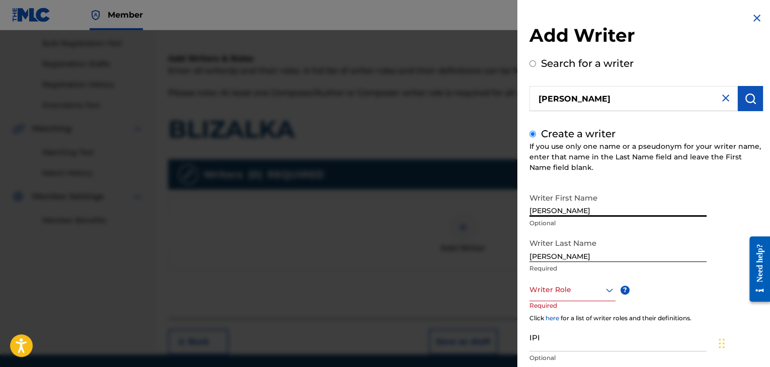
drag, startPoint x: 558, startPoint y: 209, endPoint x: 772, endPoint y: 137, distance: 226.3
click at [769, 153] on html "Accessibility Screen-Reader Guide, Feedback, and Issue Reporting | New window M…" at bounding box center [385, 37] width 770 height 367
type input "IRHAN"
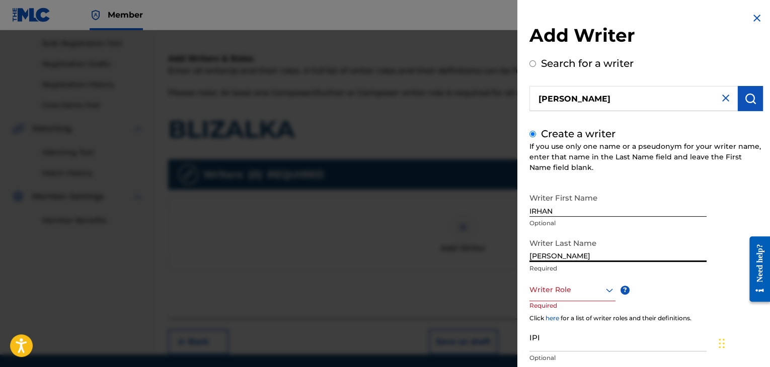
drag, startPoint x: 556, startPoint y: 257, endPoint x: 306, endPoint y: 176, distance: 262.6
click at [373, 211] on div "Add Writer Search for a writer [PERSON_NAME] Create a writer If you use only on…" at bounding box center [385, 198] width 770 height 337
type input "[PERSON_NAME]"
click at [567, 288] on div at bounding box center [572, 290] width 86 height 13
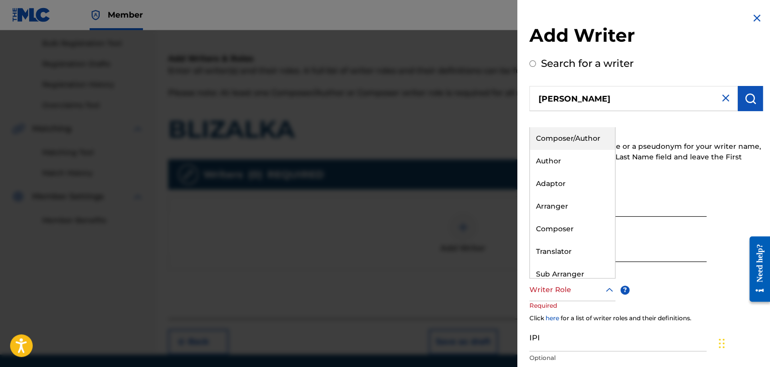
click at [579, 139] on div "Composer/Author" at bounding box center [572, 138] width 85 height 23
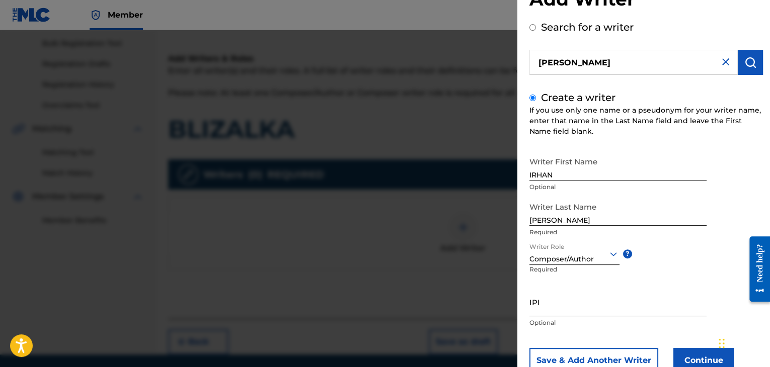
scroll to position [69, 0]
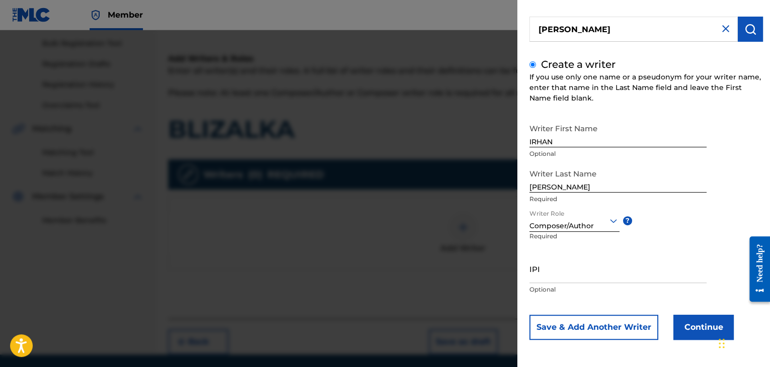
click at [685, 332] on button "Continue" at bounding box center [703, 327] width 60 height 25
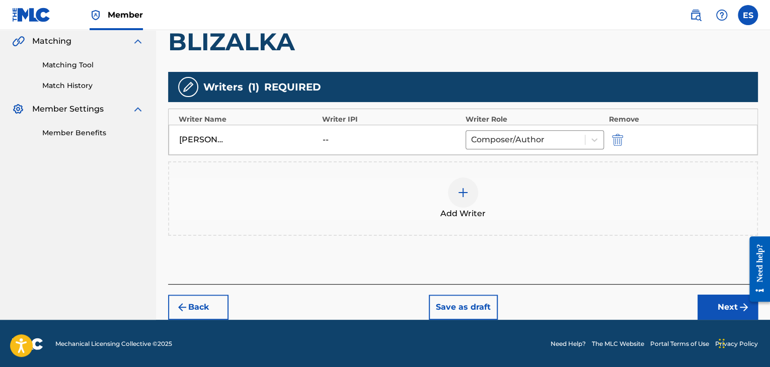
click at [705, 302] on button "Next" at bounding box center [727, 307] width 60 height 25
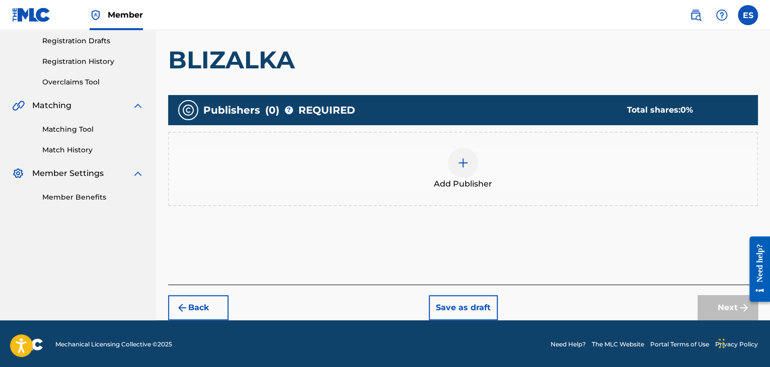
scroll to position [170, 0]
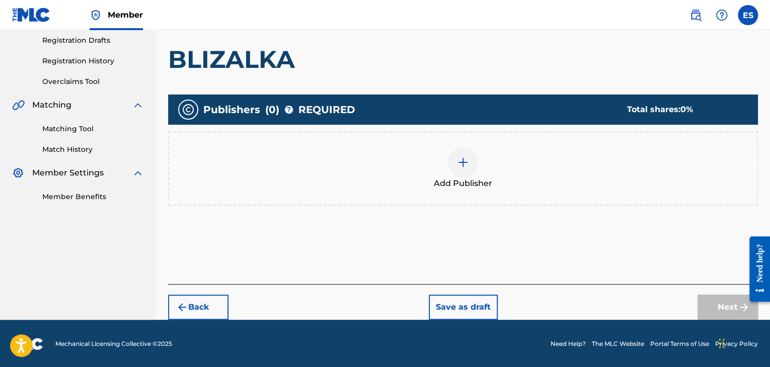
click at [470, 182] on span "Add Publisher" at bounding box center [463, 184] width 58 height 12
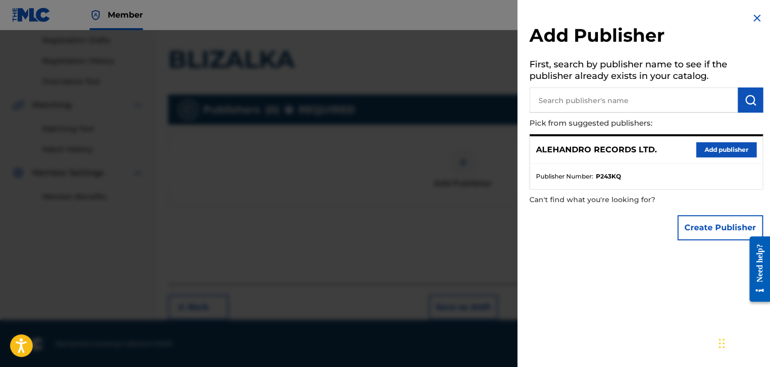
click at [707, 149] on button "Add publisher" at bounding box center [726, 149] width 60 height 15
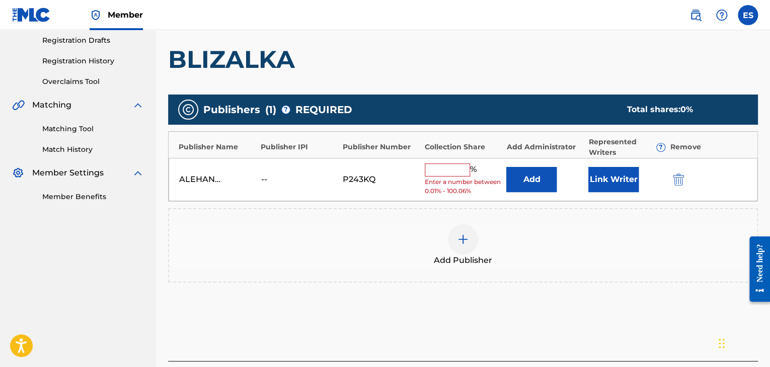
drag, startPoint x: 443, startPoint y: 166, endPoint x: 444, endPoint y: 174, distance: 8.1
click at [443, 167] on input "text" at bounding box center [447, 170] width 45 height 13
type input "100"
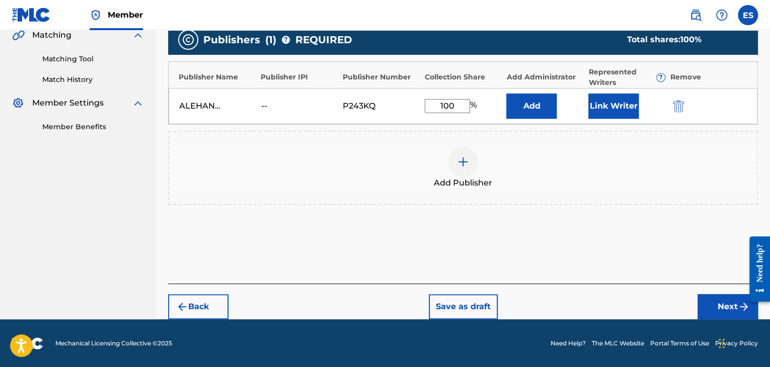
click at [717, 312] on button "Next" at bounding box center [727, 306] width 60 height 25
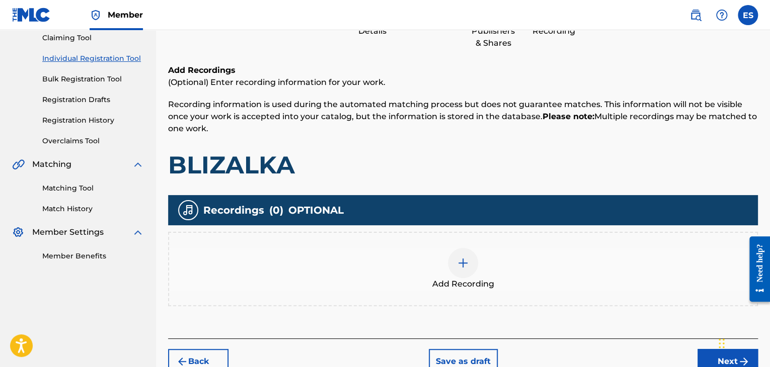
scroll to position [165, 0]
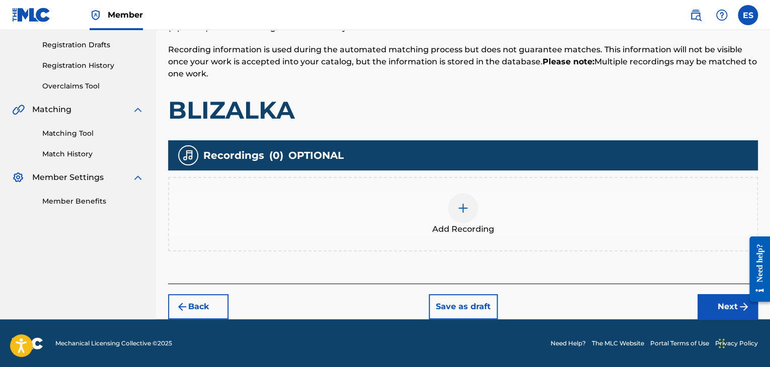
click at [467, 216] on div at bounding box center [463, 208] width 30 height 30
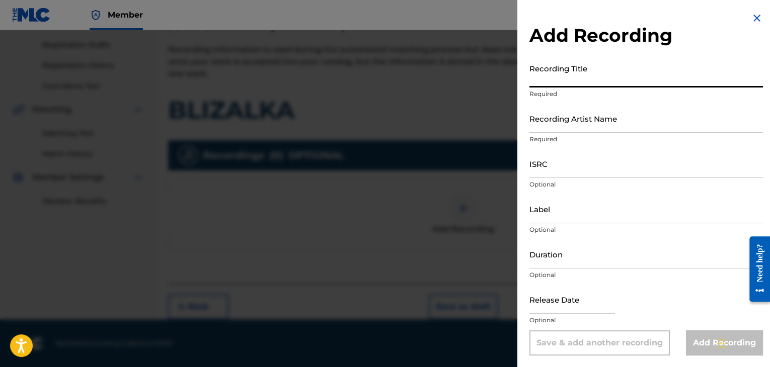
paste input "Blizalka"
type input "Blizalka"
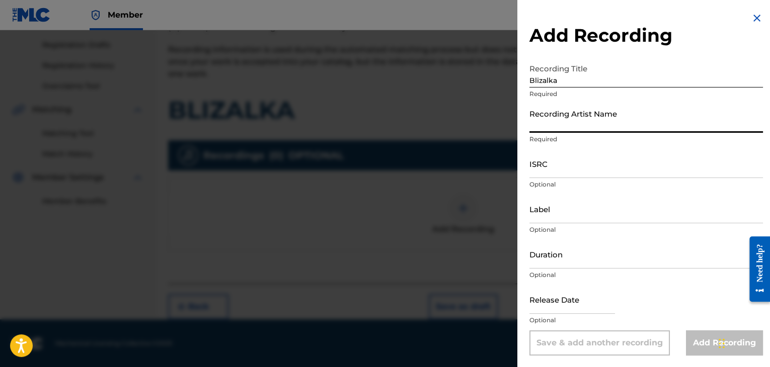
paste input "Ihito"
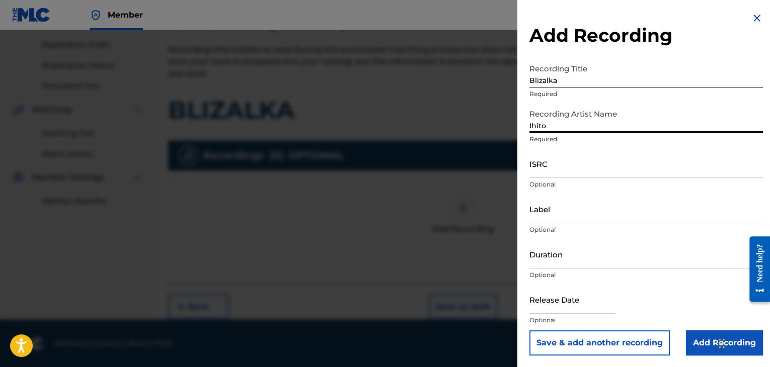
type input "Ihito"
click at [573, 251] on input "Duration" at bounding box center [645, 254] width 233 height 29
type input "03:09"
click at [551, 201] on input "Label" at bounding box center [645, 209] width 233 height 29
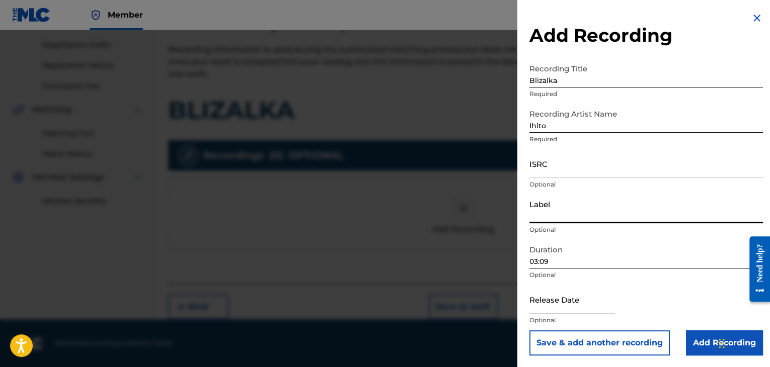
paste input "Rushen Music"
type input "Rushen Music"
click at [572, 139] on p "Required" at bounding box center [645, 139] width 233 height 9
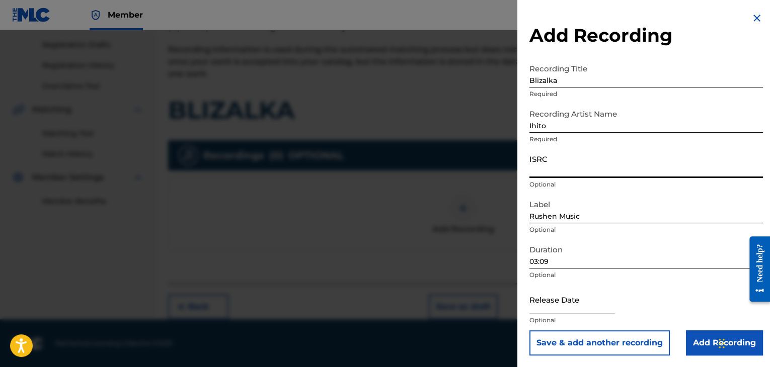
paste input "BGA262501307"
type input "BGA262501307"
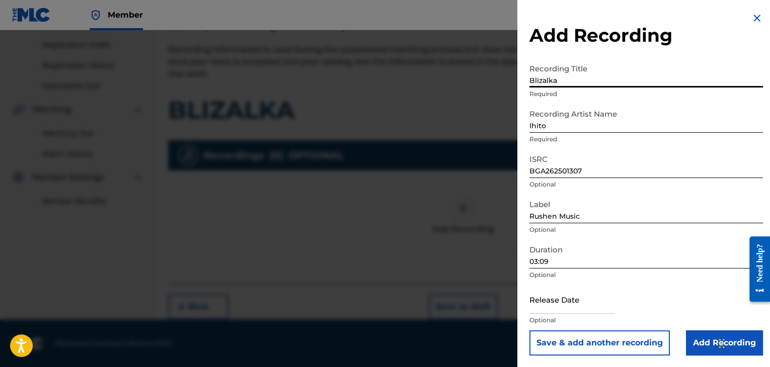
click at [548, 79] on input "Blizalka" at bounding box center [645, 73] width 233 height 29
drag, startPoint x: 691, startPoint y: 345, endPoint x: 624, endPoint y: 290, distance: 86.6
click at [691, 345] on input "Add Recording" at bounding box center [724, 343] width 77 height 25
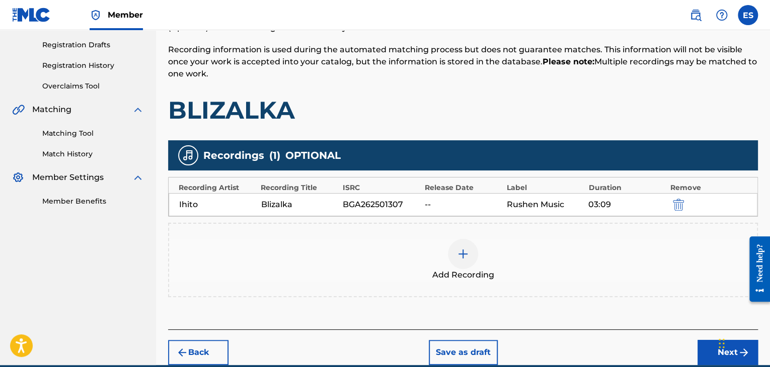
click at [458, 260] on div at bounding box center [463, 254] width 30 height 30
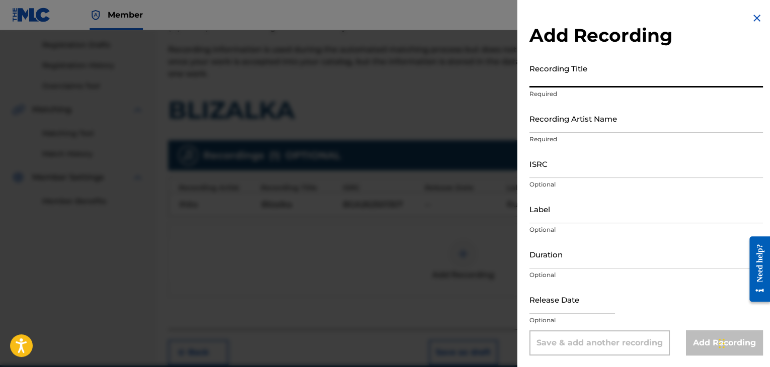
paste input "Blizalka"
type input "Blizalka"
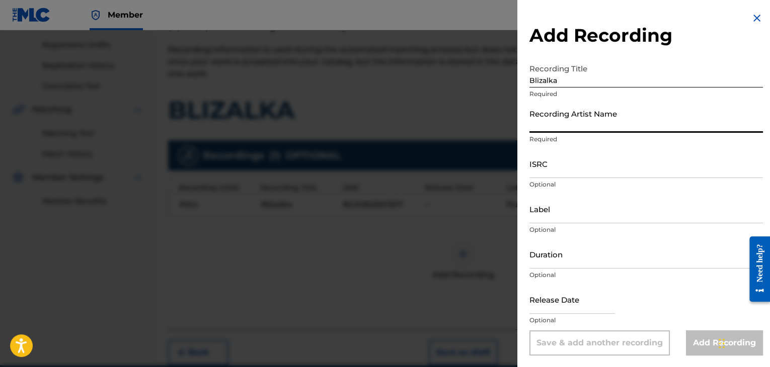
paste input "Ihito"
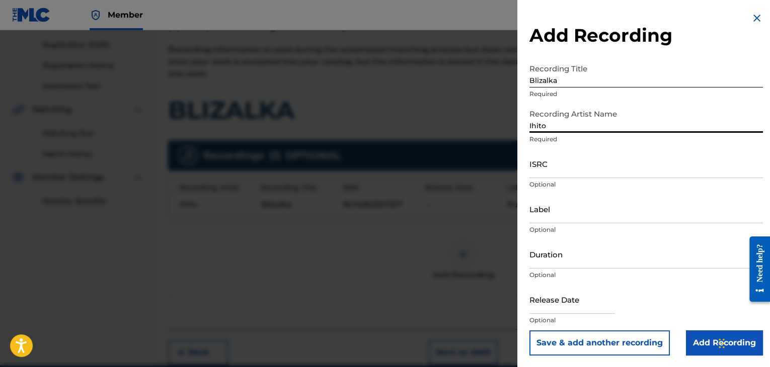
type input "Ihito"
click at [563, 170] on input "ISRC" at bounding box center [645, 163] width 233 height 29
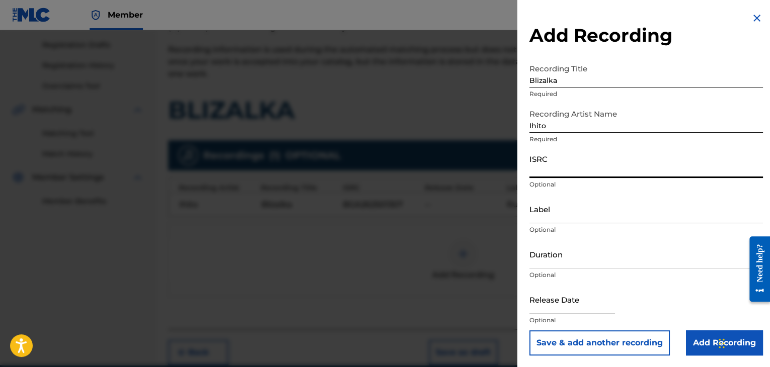
paste input "DGA0T2451117"
type input "DGA0T2451117"
click at [575, 253] on input "Duration" at bounding box center [645, 254] width 233 height 29
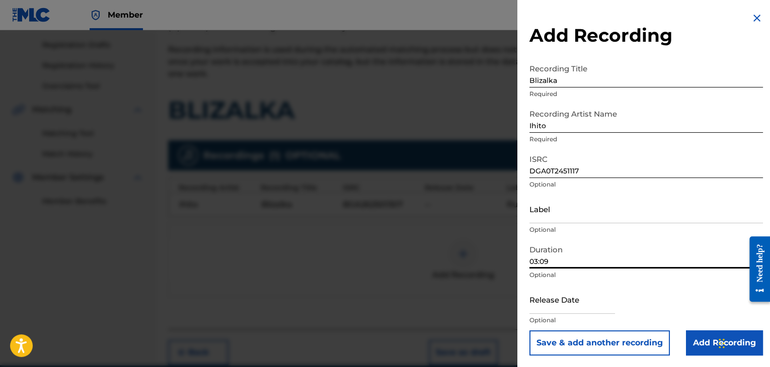
type input "03:09"
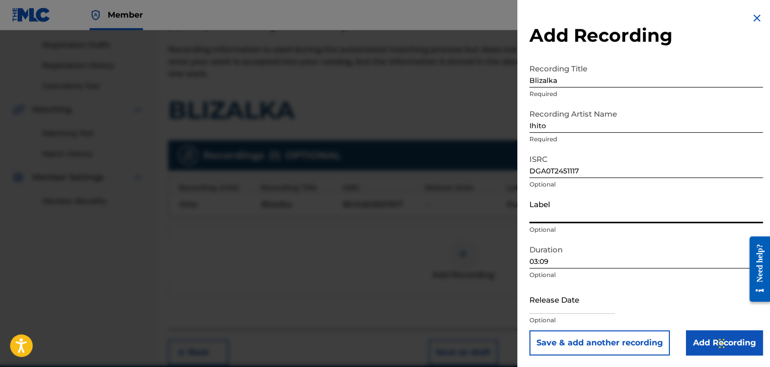
paste input "Rushen Music"
type input "Rushen Music"
click at [692, 345] on input "Add Recording" at bounding box center [724, 343] width 77 height 25
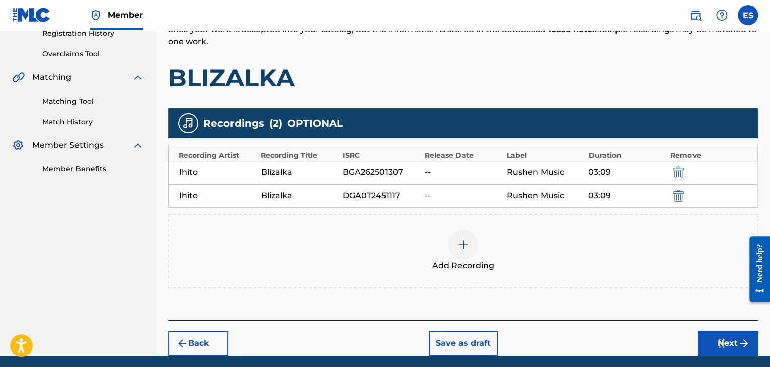
scroll to position [233, 0]
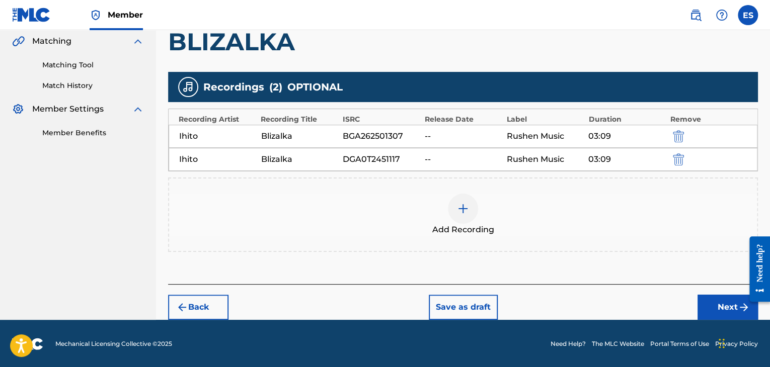
click at [702, 302] on button "Next" at bounding box center [727, 307] width 60 height 25
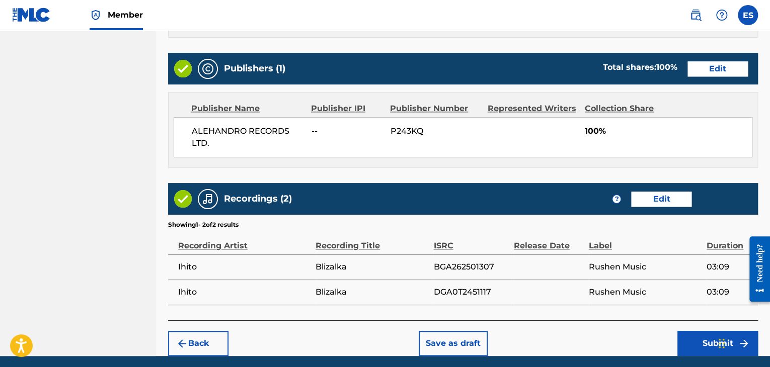
scroll to position [565, 0]
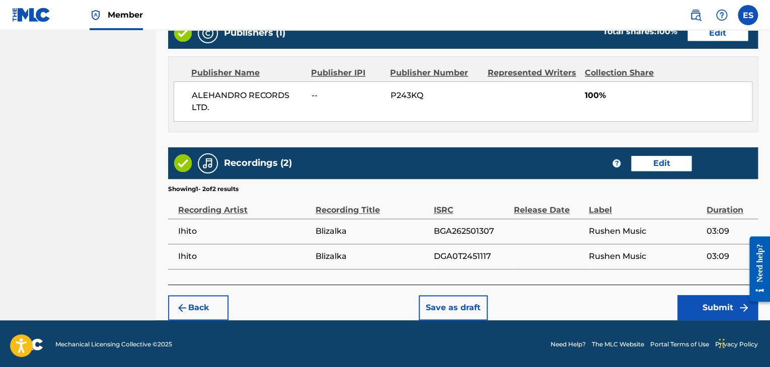
click at [692, 301] on button "Submit" at bounding box center [717, 307] width 81 height 25
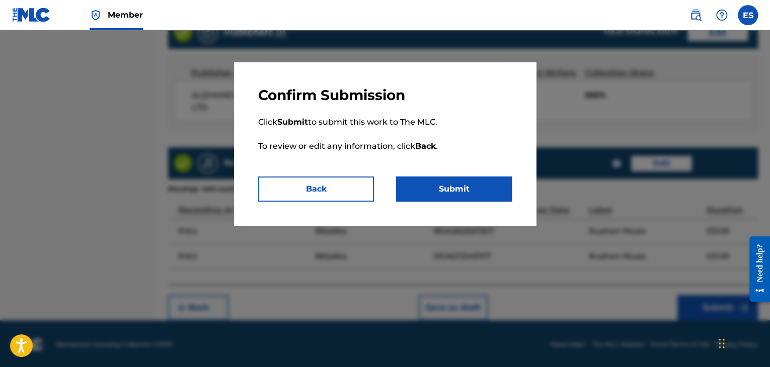
click at [433, 194] on button "Submit" at bounding box center [454, 189] width 116 height 25
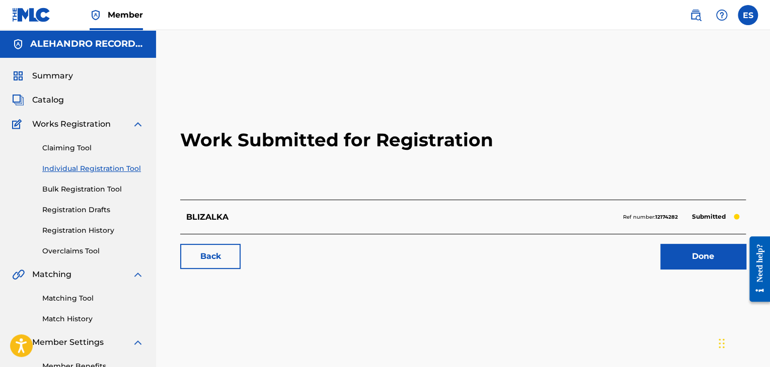
click at [335, 37] on div "Work Submitted for Registration BLIZALKA Ref number: 12174282 Submitted Back Do…" at bounding box center [463, 207] width 614 height 354
click at [90, 170] on link "Individual Registration Tool" at bounding box center [93, 169] width 102 height 11
